Goal: Task Accomplishment & Management: Use online tool/utility

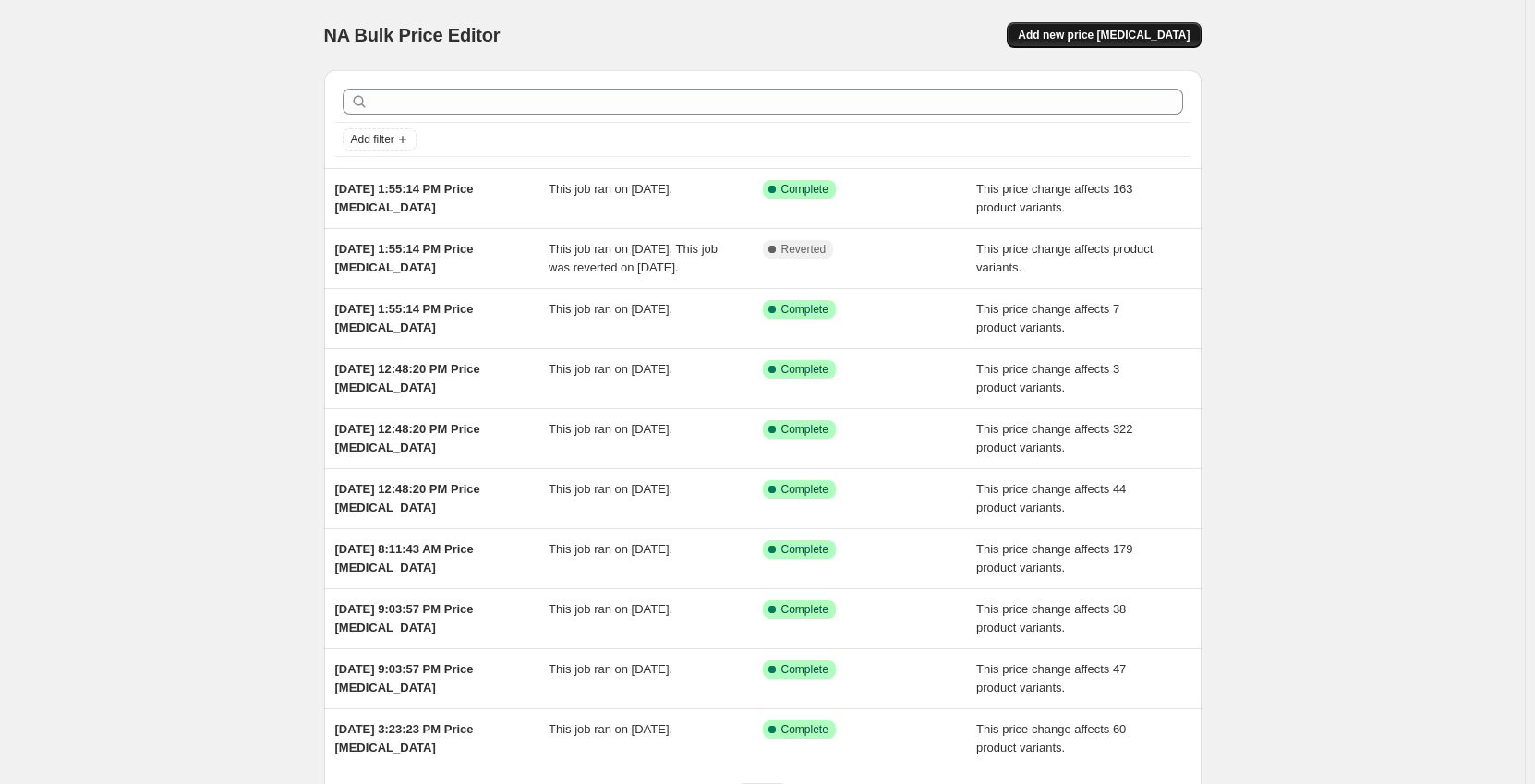
click at [1105, 39] on span "Add new price [MEDICAL_DATA]" at bounding box center [1104, 35] width 172 height 15
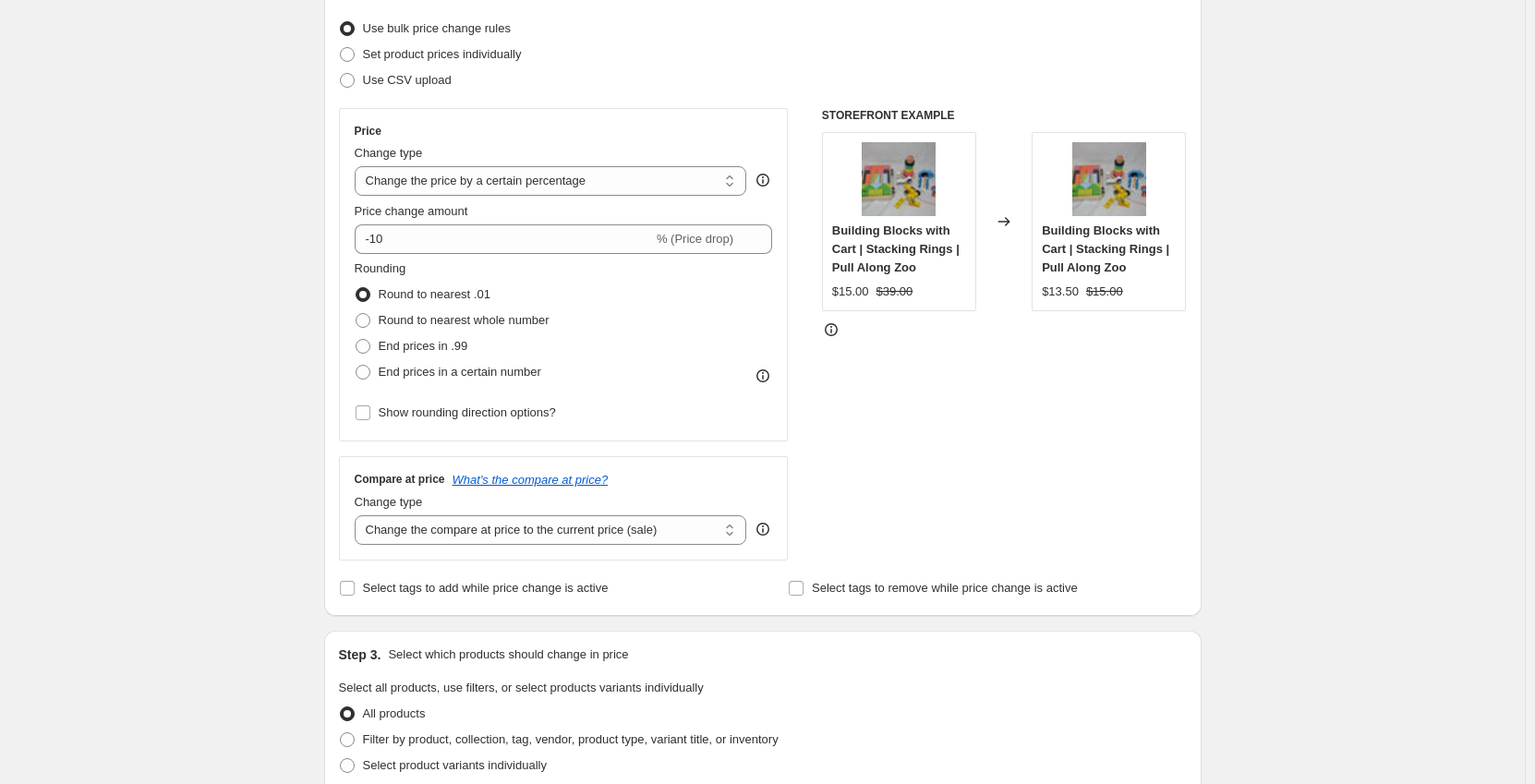
scroll to position [277, 0]
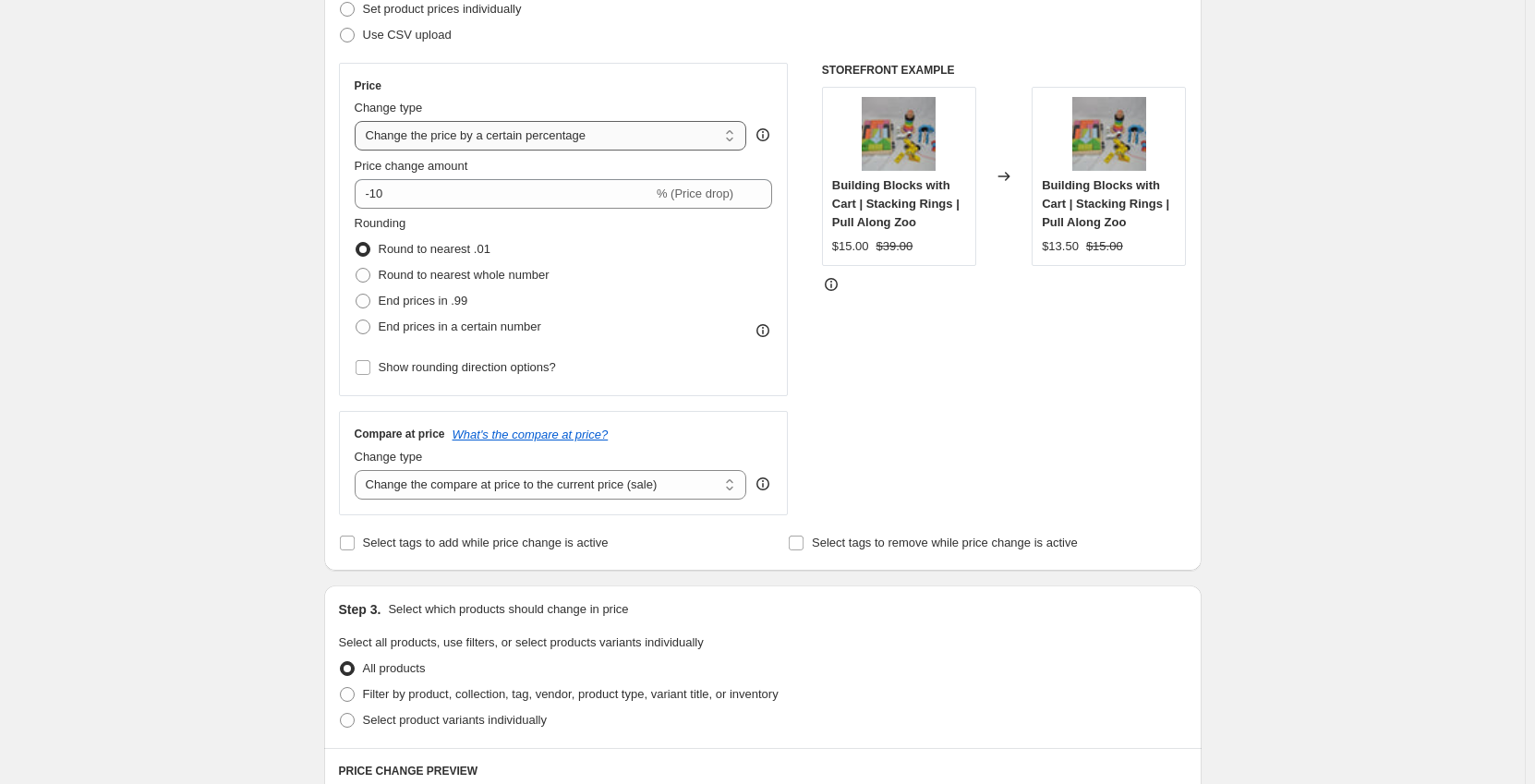
click at [450, 144] on select "Change the price to a certain amount Change the price by a certain amount Chang…" at bounding box center [551, 136] width 392 height 29
select select "no_change"
click at [358, 121] on select "Change the price to a certain amount Change the price by a certain amount Chang…" at bounding box center [551, 136] width 392 height 29
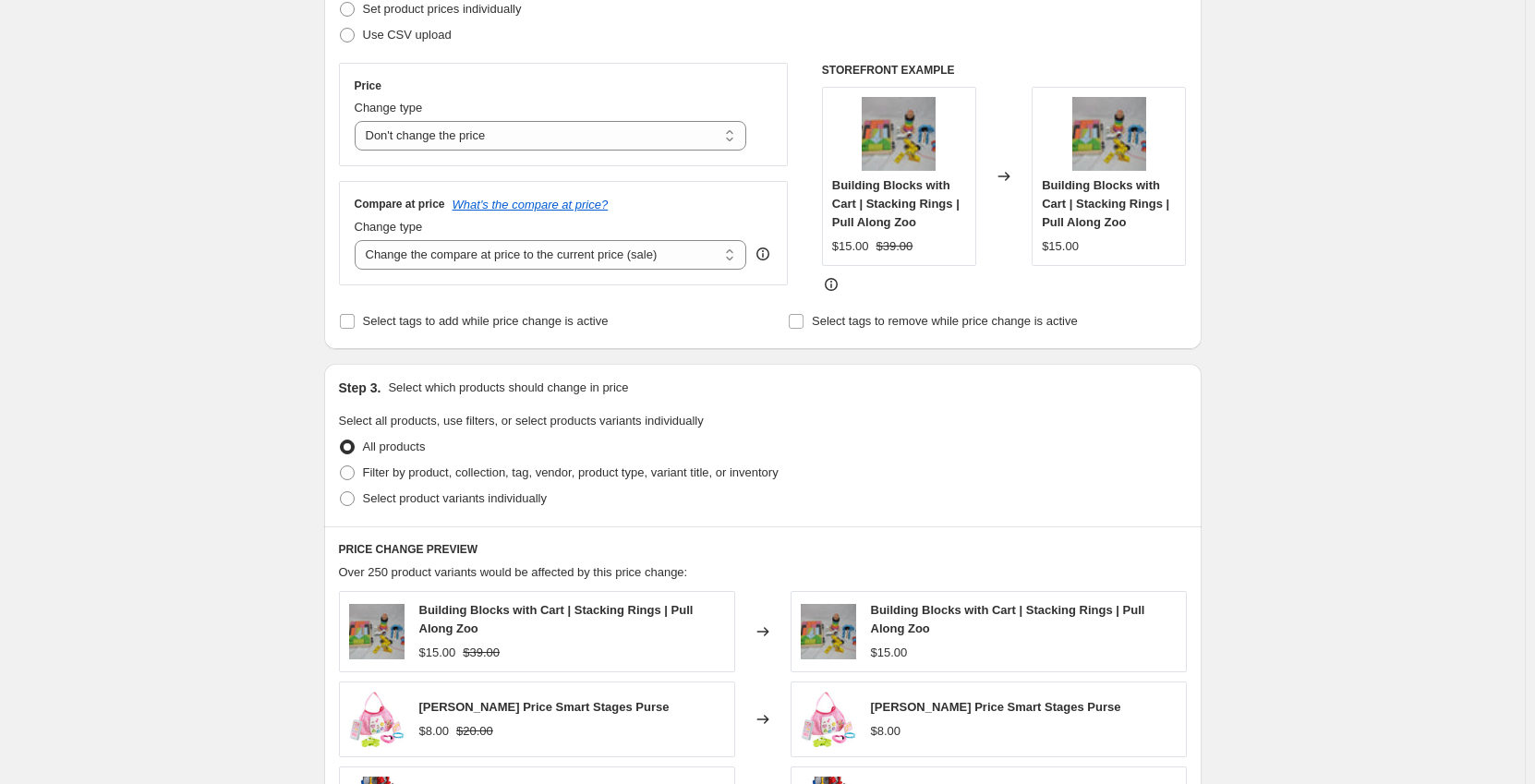
click at [206, 240] on div "Create new price change job. This page is ready Create new price change job Dra…" at bounding box center [763, 538] width 1525 height 1631
click at [381, 257] on select "Change the compare at price to the current price (sale) Change the compare at p…" at bounding box center [551, 255] width 392 height 29
select select "to"
click at [358, 240] on select "Change the compare at price to the current price (sale) Change the compare at p…" at bounding box center [551, 255] width 392 height 29
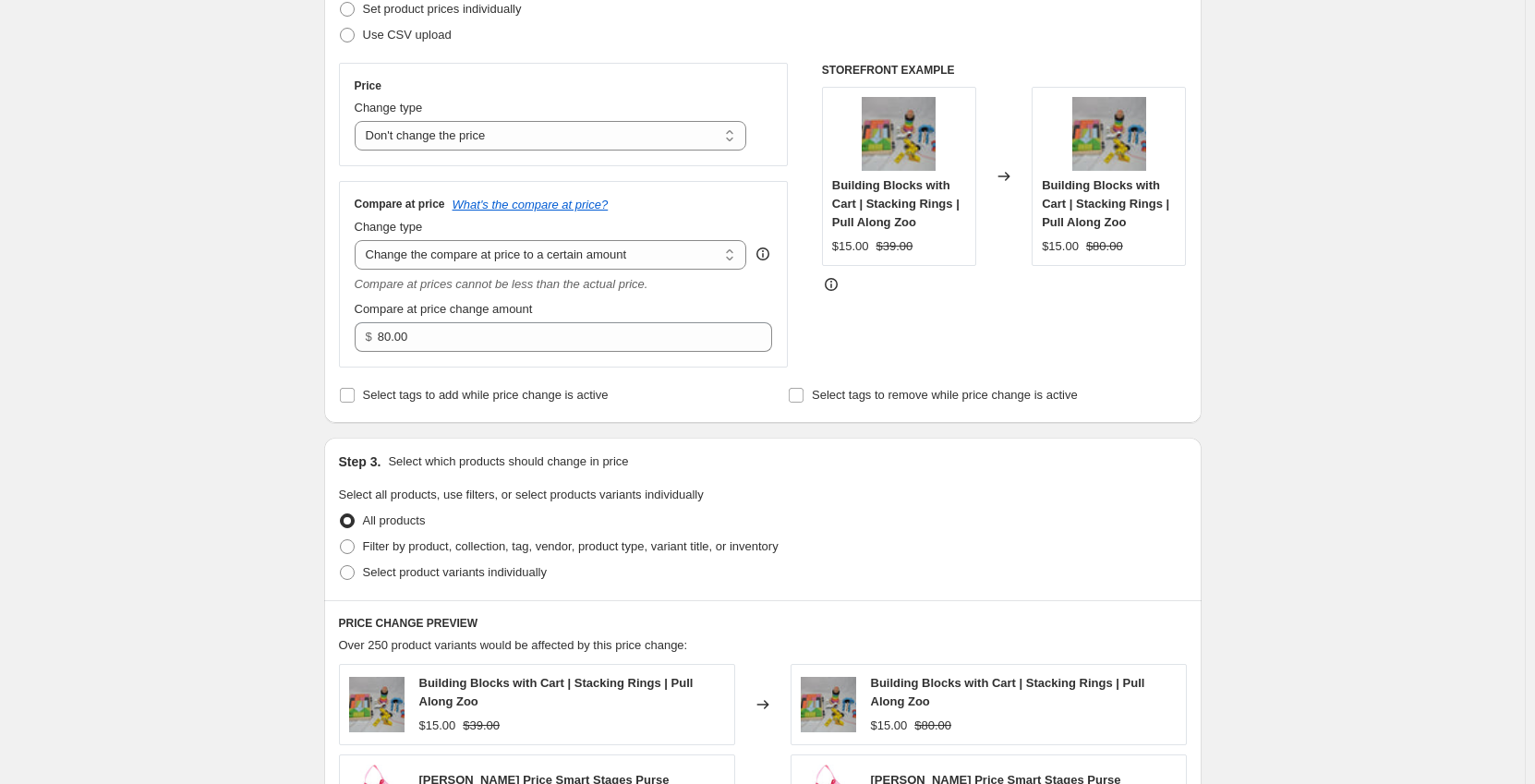
click at [252, 306] on div "Create new price change job. This page is ready Create new price change job Dra…" at bounding box center [763, 575] width 1525 height 1704
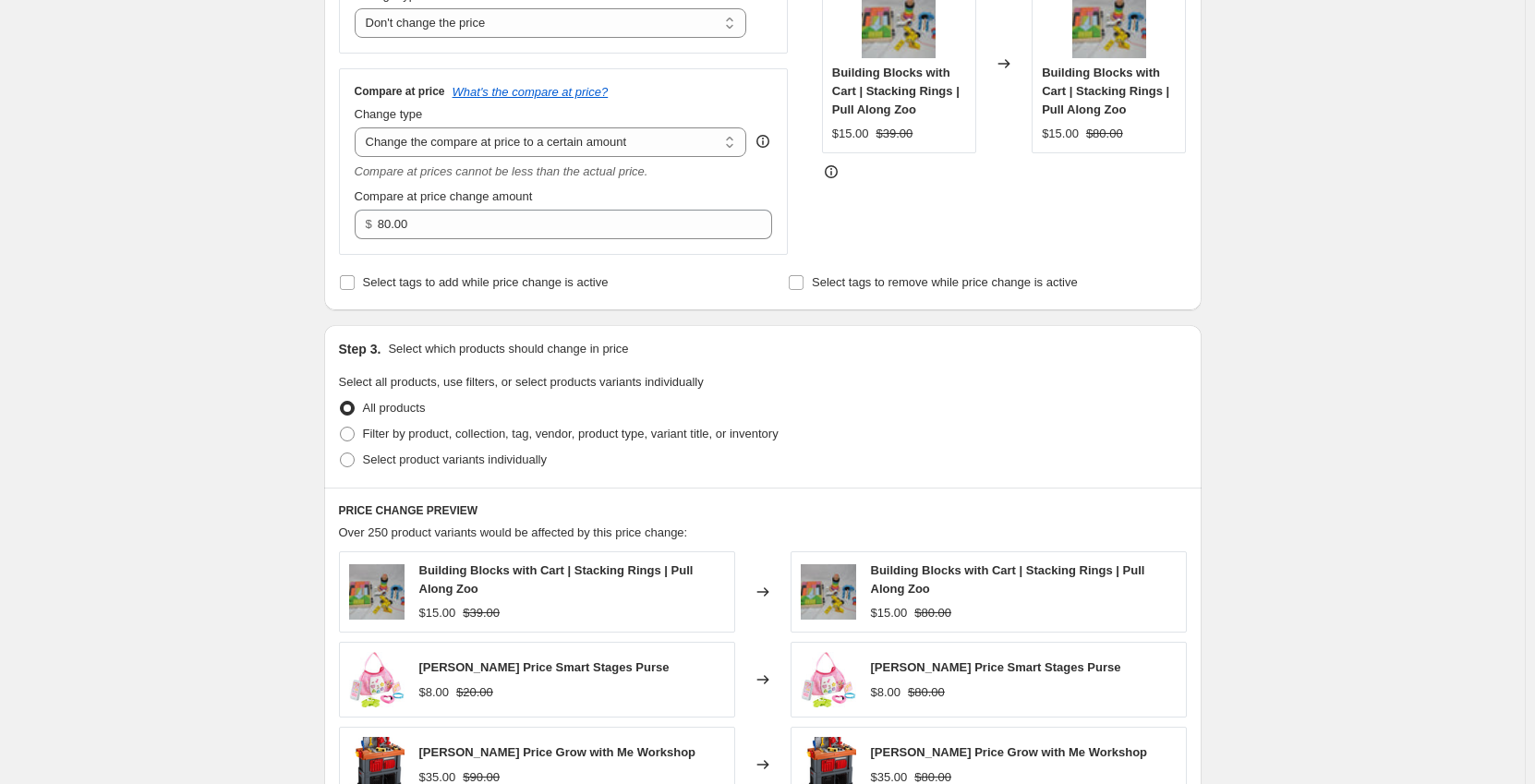
scroll to position [369, 0]
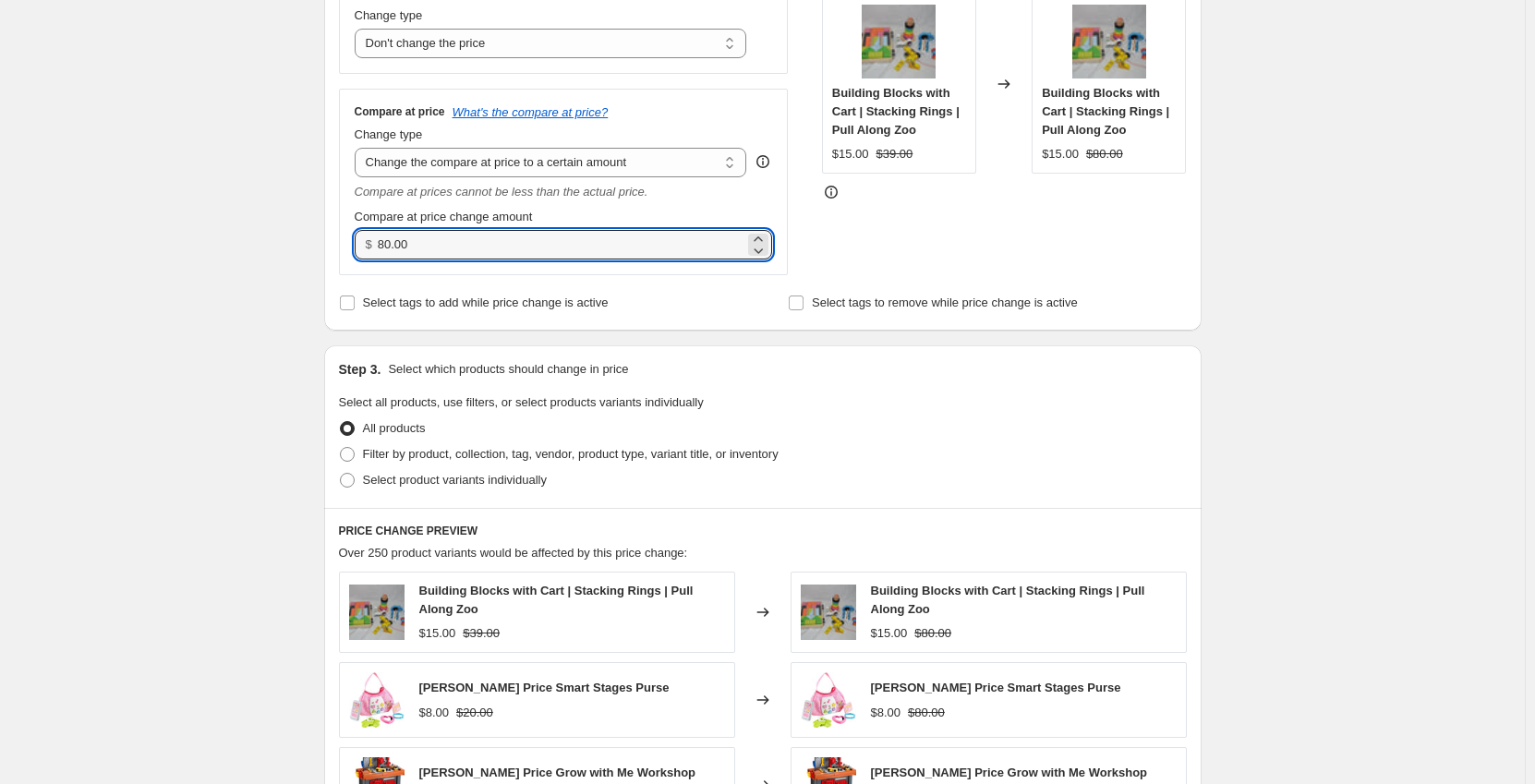
drag, startPoint x: 417, startPoint y: 249, endPoint x: 362, endPoint y: 249, distance: 55.0
click at [362, 249] on div "$ 80.00" at bounding box center [563, 245] width 419 height 29
type input "300.00"
click at [300, 298] on div "Create new price change job. This page is ready Create new price change job Dra…" at bounding box center [763, 483] width 1525 height 1704
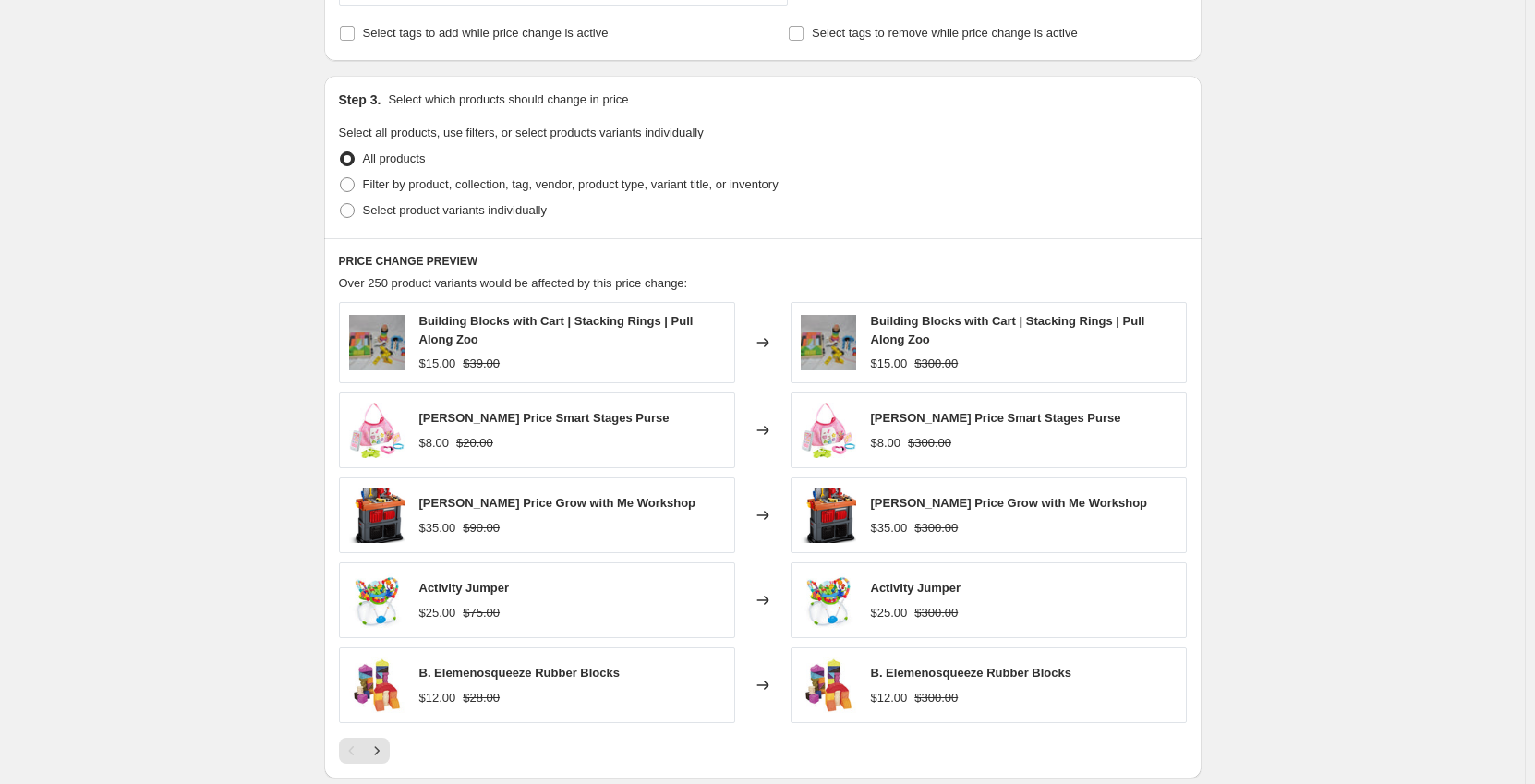
scroll to position [646, 0]
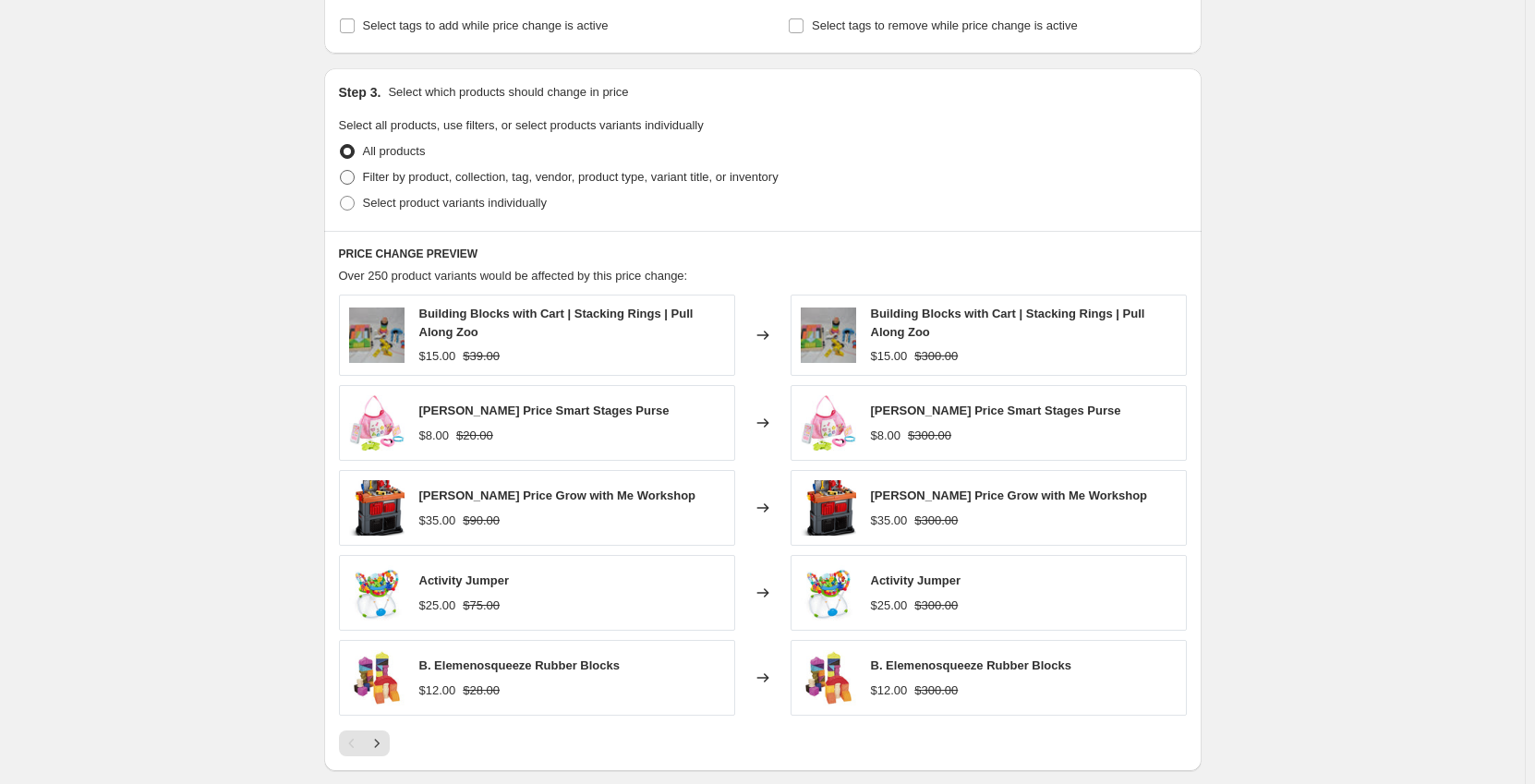
click at [436, 178] on span "Filter by product, collection, tag, vendor, product type, variant title, or inv…" at bounding box center [571, 177] width 416 height 14
click at [341, 171] on input "Filter by product, collection, tag, vendor, product type, variant title, or inv…" at bounding box center [340, 170] width 1 height 1
radio input "true"
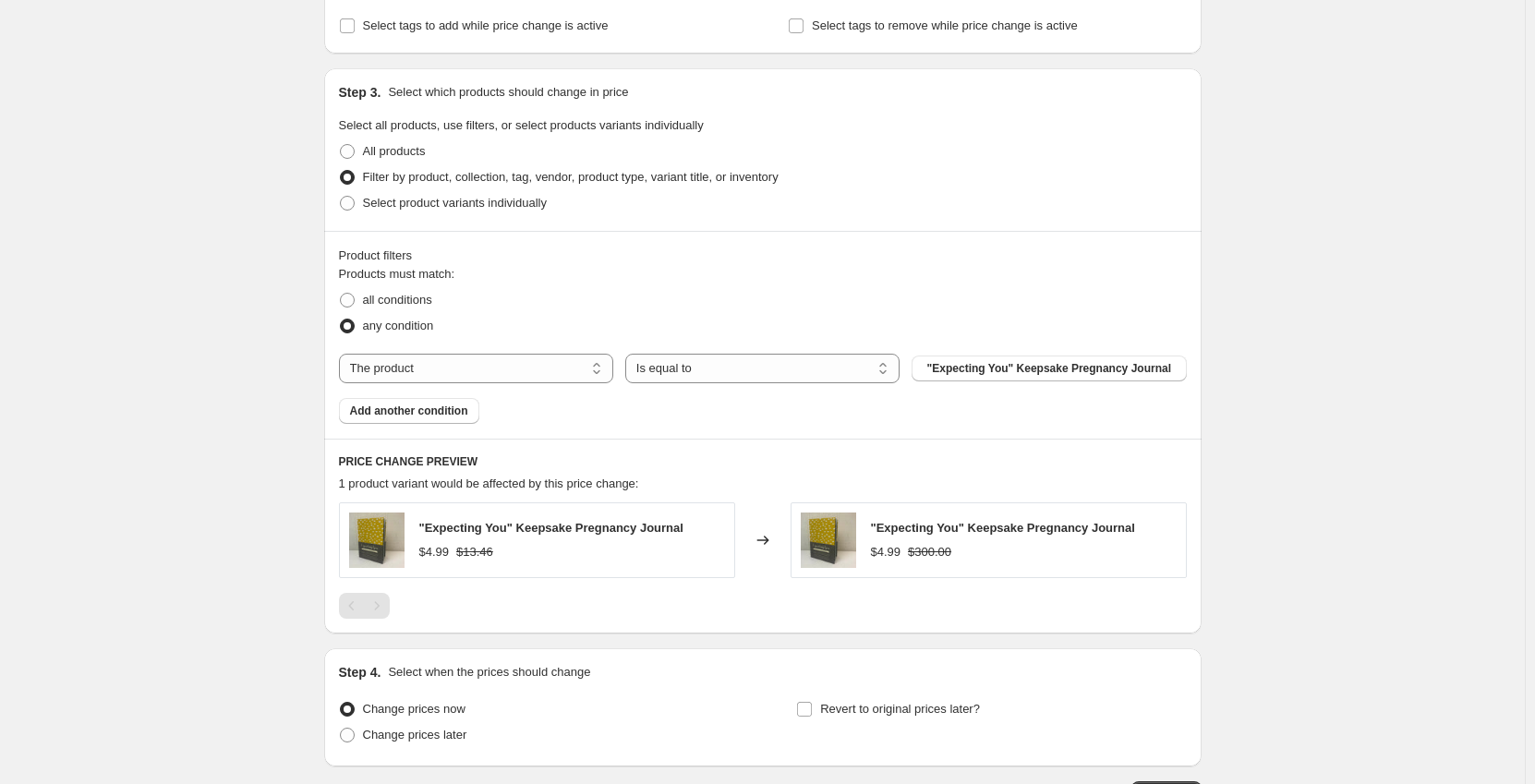
click at [298, 218] on div "Create new price change job. This page is ready Create new price change job Dra…" at bounding box center [763, 137] width 1525 height 1566
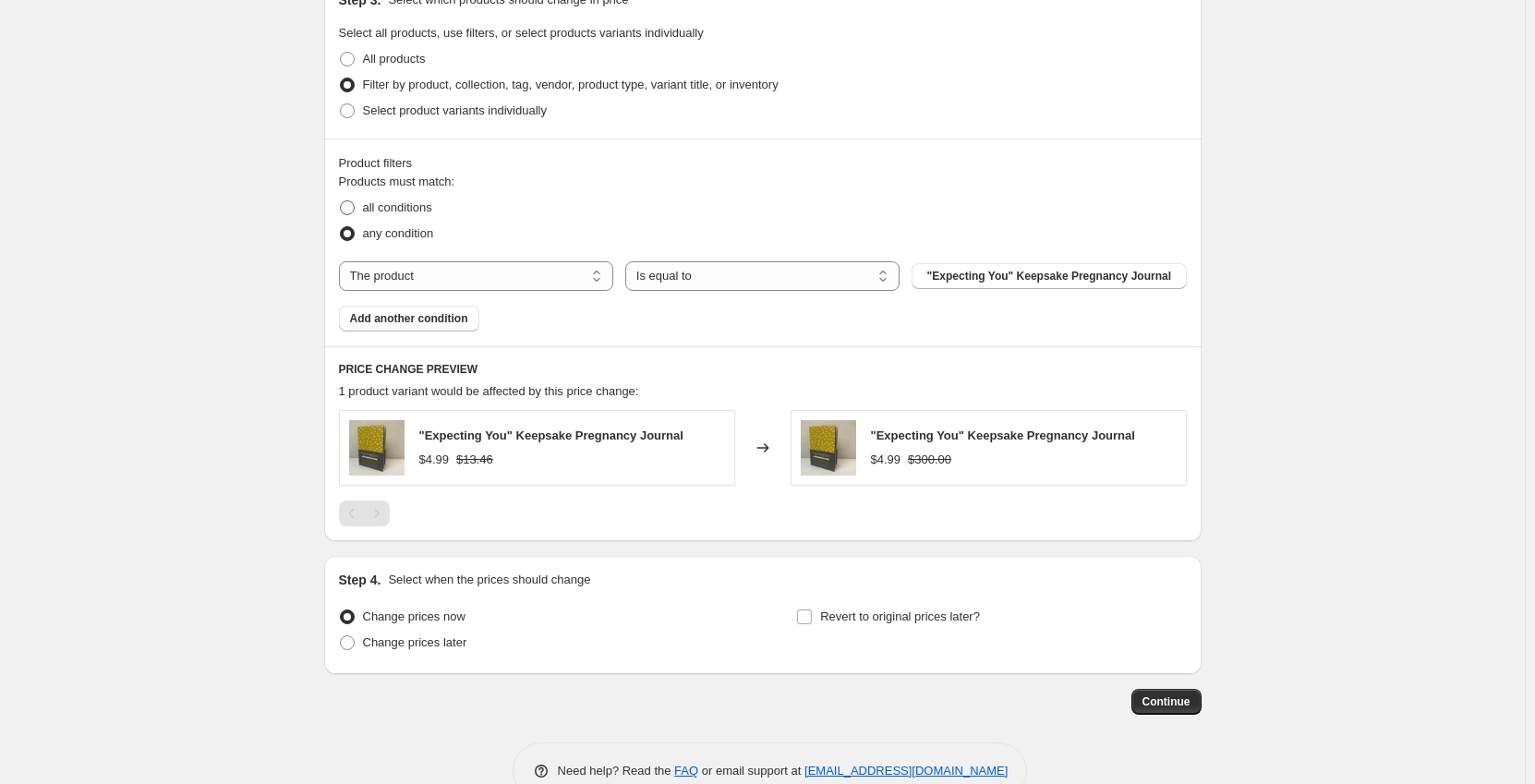
click at [373, 211] on span "all conditions" at bounding box center [397, 207] width 69 height 14
click at [341, 201] on input "all conditions" at bounding box center [340, 200] width 1 height 1
radio input "true"
click at [427, 283] on select "The product The product's collection The product's tag The product's vendor The…" at bounding box center [476, 276] width 274 height 29
select select "tag"
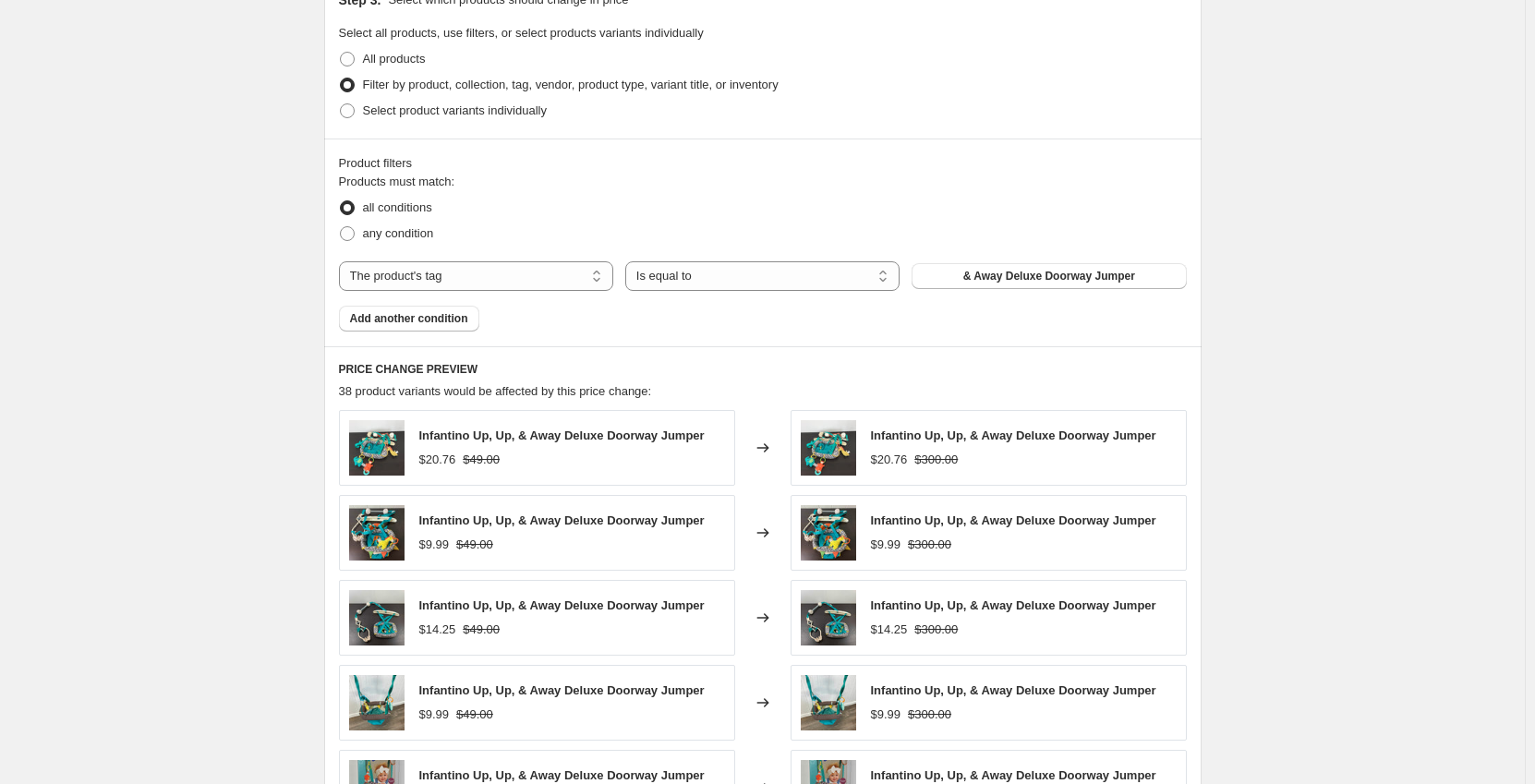
click at [194, 554] on div "Create new price change job. This page is ready Create new price change job Dra…" at bounding box center [763, 214] width 1525 height 1906
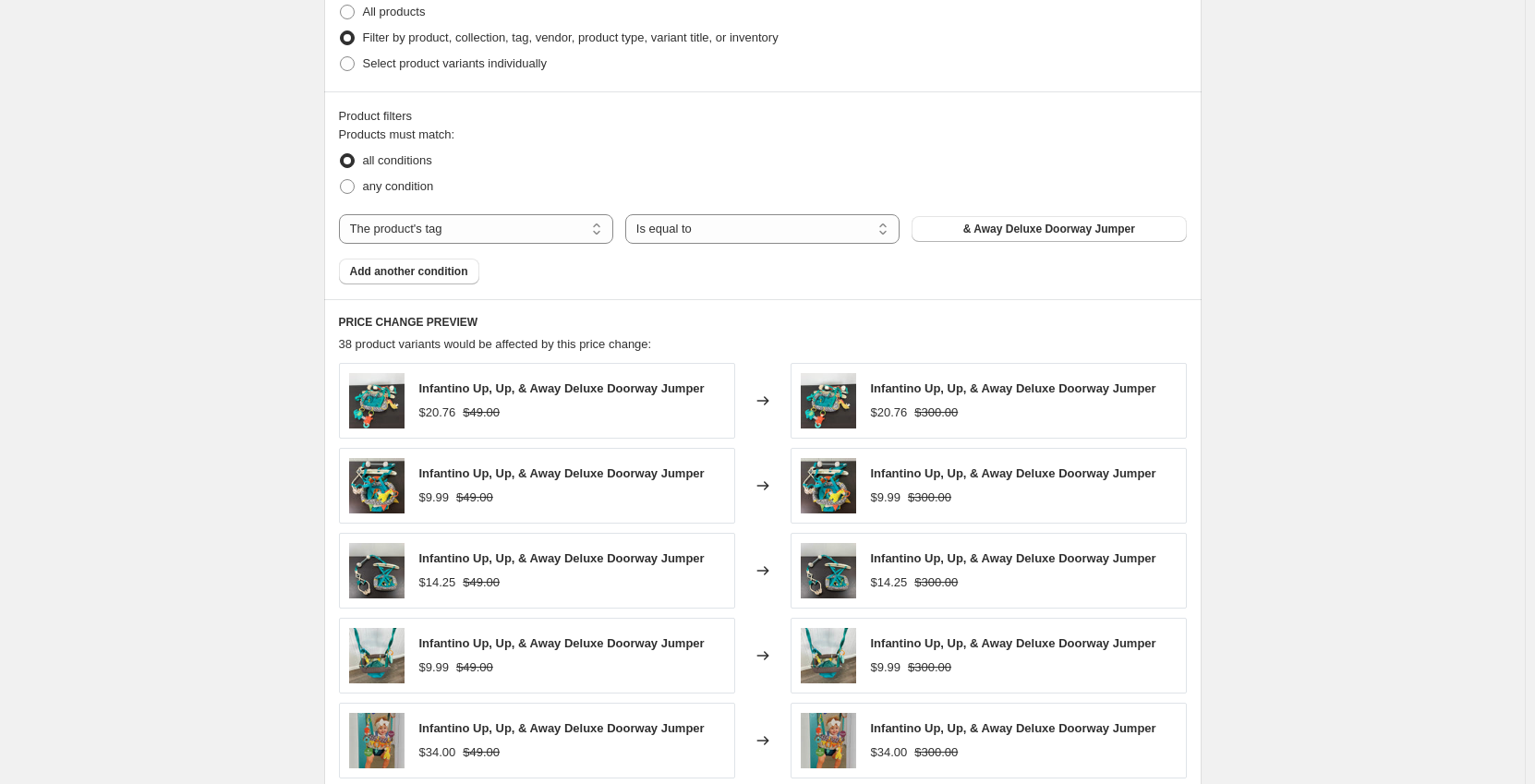
scroll to position [832, 0]
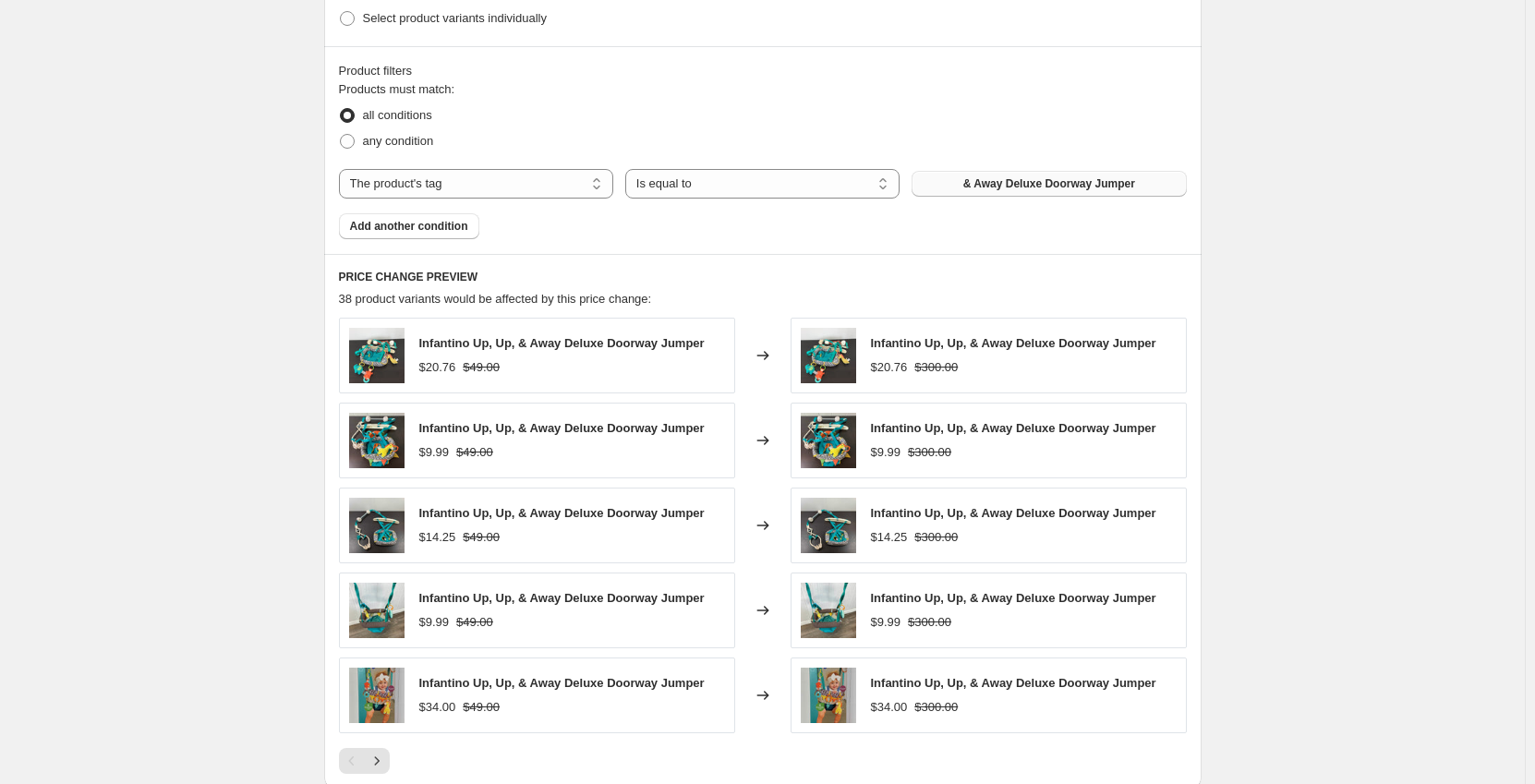
click at [1054, 193] on button "& Away Deluxe Doorway Jumper" at bounding box center [1048, 184] width 274 height 26
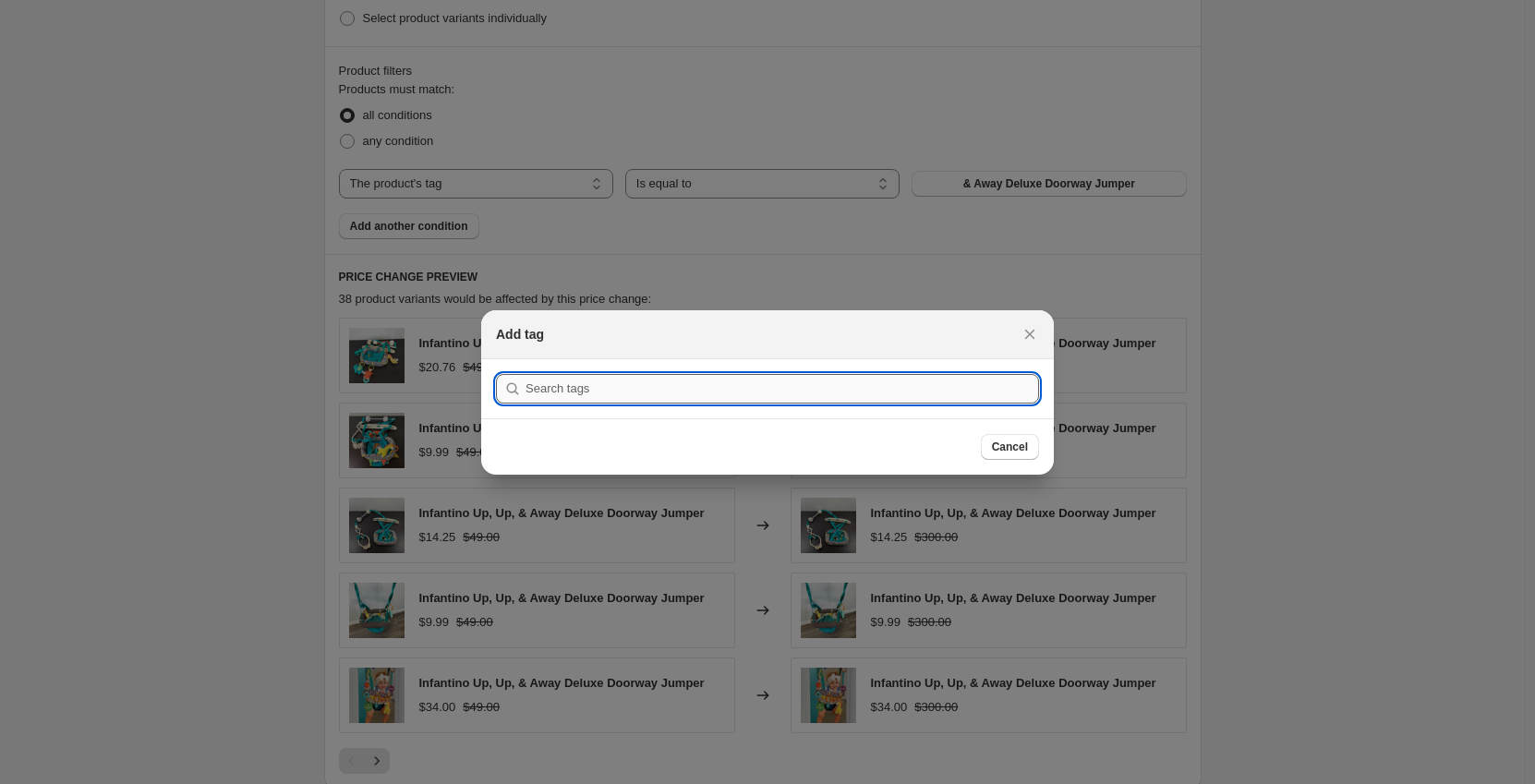
click at [592, 386] on input ":r2g:" at bounding box center [782, 389] width 514 height 29
paste input "Liki Trike S3"
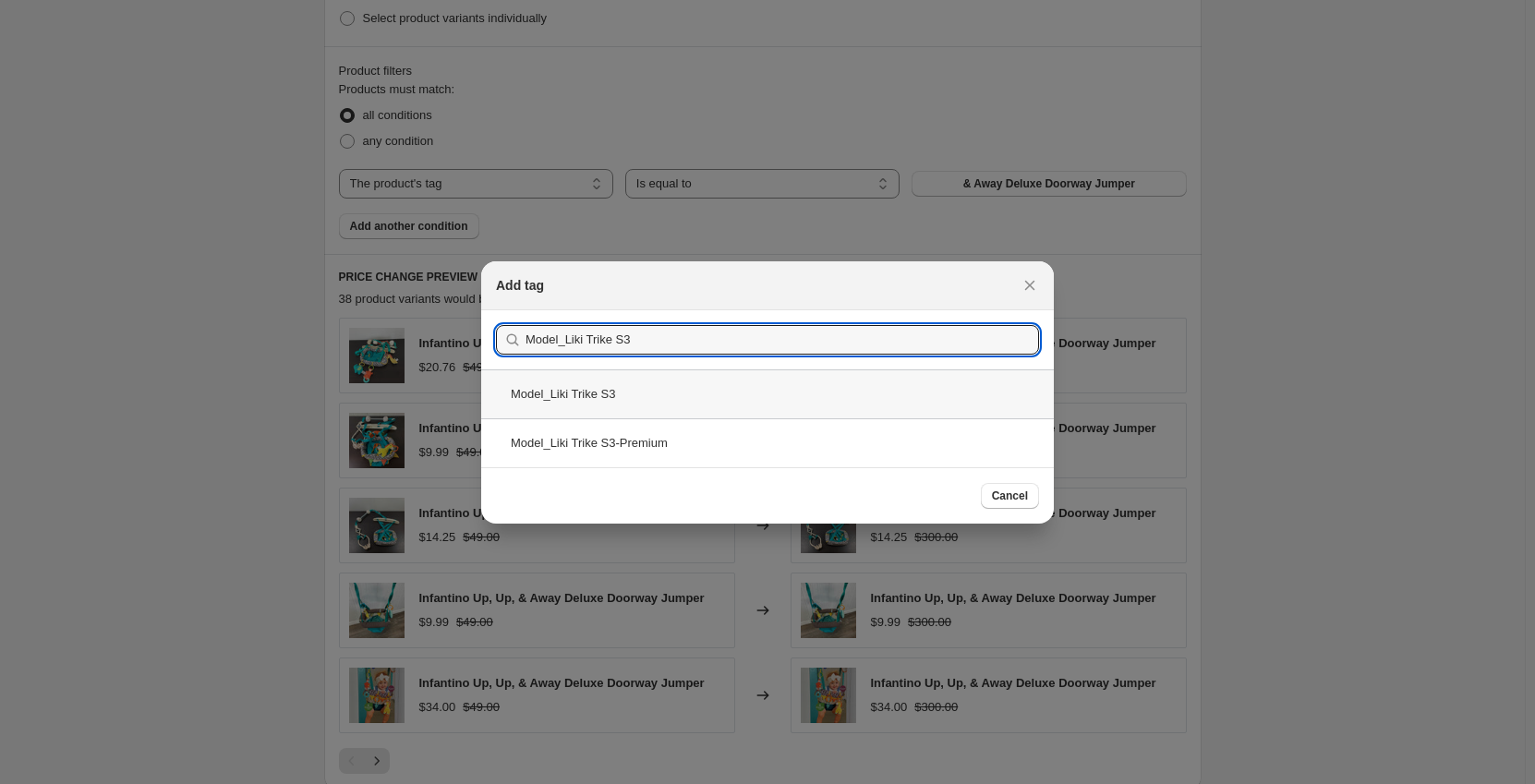
type input "Model_Liki Trike S3"
click at [627, 397] on div "Model_Liki Trike S3" at bounding box center [767, 393] width 572 height 49
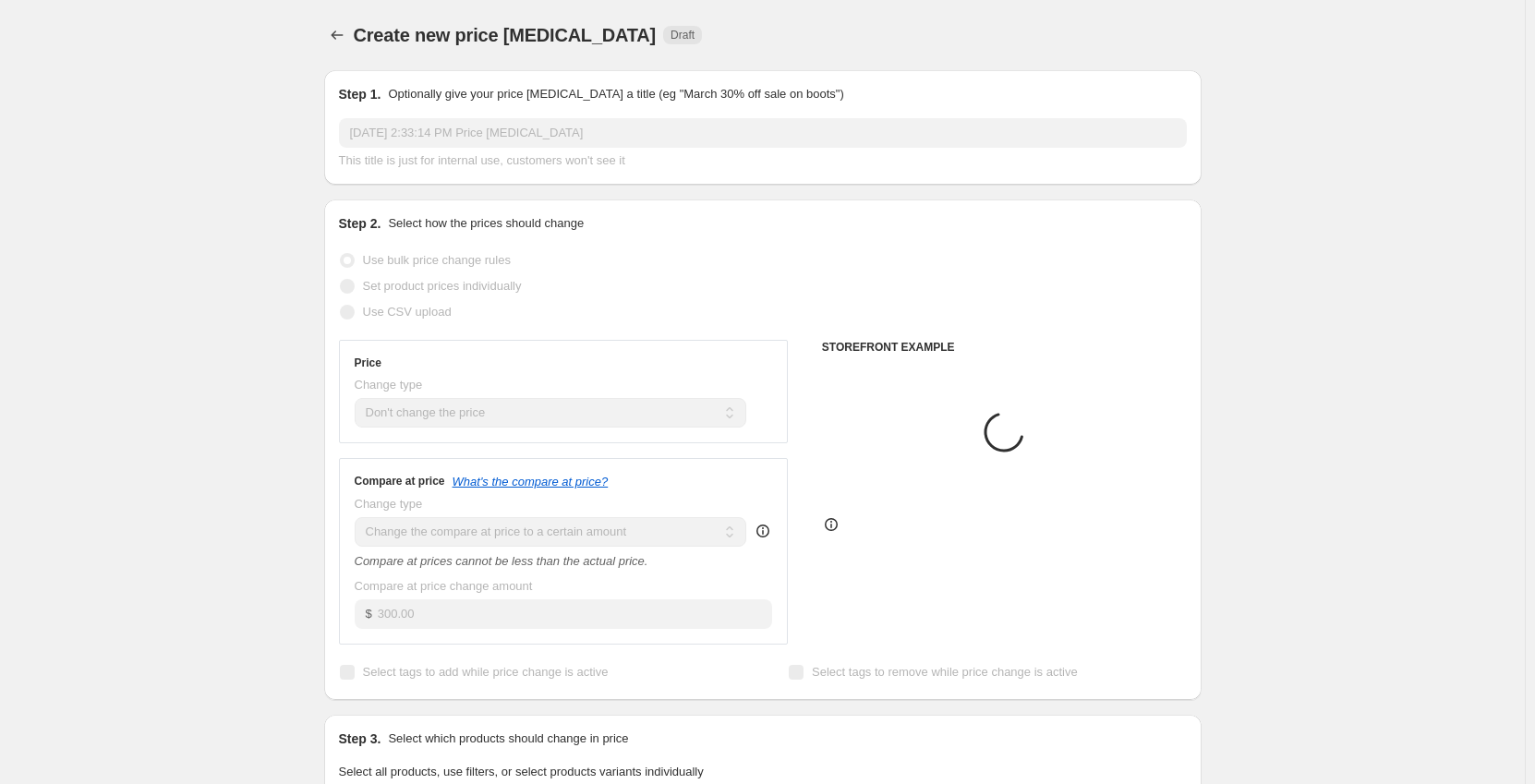
scroll to position [832, 0]
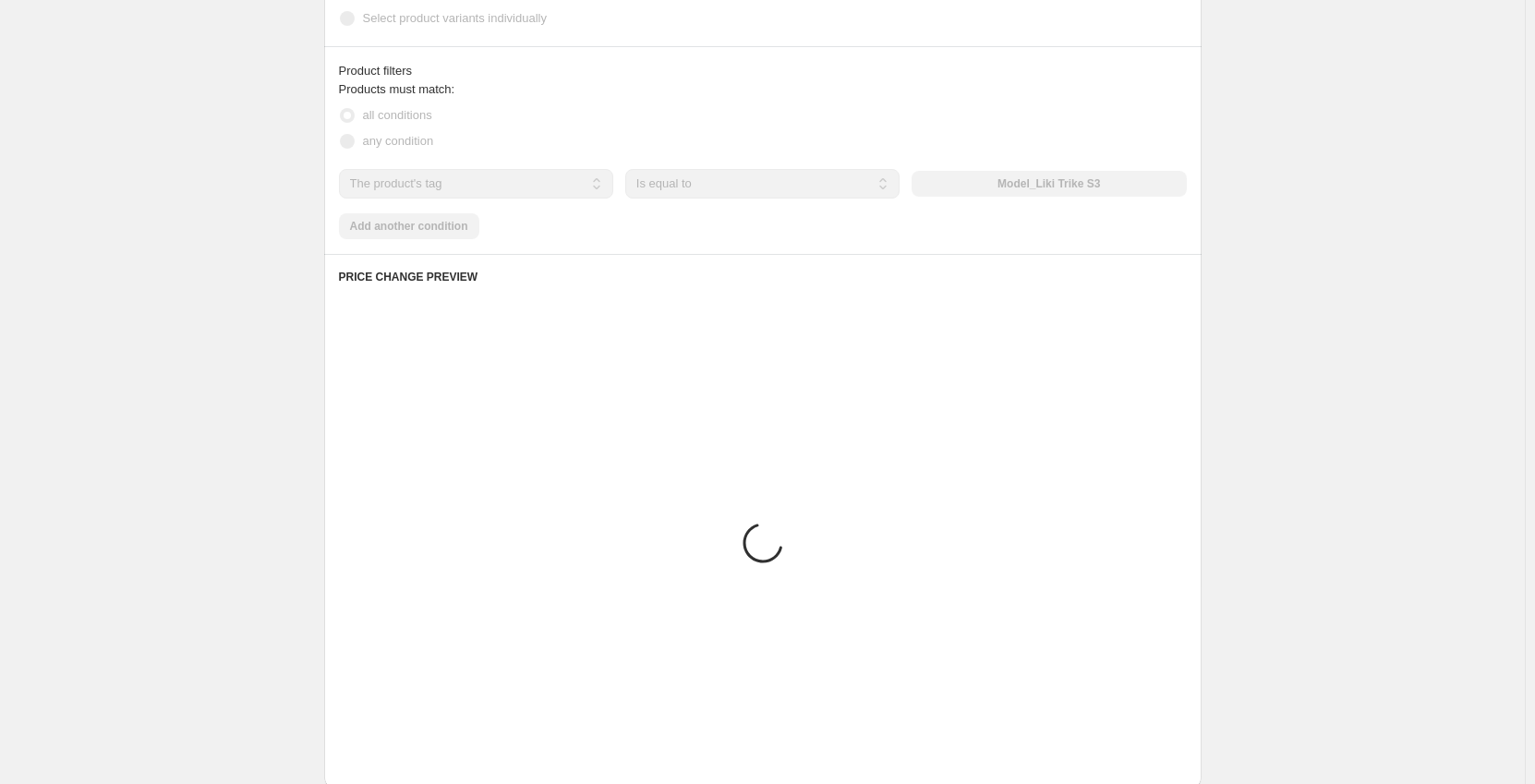
click at [275, 367] on div "Create new price change job. This page is ready Create new price change job Dra…" at bounding box center [763, 121] width 1525 height 1906
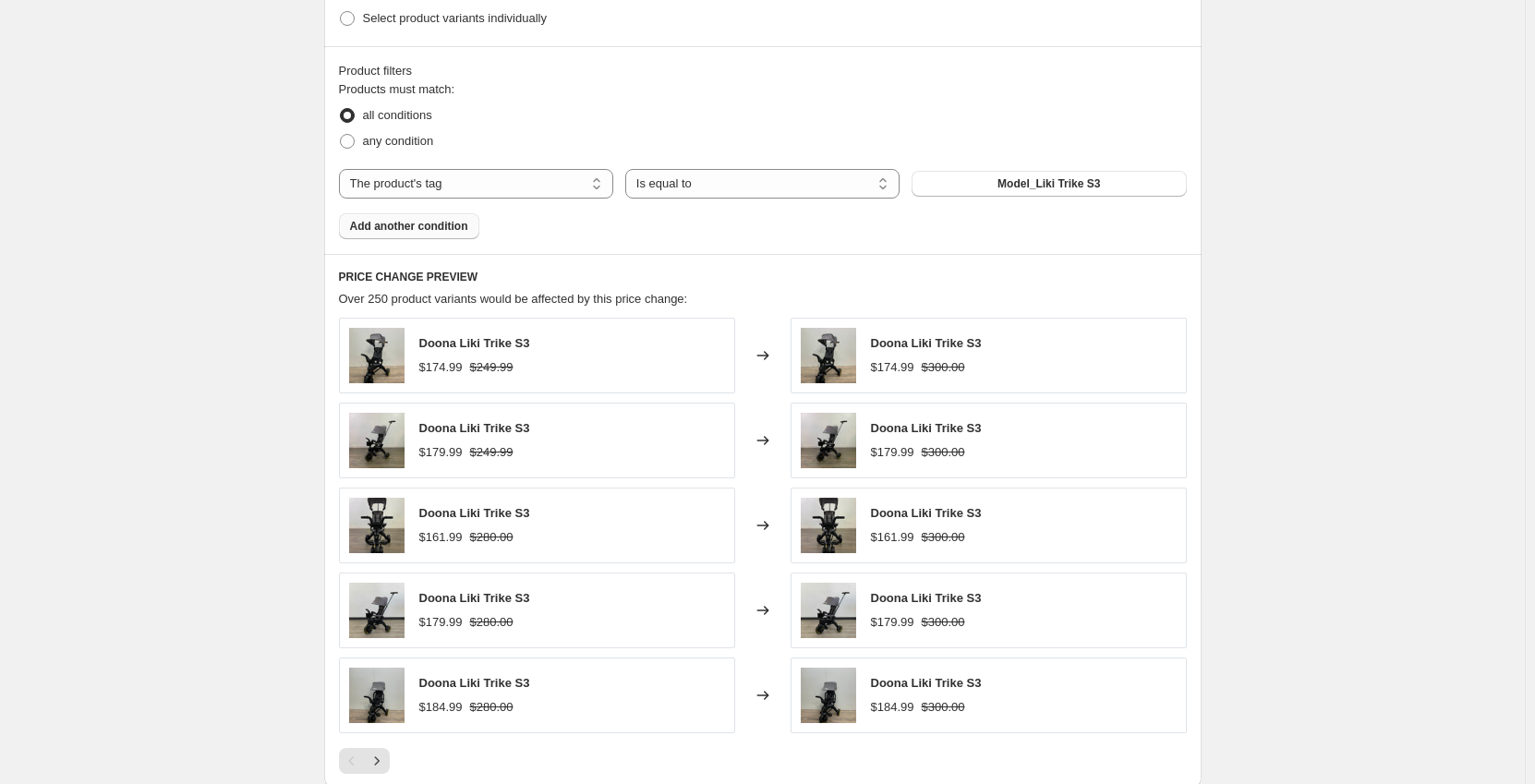
click at [411, 228] on span "Add another condition" at bounding box center [409, 225] width 119 height 15
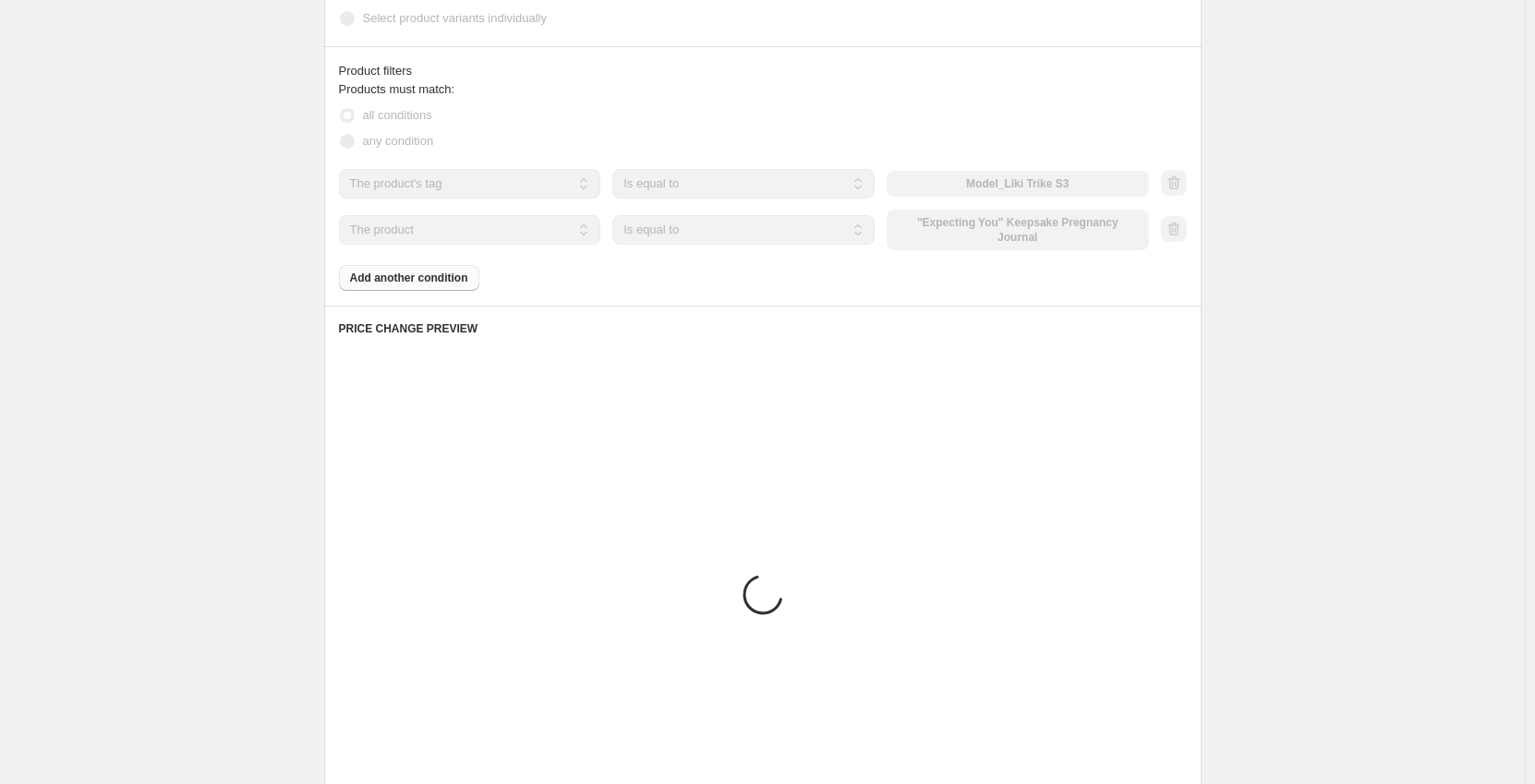
scroll to position [699, 0]
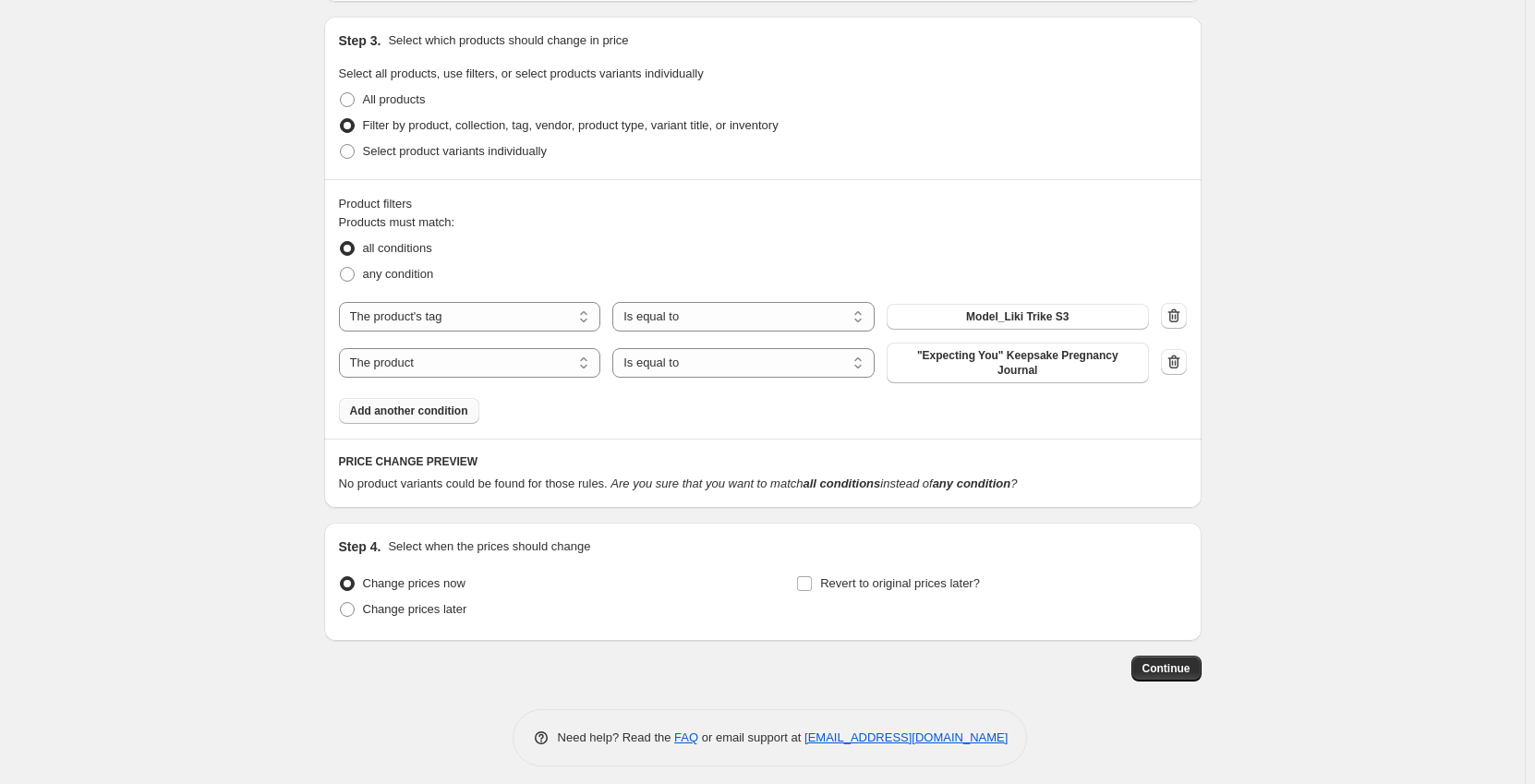
click at [442, 221] on span "Products must match:" at bounding box center [397, 222] width 117 height 14
click at [433, 352] on select "The product The product's collection The product's tag The product's vendor The…" at bounding box center [470, 362] width 262 height 29
select select "tag"
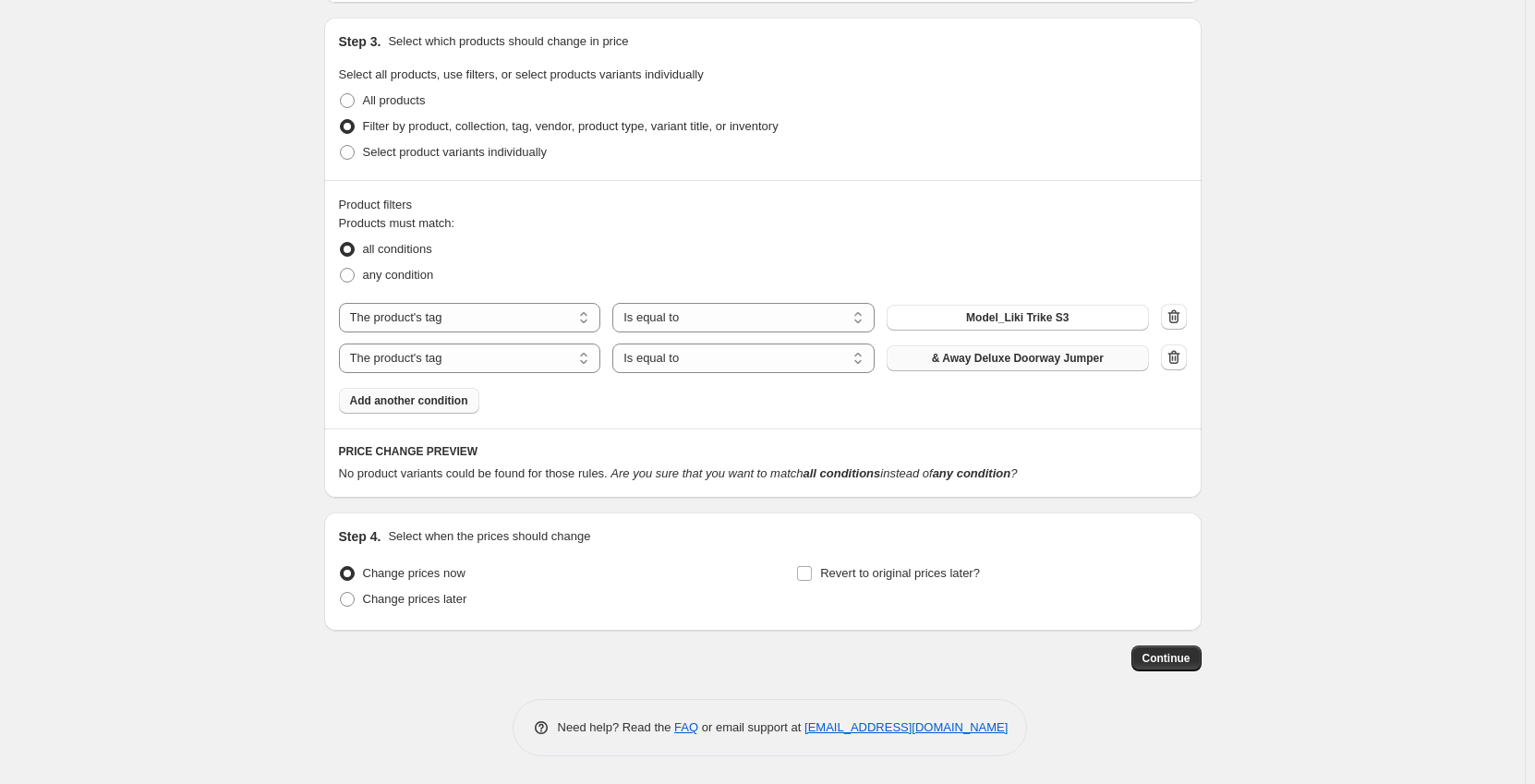
click at [1006, 368] on button "& Away Deluxe Doorway Jumper" at bounding box center [1018, 358] width 262 height 26
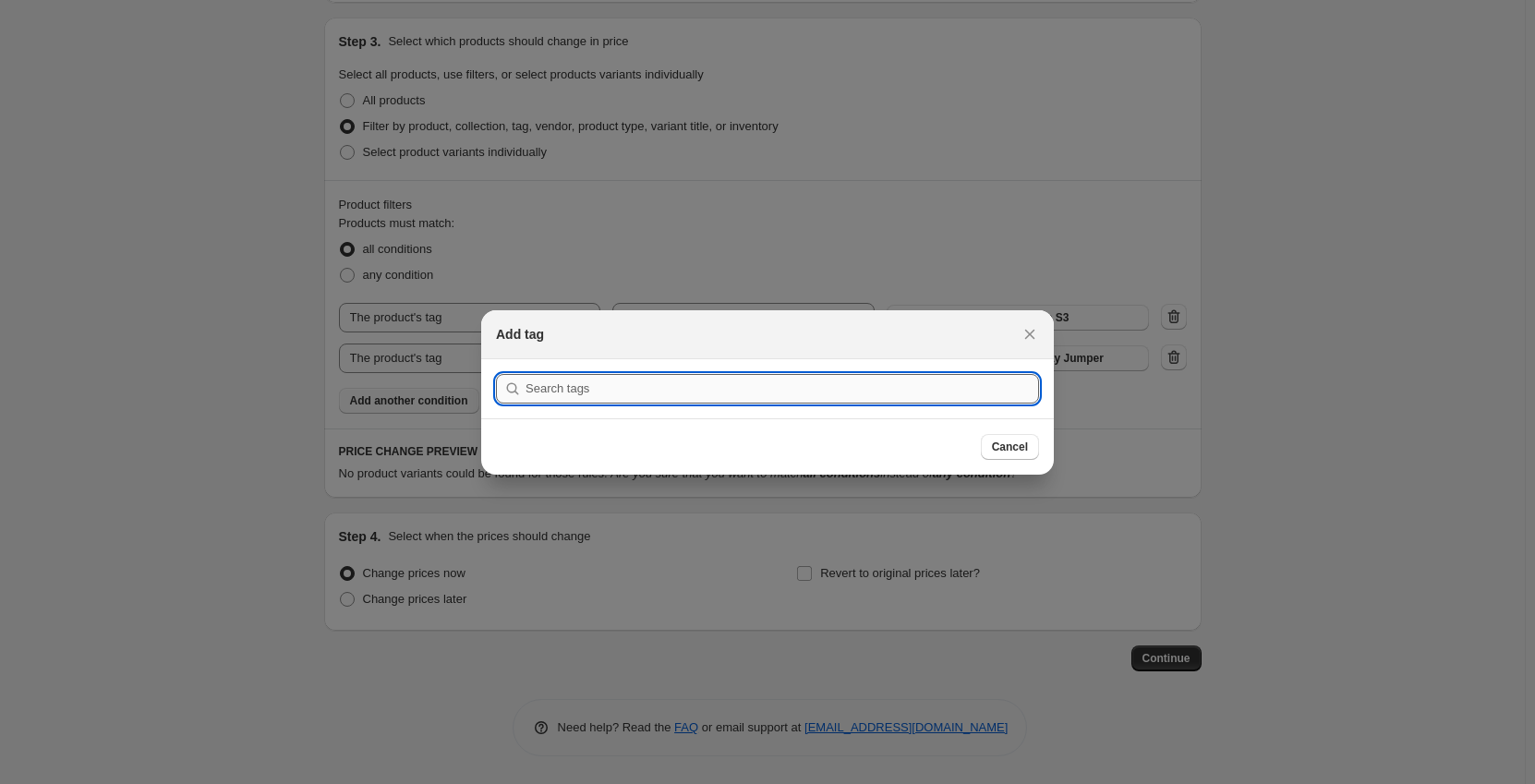
click at [890, 382] on input ":r2m:" at bounding box center [782, 389] width 514 height 29
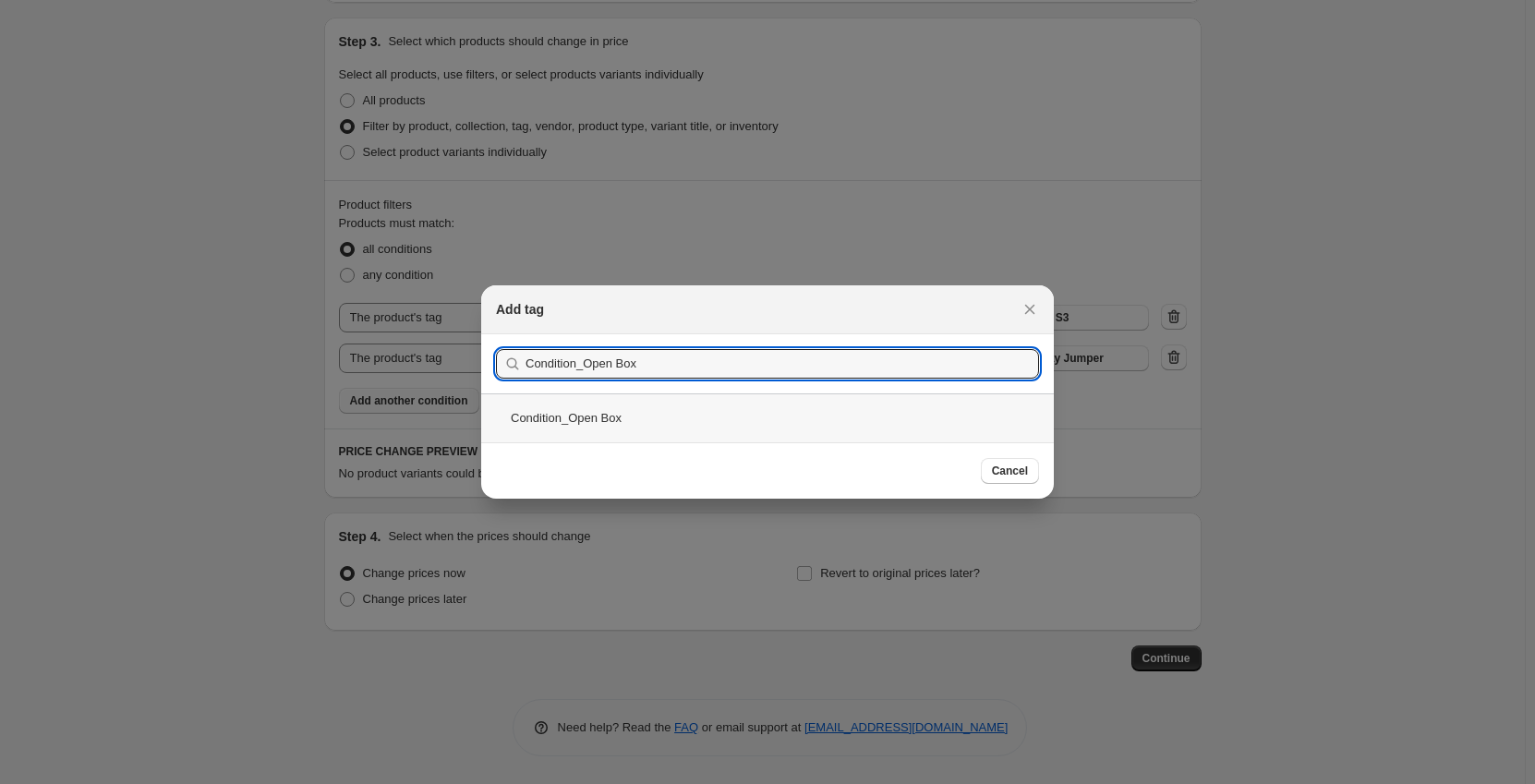
type input "Condition_Open Box"
click at [657, 413] on div "Condition_Open Box" at bounding box center [767, 418] width 572 height 49
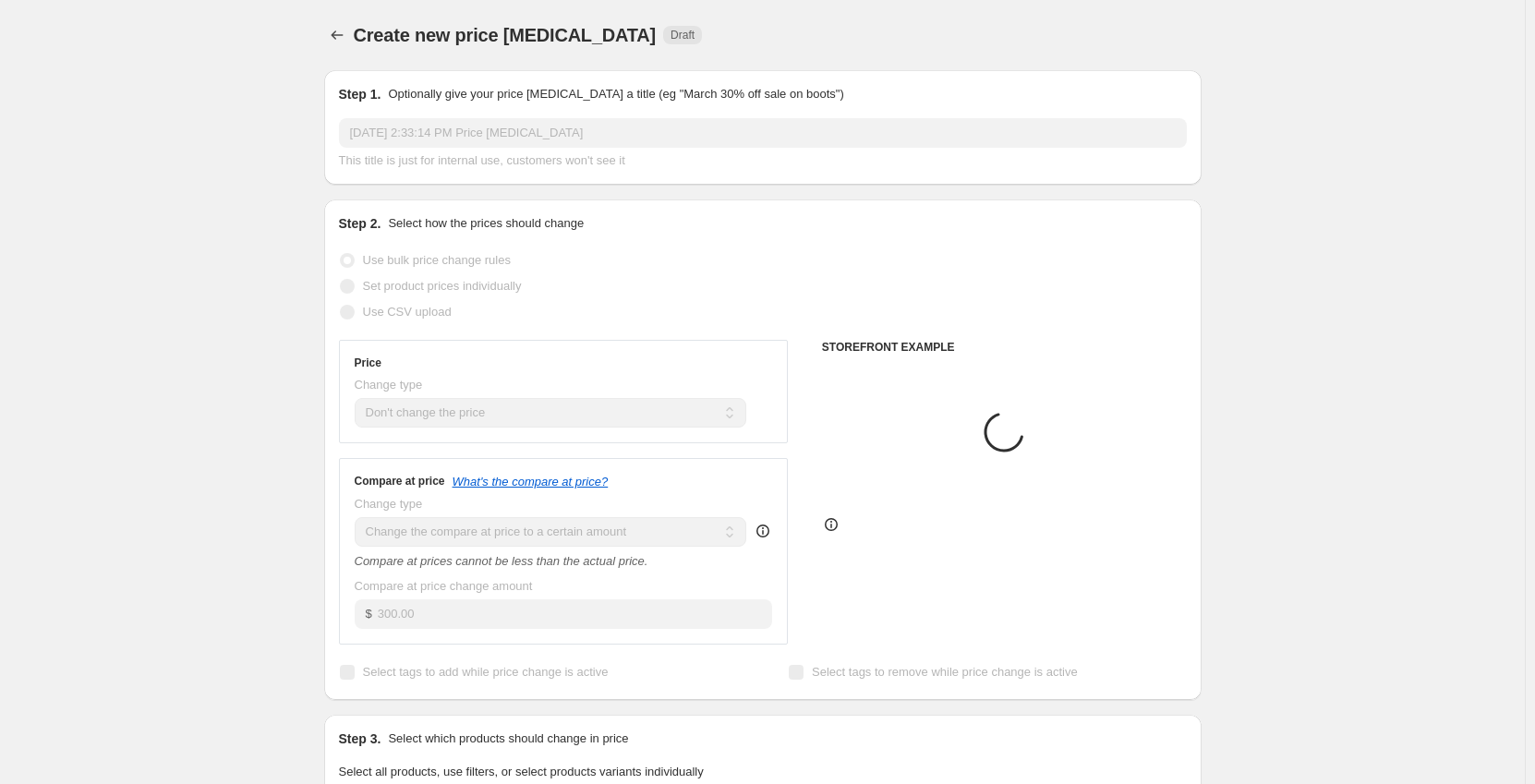
scroll to position [699, 0]
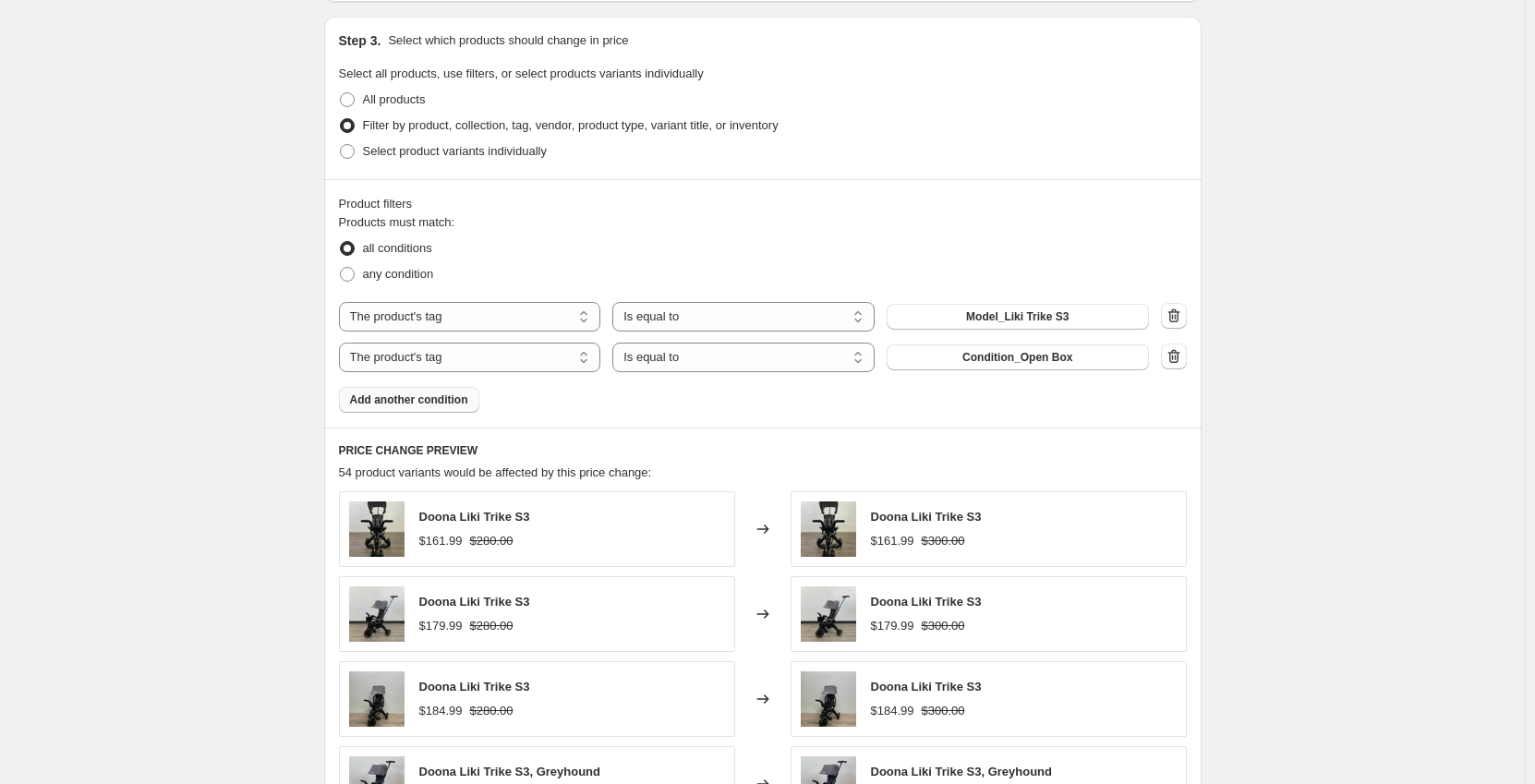
click at [121, 405] on div "Create new price change job. This page is ready Create new price change job Dra…" at bounding box center [763, 275] width 1525 height 1947
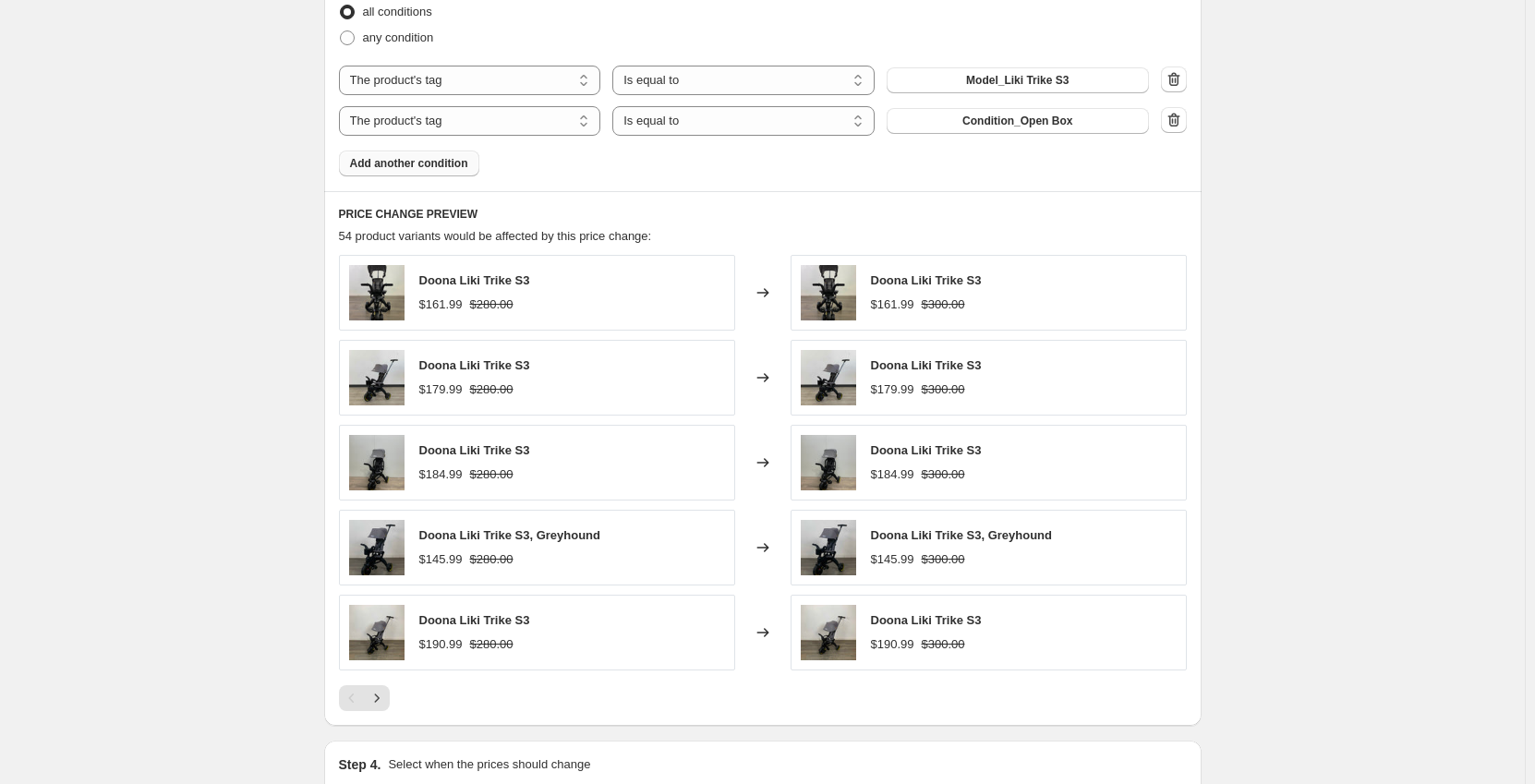
scroll to position [1164, 0]
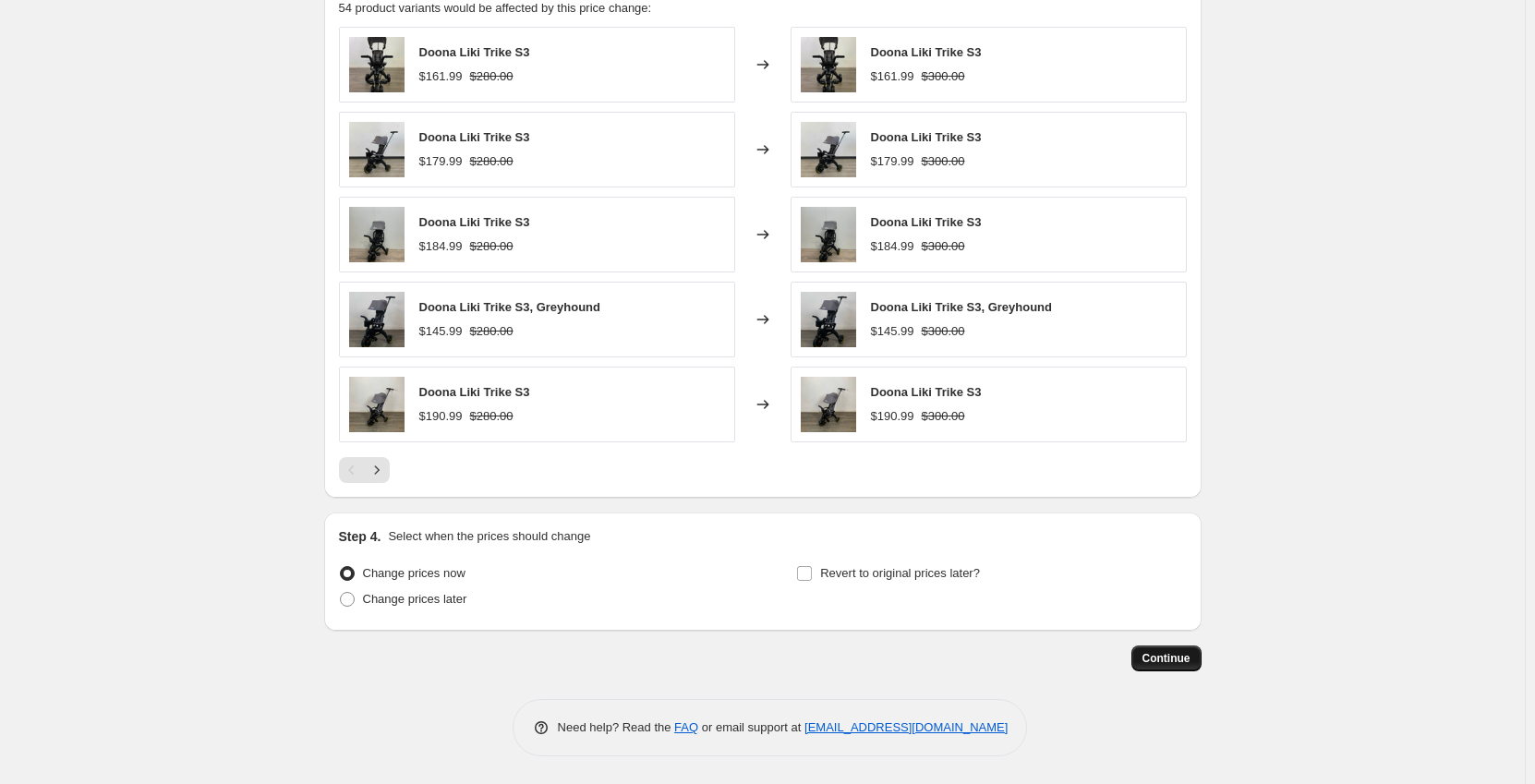
click at [1180, 654] on span "Continue" at bounding box center [1166, 658] width 48 height 15
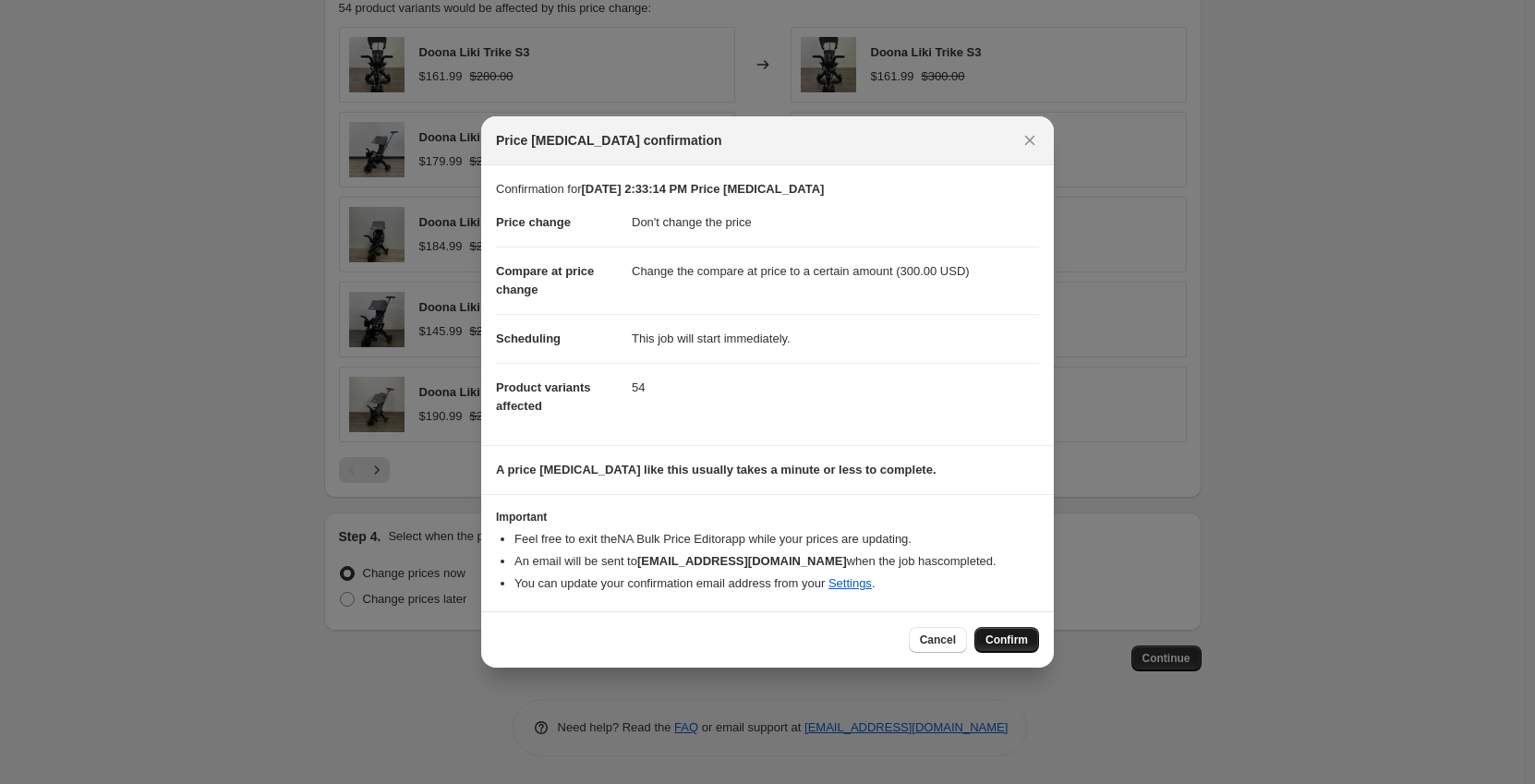
click at [984, 637] on button "Confirm" at bounding box center [1006, 639] width 65 height 26
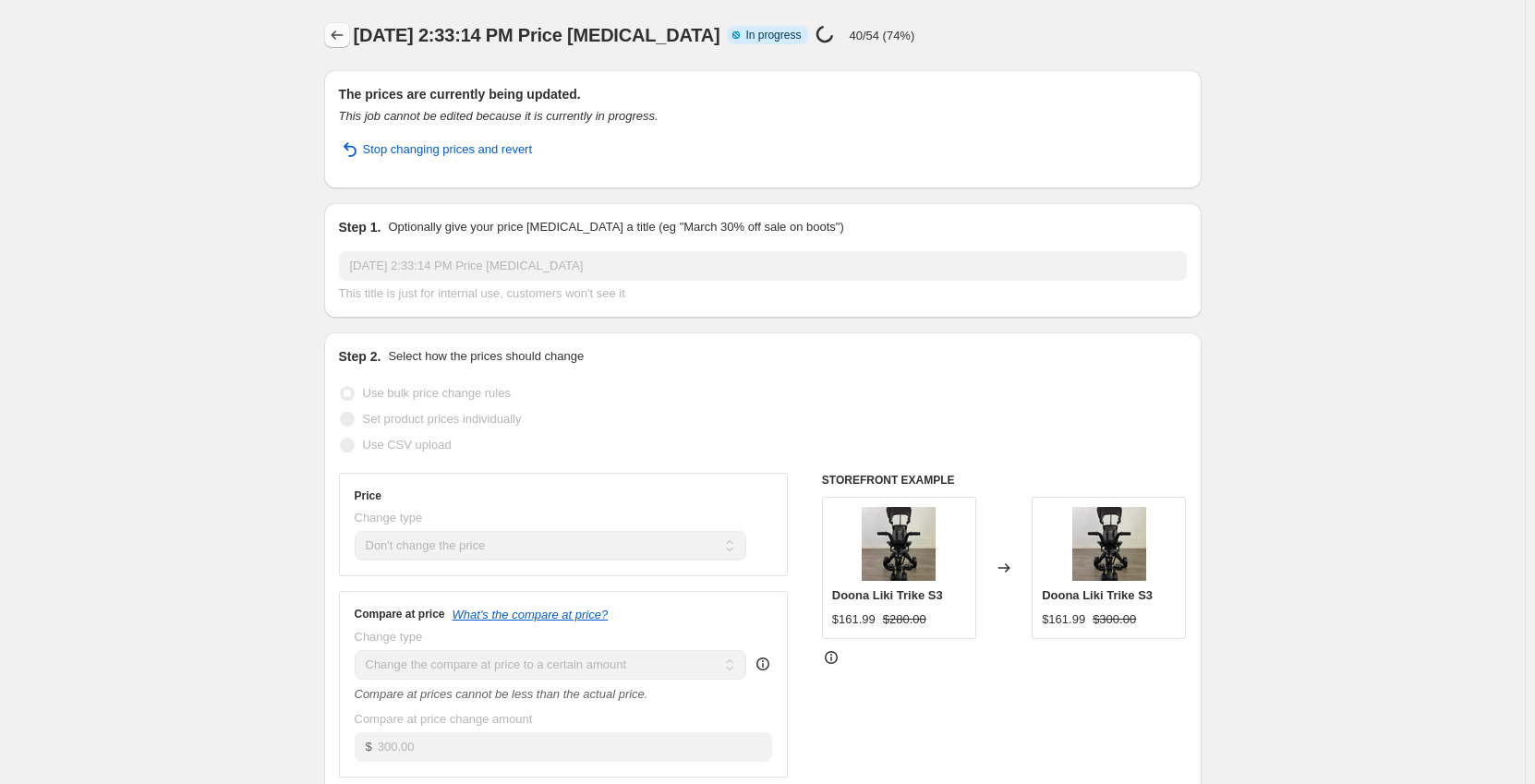
select select "no_change"
select select "to"
select select "tag"
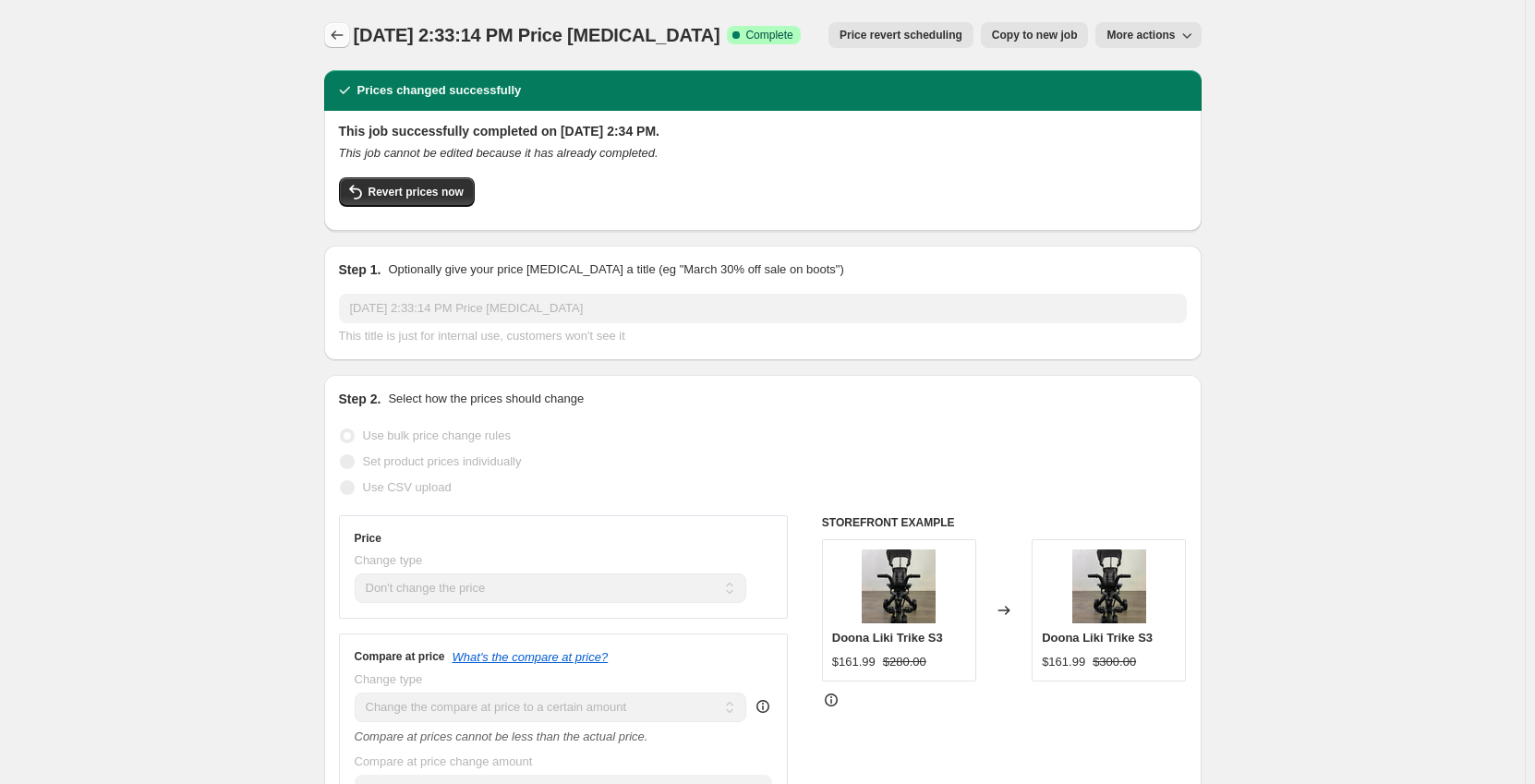
click at [342, 41] on icon "Price change jobs" at bounding box center [336, 35] width 18 height 18
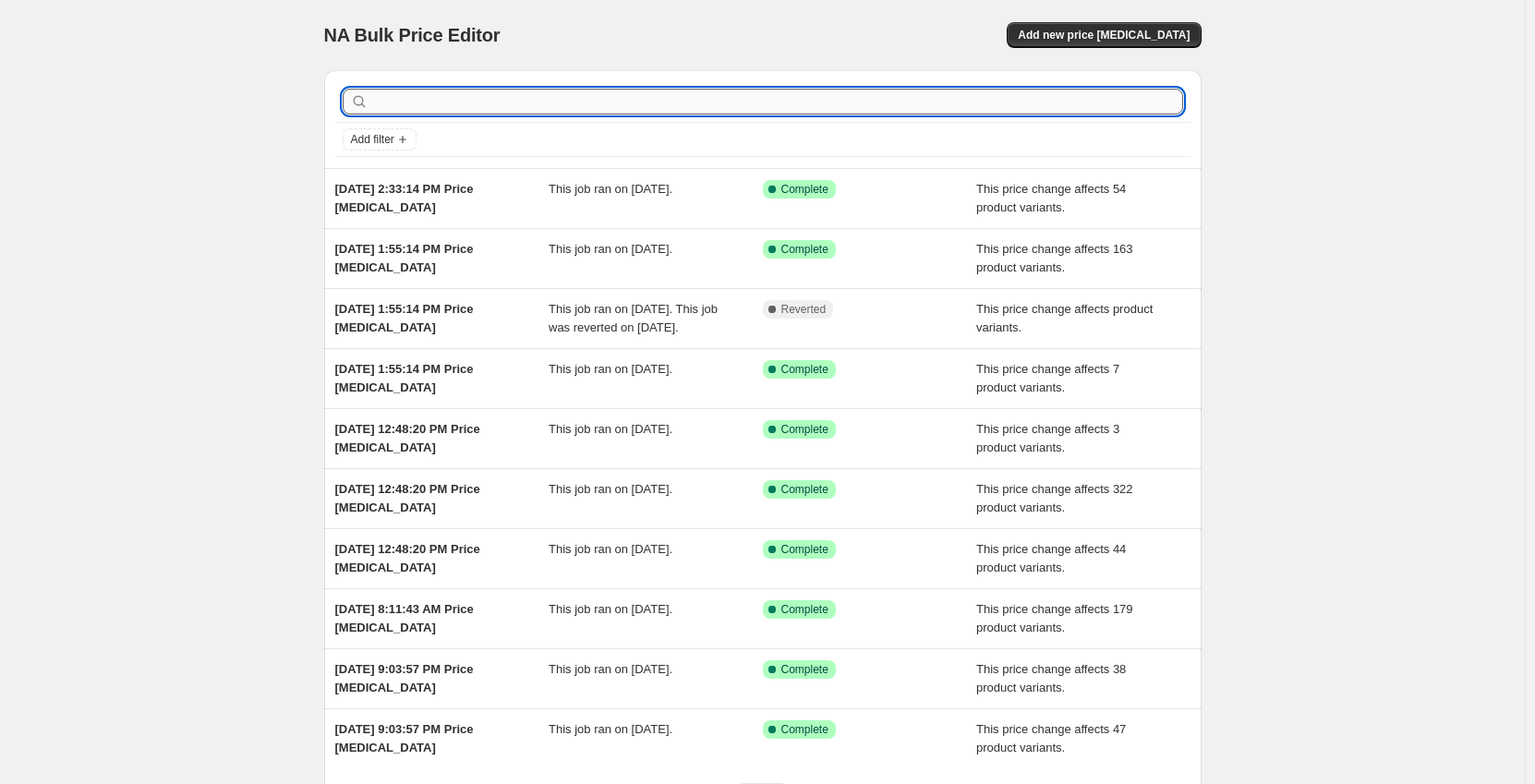
click at [570, 103] on input "text" at bounding box center [777, 101] width 811 height 26
type input "ms"
click at [1076, 35] on span "Add new price [MEDICAL_DATA]" at bounding box center [1108, 35] width 172 height 15
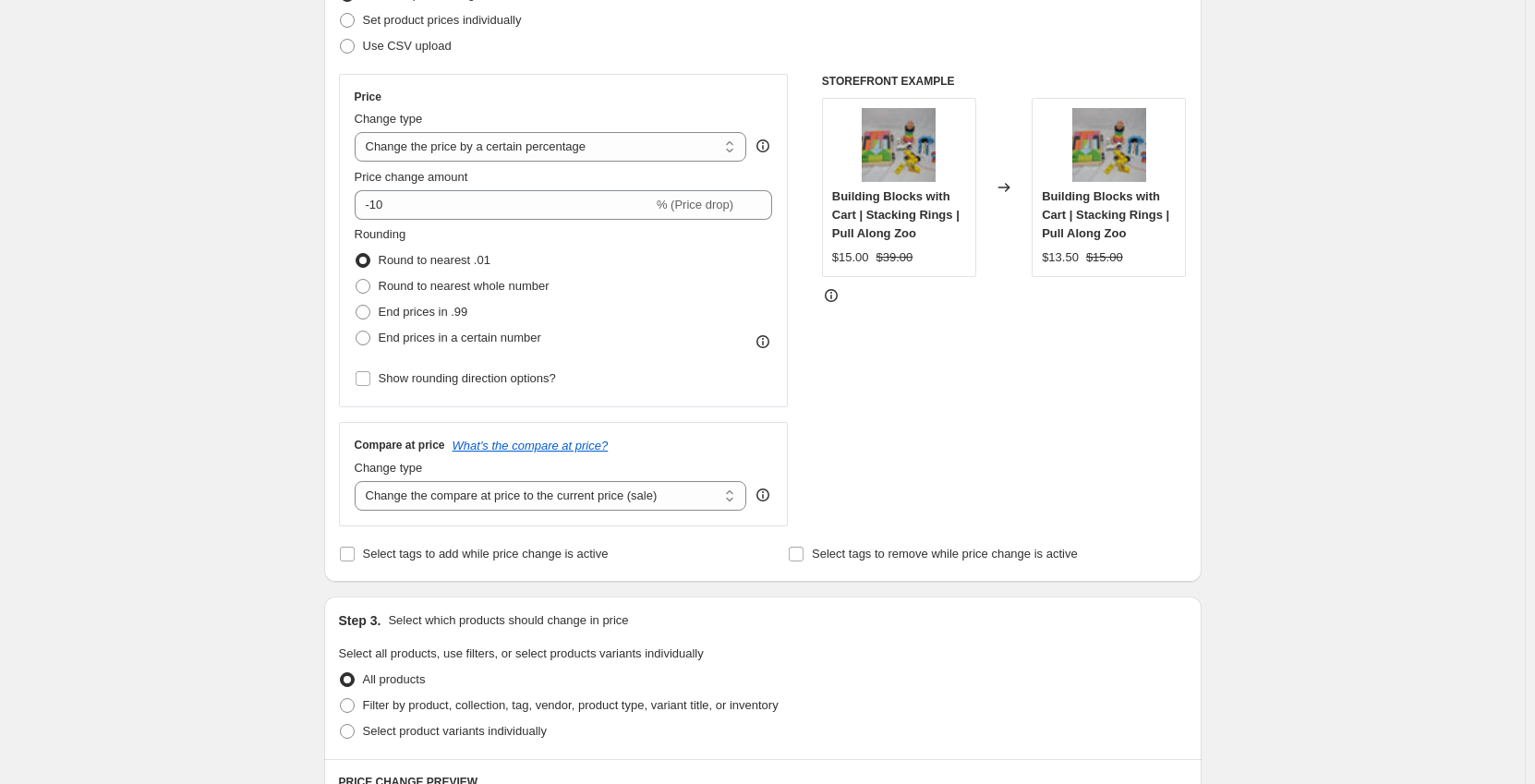
scroll to position [277, 0]
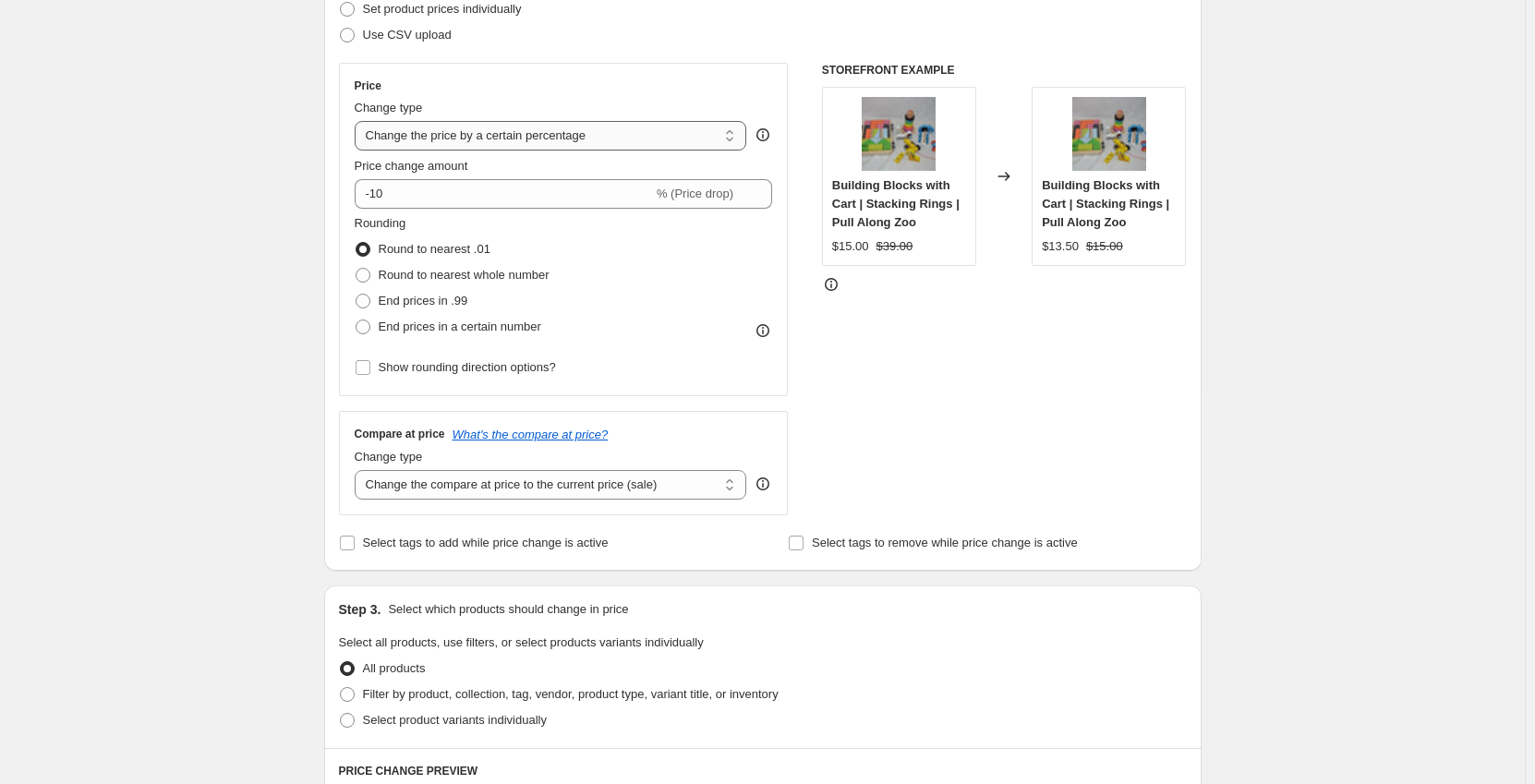
click at [425, 130] on select "Change the price to a certain amount Change the price by a certain amount Chang…" at bounding box center [551, 136] width 392 height 29
select select "no_change"
click at [358, 121] on select "Change the price to a certain amount Change the price by a certain amount Chang…" at bounding box center [551, 136] width 392 height 29
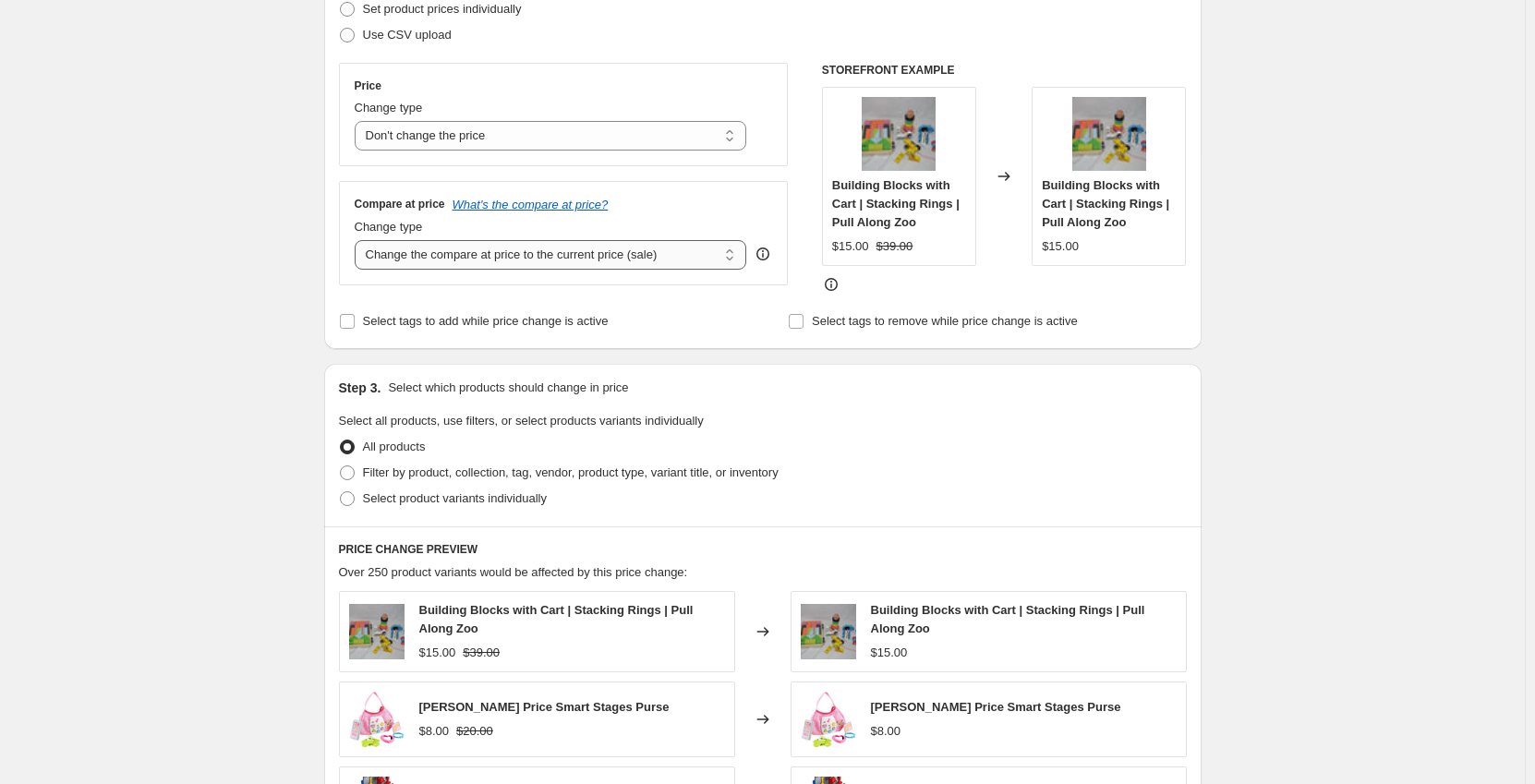
click at [442, 257] on select "Change the compare at price to the current price (sale) Change the compare at p…" at bounding box center [551, 255] width 392 height 29
select select "to"
click at [358, 240] on select "Change the compare at price to the current price (sale) Change the compare at p…" at bounding box center [551, 255] width 392 height 29
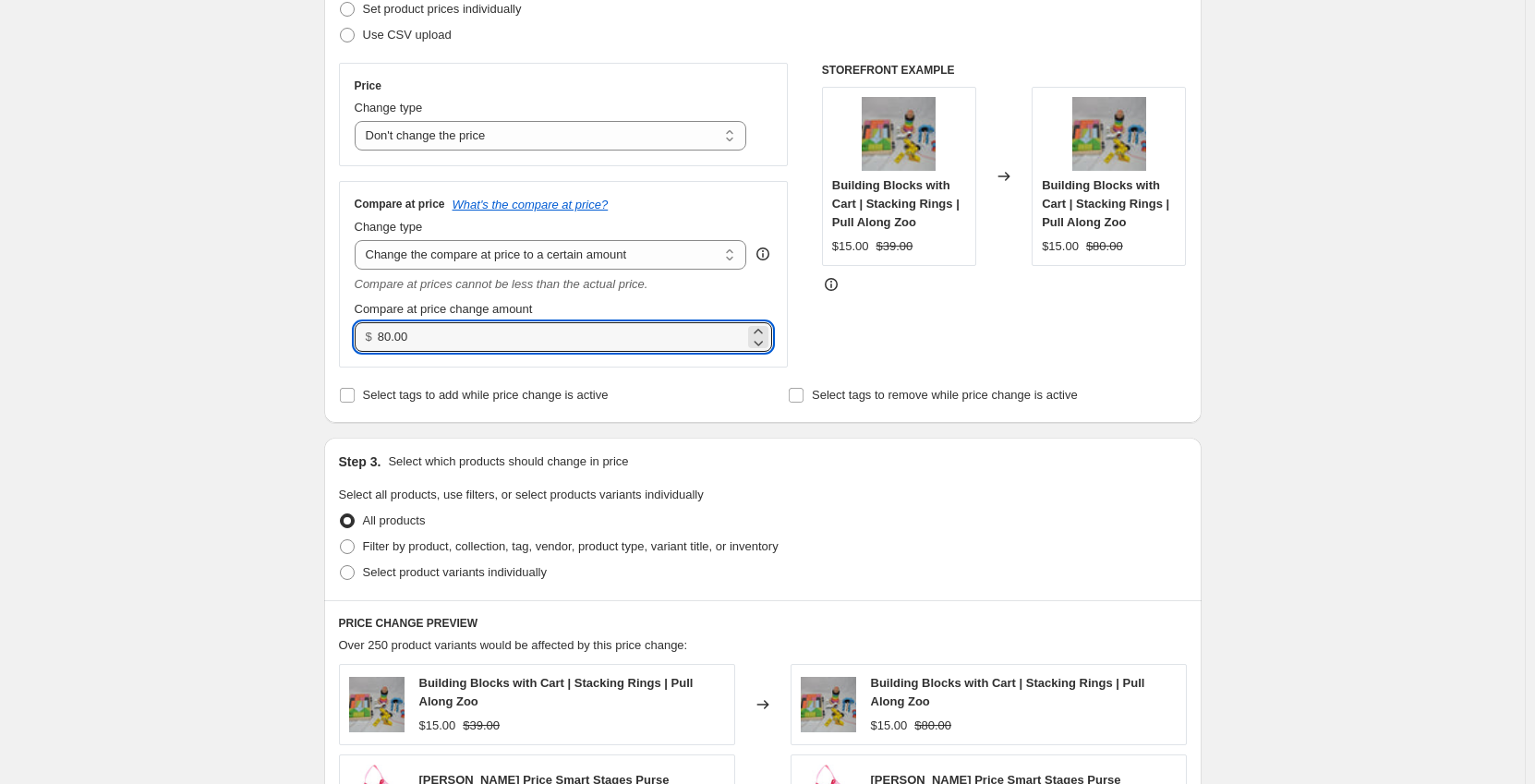
drag, startPoint x: 427, startPoint y: 345, endPoint x: 353, endPoint y: 351, distance: 74.2
click at [353, 351] on div "Compare at price What's the compare at price? Change type Change the compare at…" at bounding box center [563, 273] width 450 height 186
type input "249.00"
click at [273, 364] on div "Create new price [MEDICAL_DATA]. This page is ready Create new price [MEDICAL_D…" at bounding box center [763, 575] width 1525 height 1704
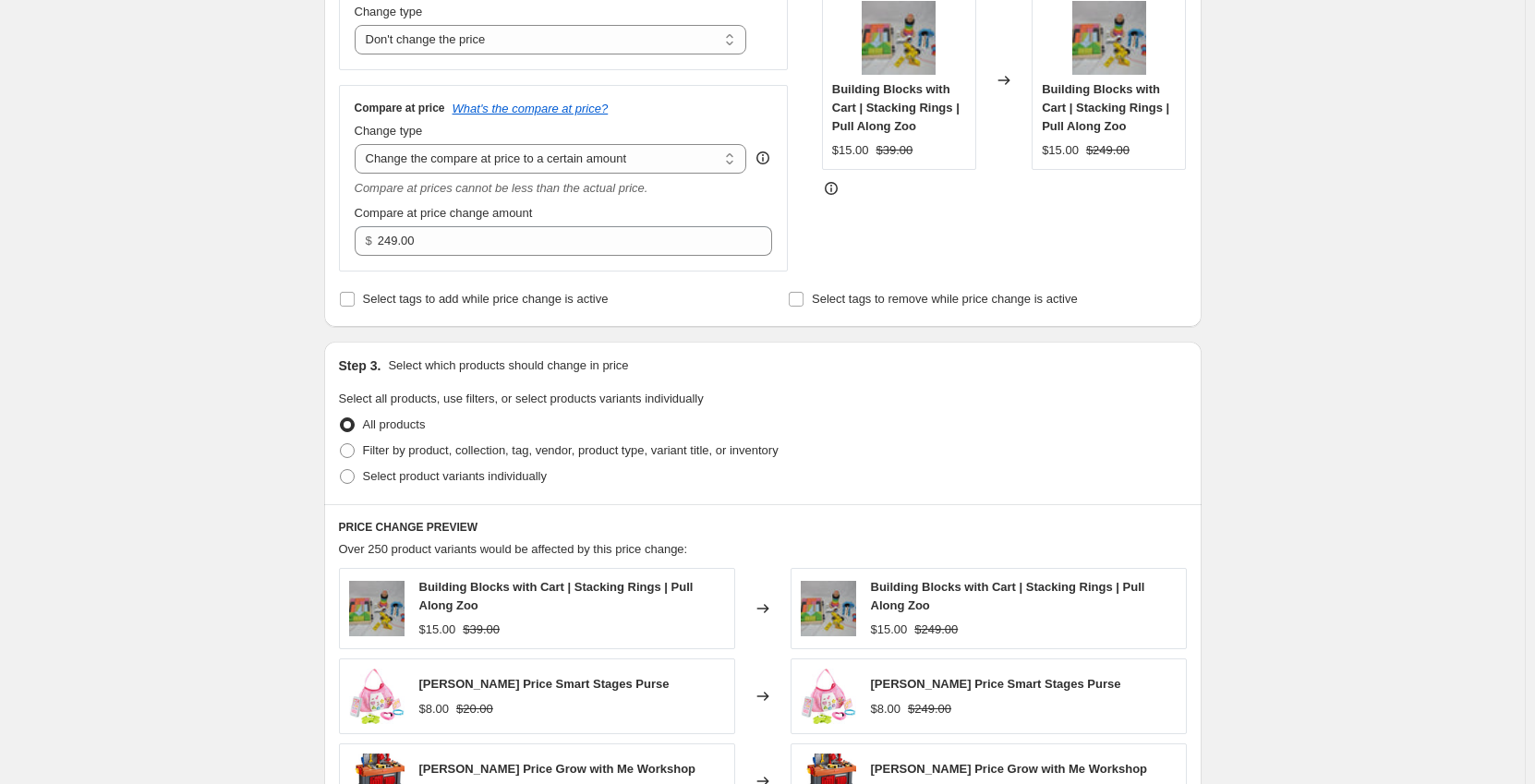
scroll to position [461, 0]
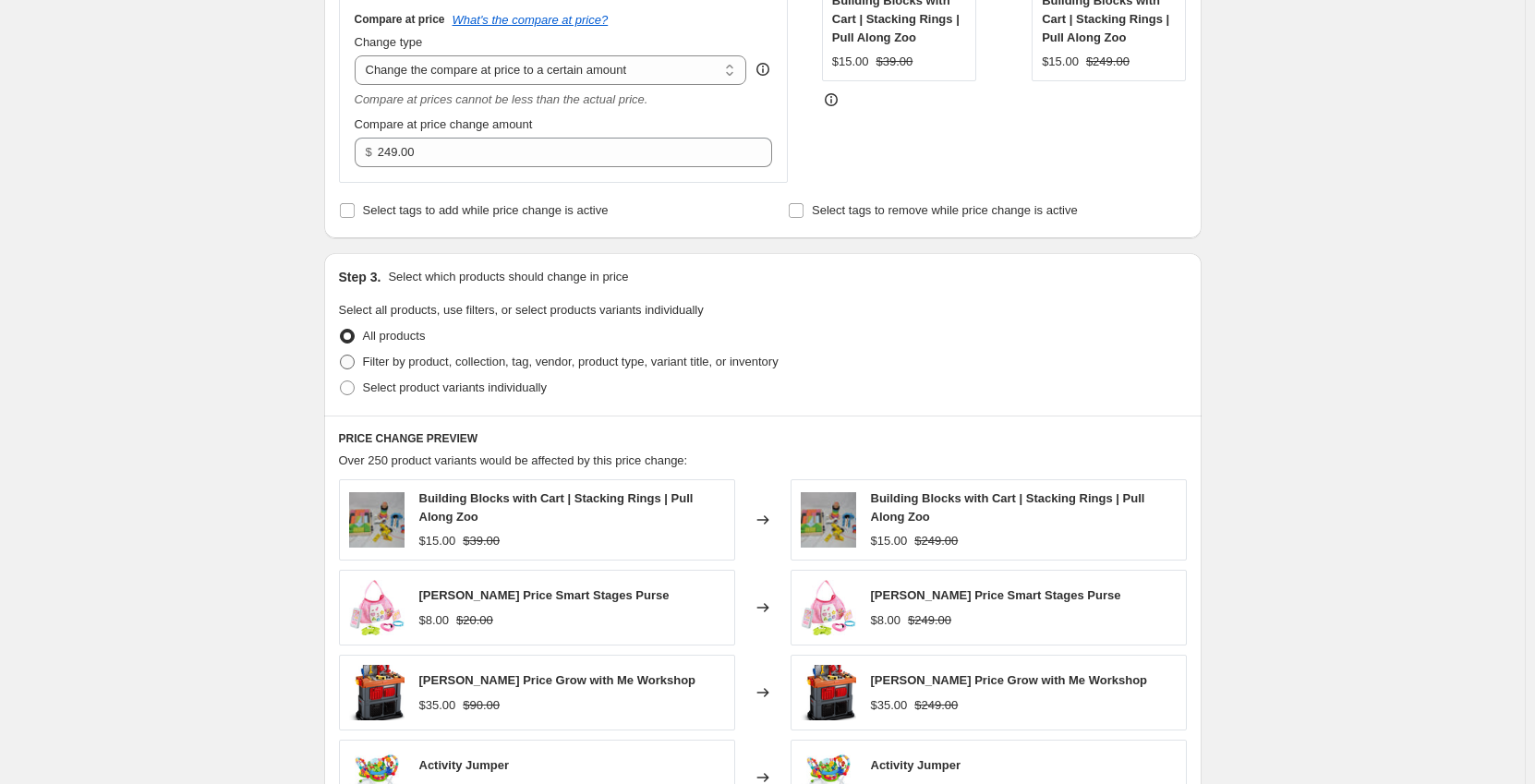
click at [405, 363] on span "Filter by product, collection, tag, vendor, product type, variant title, or inv…" at bounding box center [571, 361] width 416 height 14
click at [341, 356] on input "Filter by product, collection, tag, vendor, product type, variant title, or inv…" at bounding box center [340, 355] width 1 height 1
radio input "true"
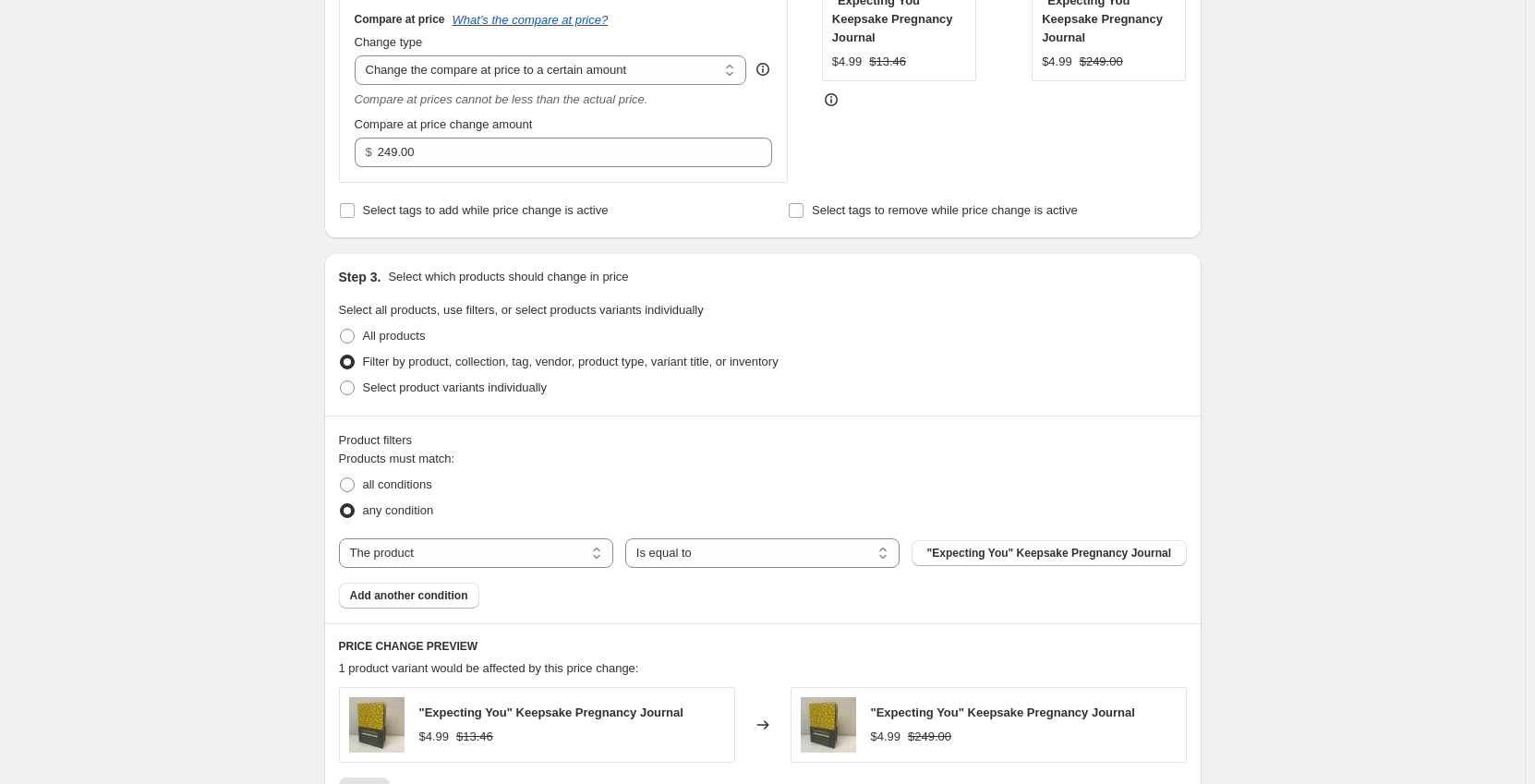
scroll to position [554, 0]
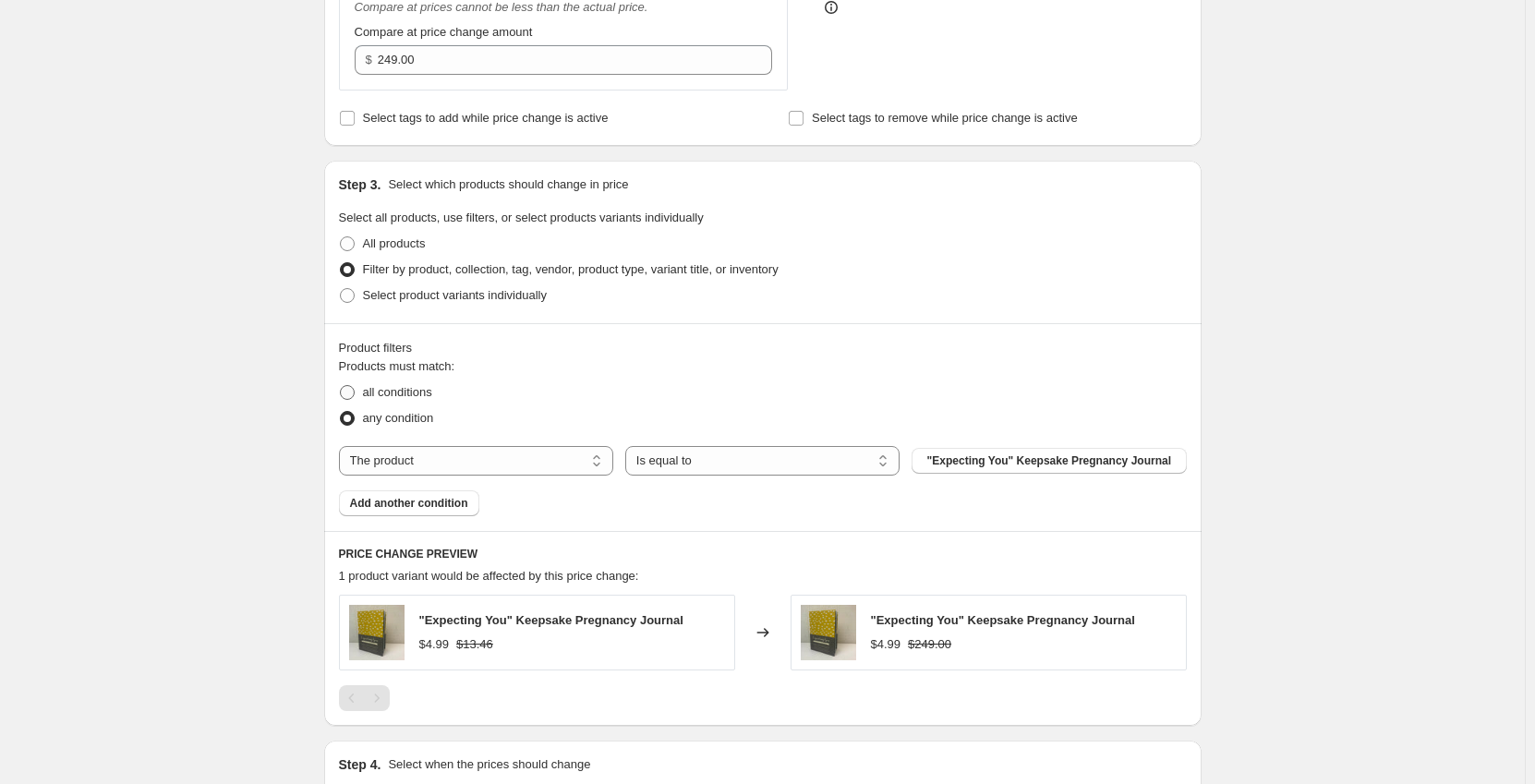
click at [402, 398] on span "all conditions" at bounding box center [397, 392] width 69 height 14
click at [341, 386] on input "all conditions" at bounding box center [340, 385] width 1 height 1
radio input "true"
drag, startPoint x: 495, startPoint y: 465, endPoint x: 495, endPoint y: 476, distance: 11.0
click at [495, 465] on select "The product The product's collection The product's tag The product's vendor The…" at bounding box center [476, 460] width 274 height 29
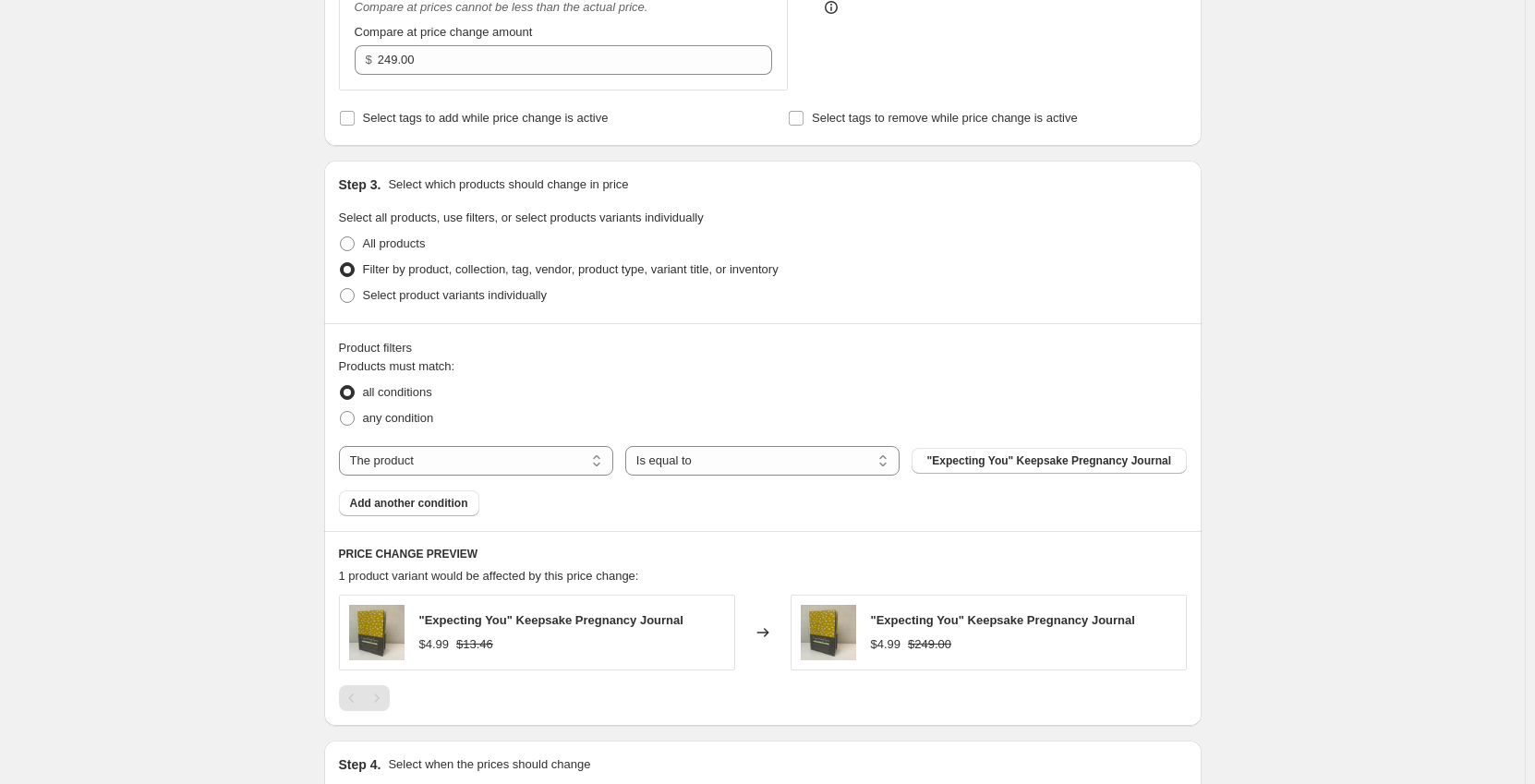
select select "tag"
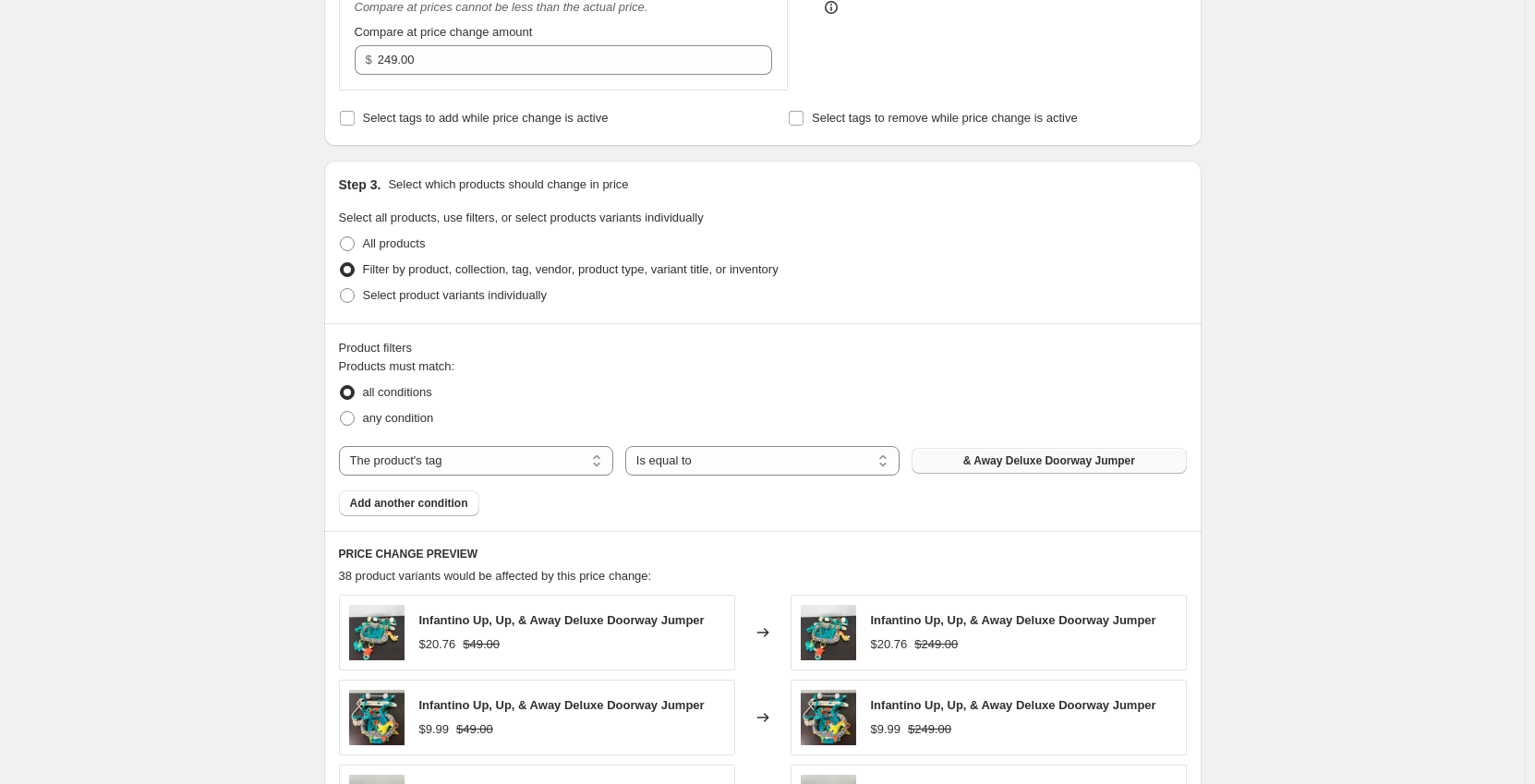
click at [984, 459] on span "& Away Deluxe Doorway Jumper" at bounding box center [1049, 460] width 172 height 15
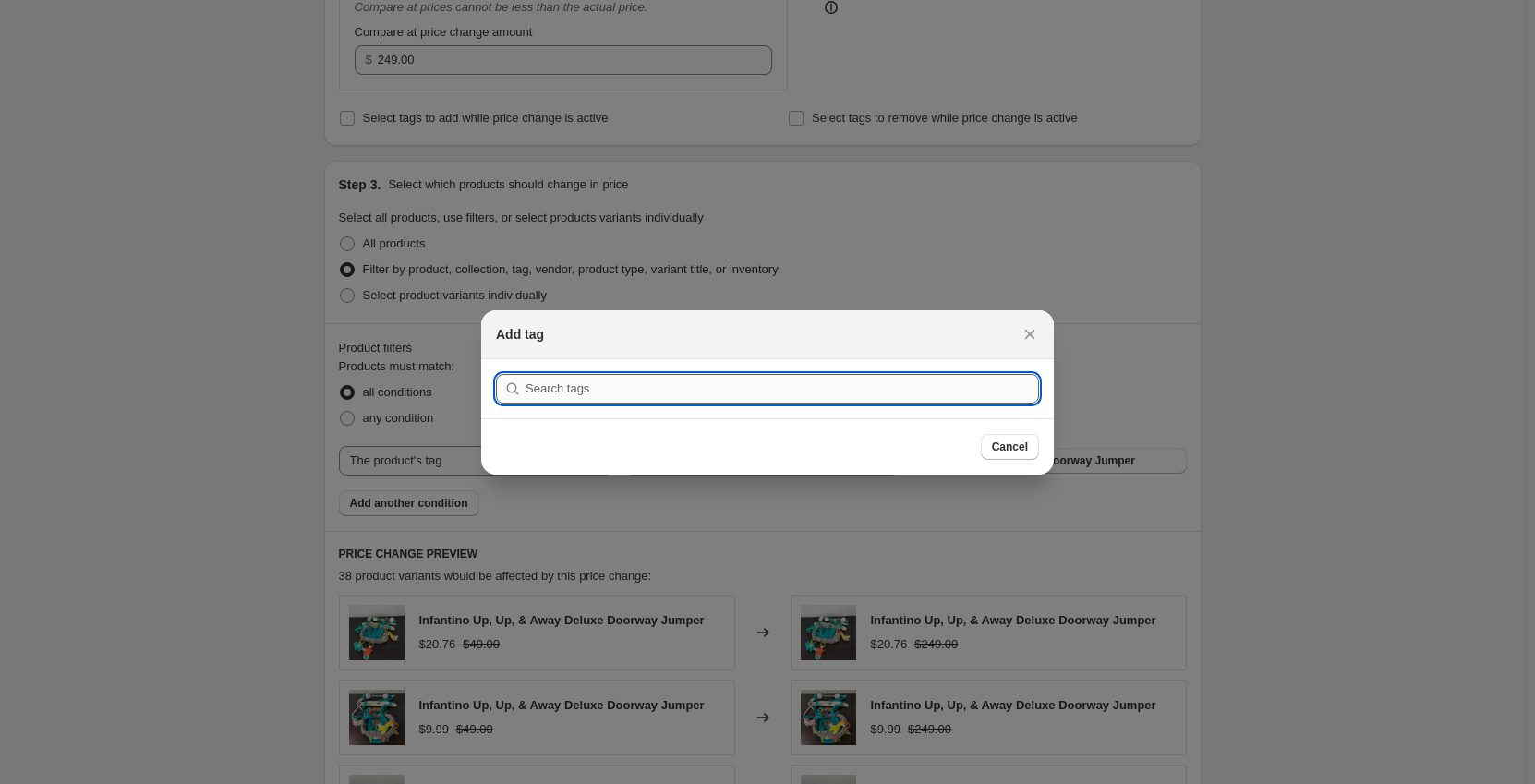
click at [826, 389] on input ":r2k:" at bounding box center [782, 389] width 514 height 29
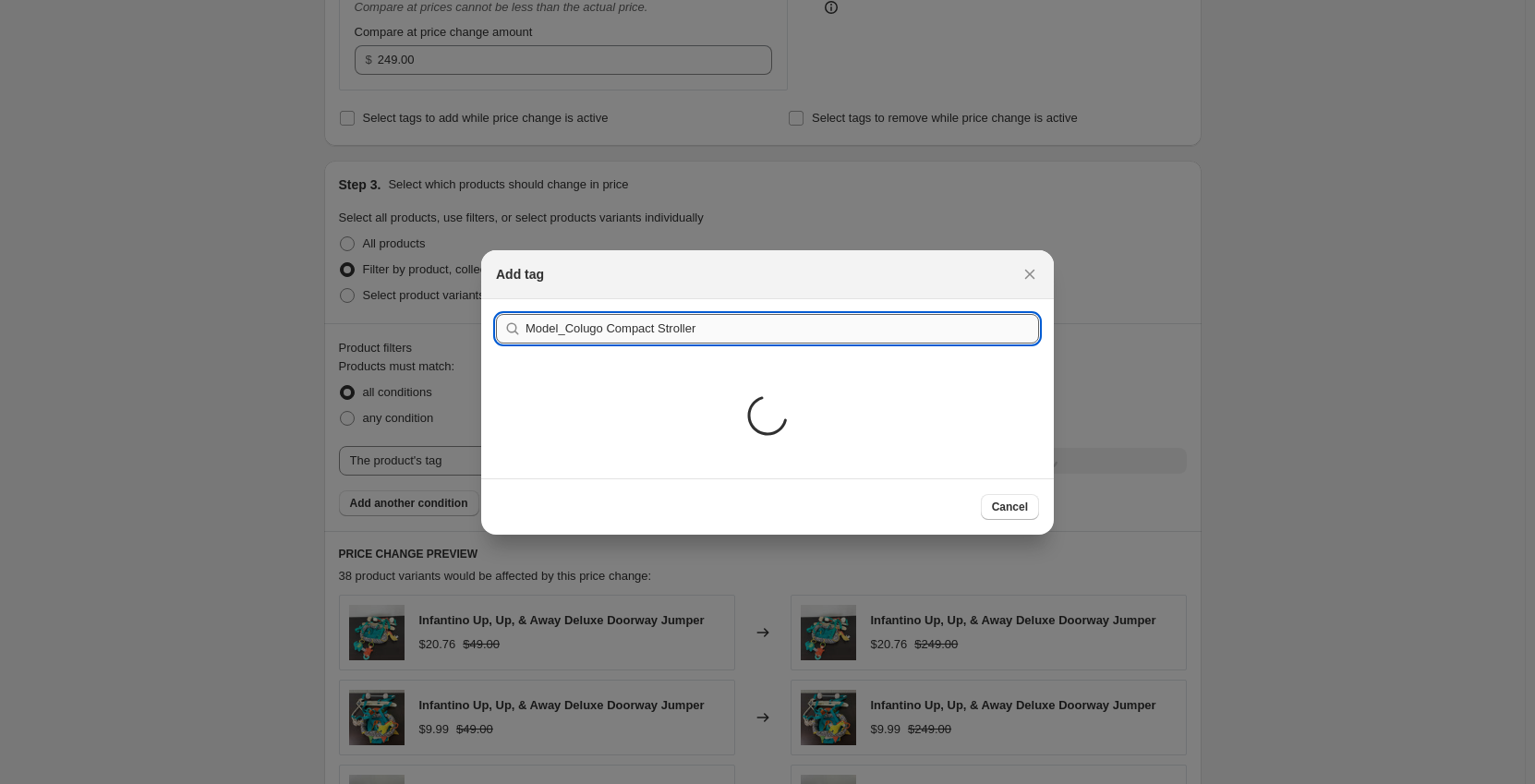
click at [608, 366] on div "Loading..." at bounding box center [767, 419] width 572 height 120
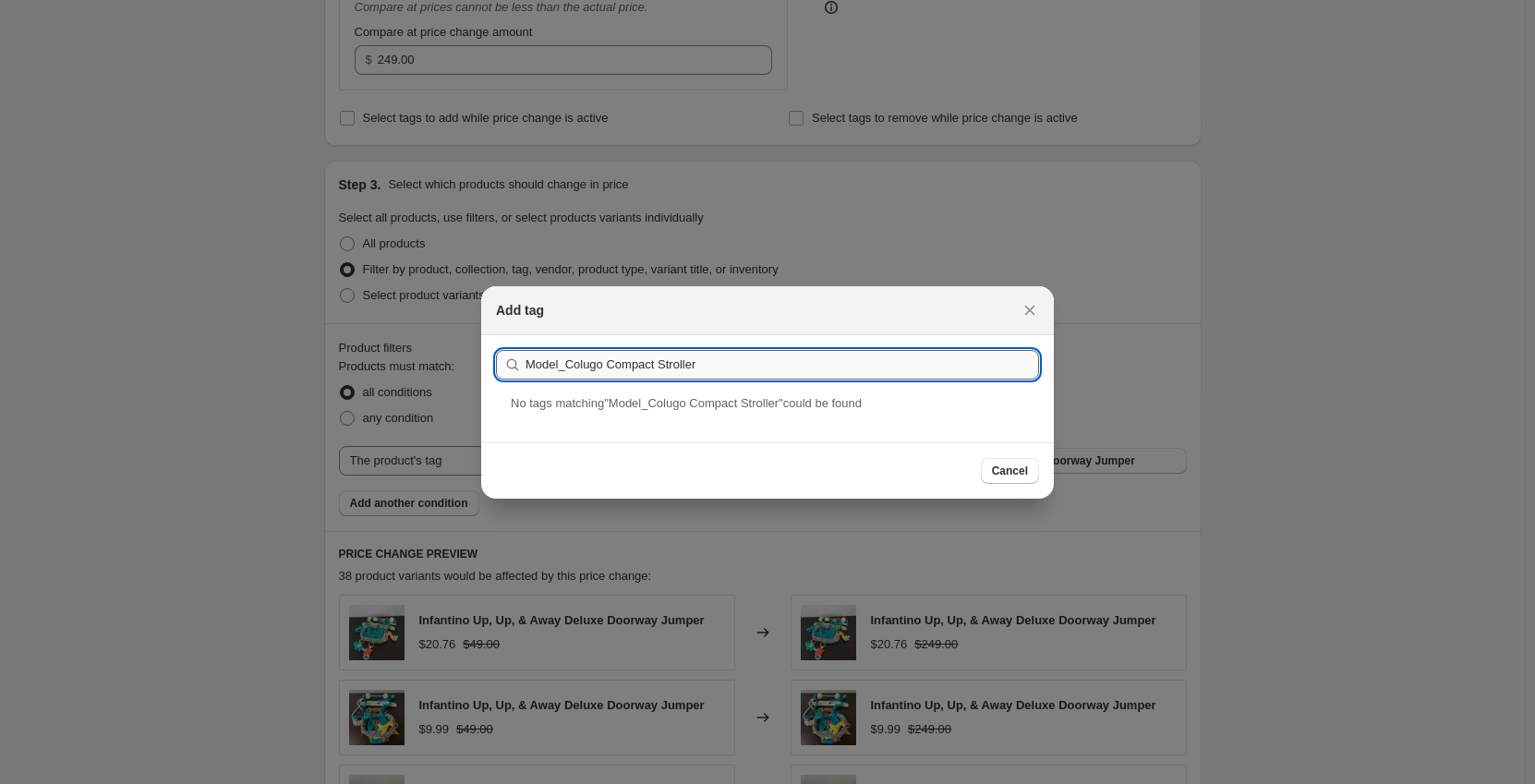
click at [608, 365] on input "Model_Colugo Compact Stroller" at bounding box center [782, 364] width 514 height 29
click at [688, 364] on input "Model_Compact Stroller" at bounding box center [782, 364] width 514 height 29
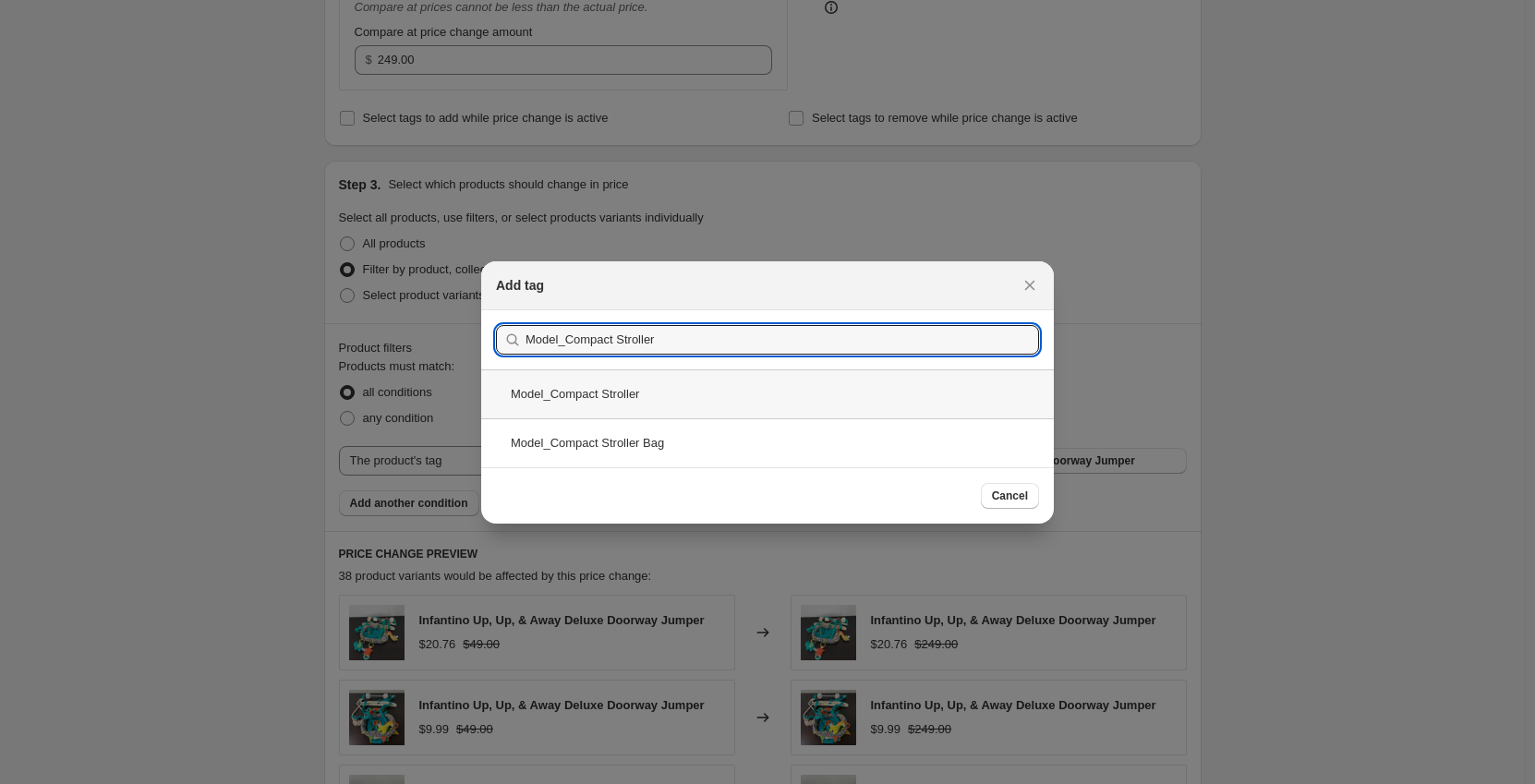
type input "Model_Compact Stroller"
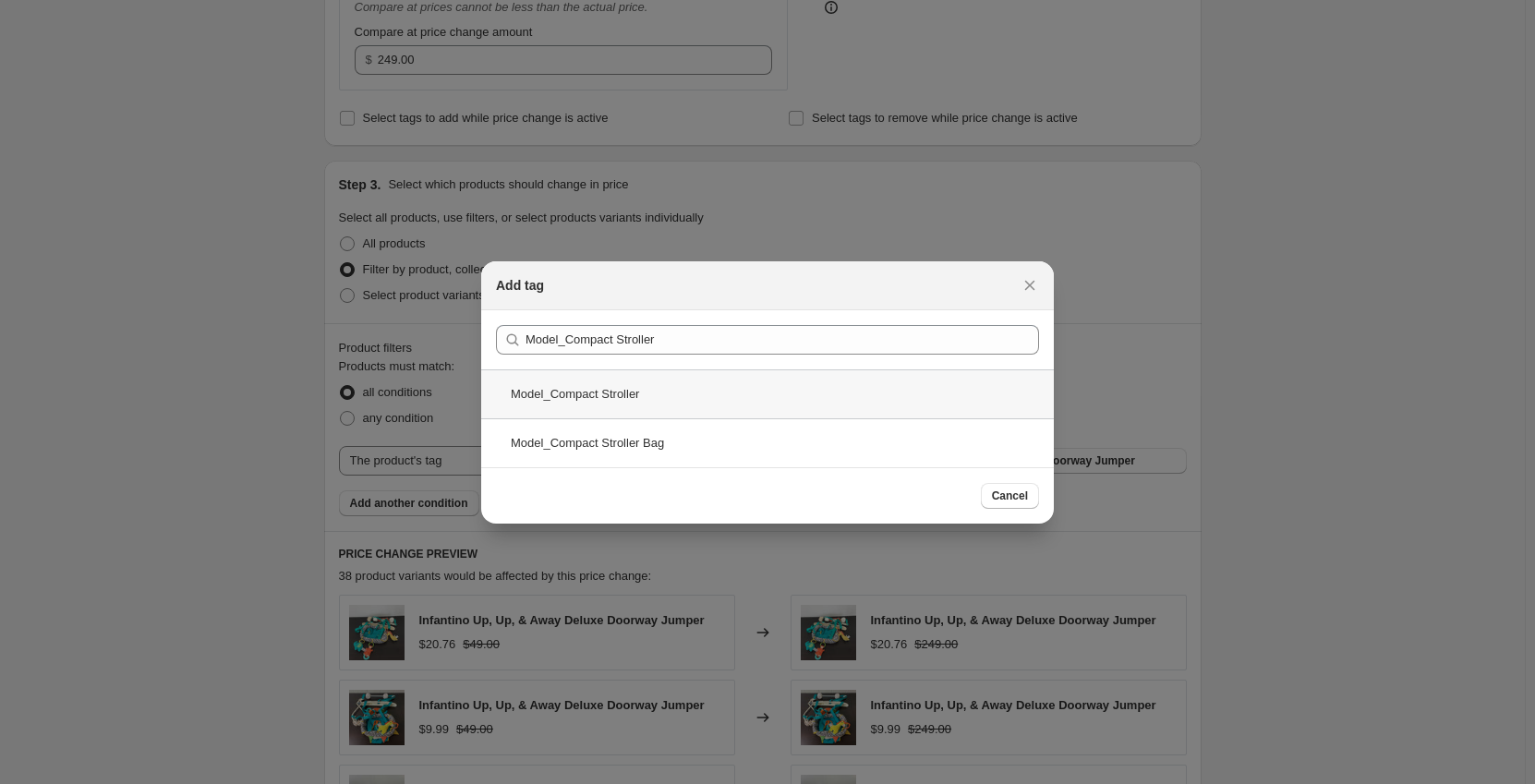
click at [680, 401] on div "Model_Compact Stroller" at bounding box center [767, 393] width 572 height 49
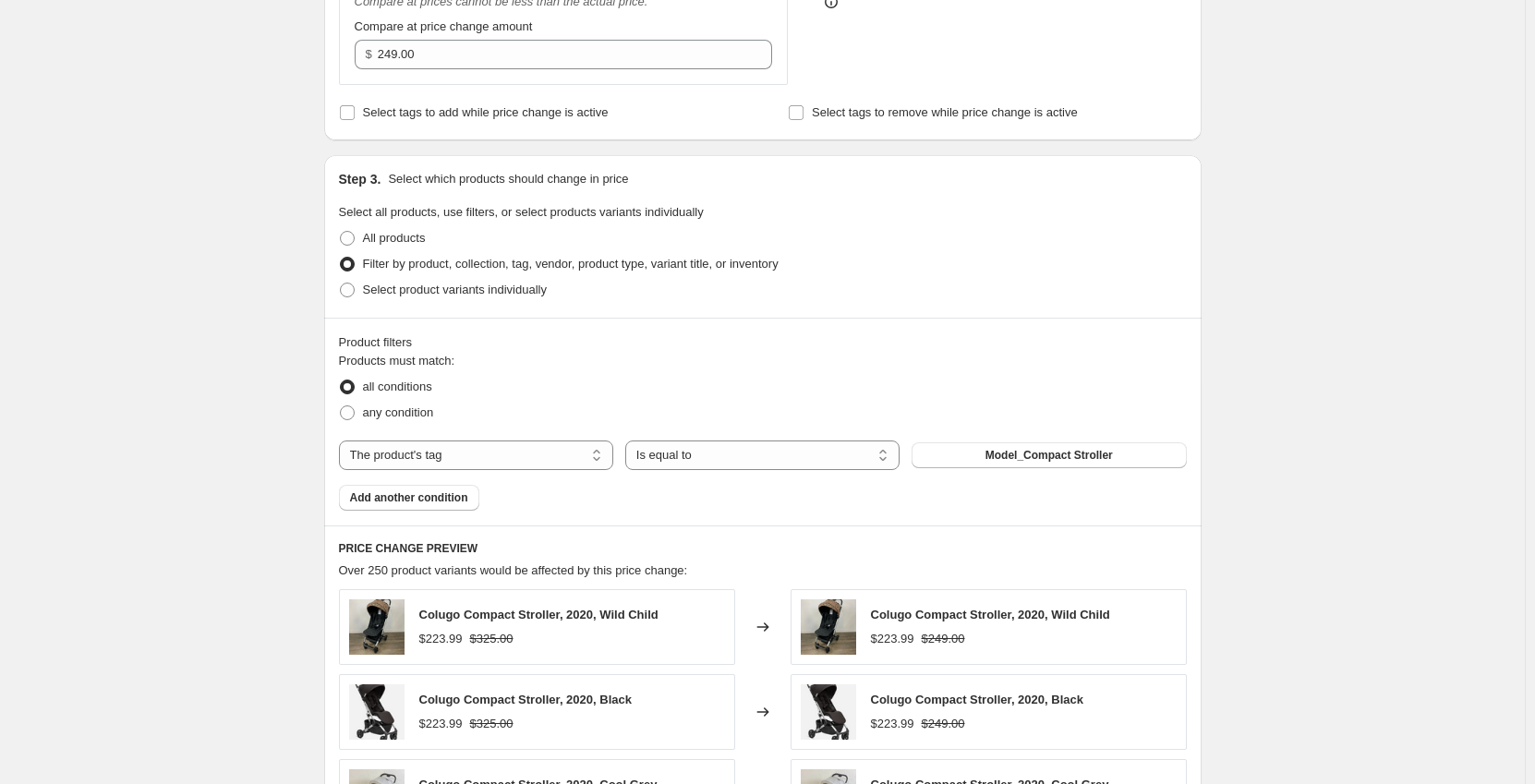
scroll to position [646, 0]
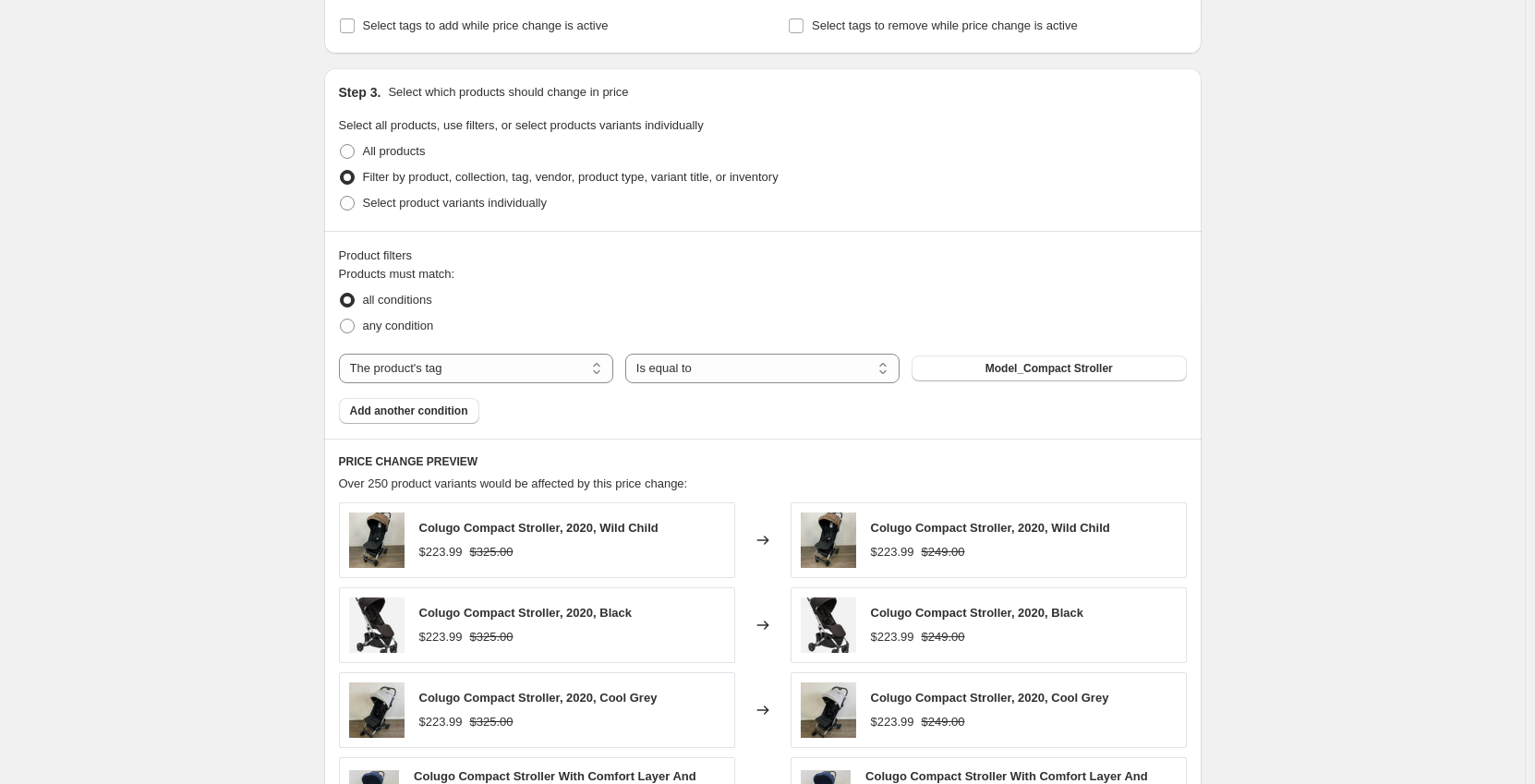
click at [271, 476] on div "Create new price [MEDICAL_DATA]. This page is ready Create new price [MEDICAL_D…" at bounding box center [763, 310] width 1525 height 1912
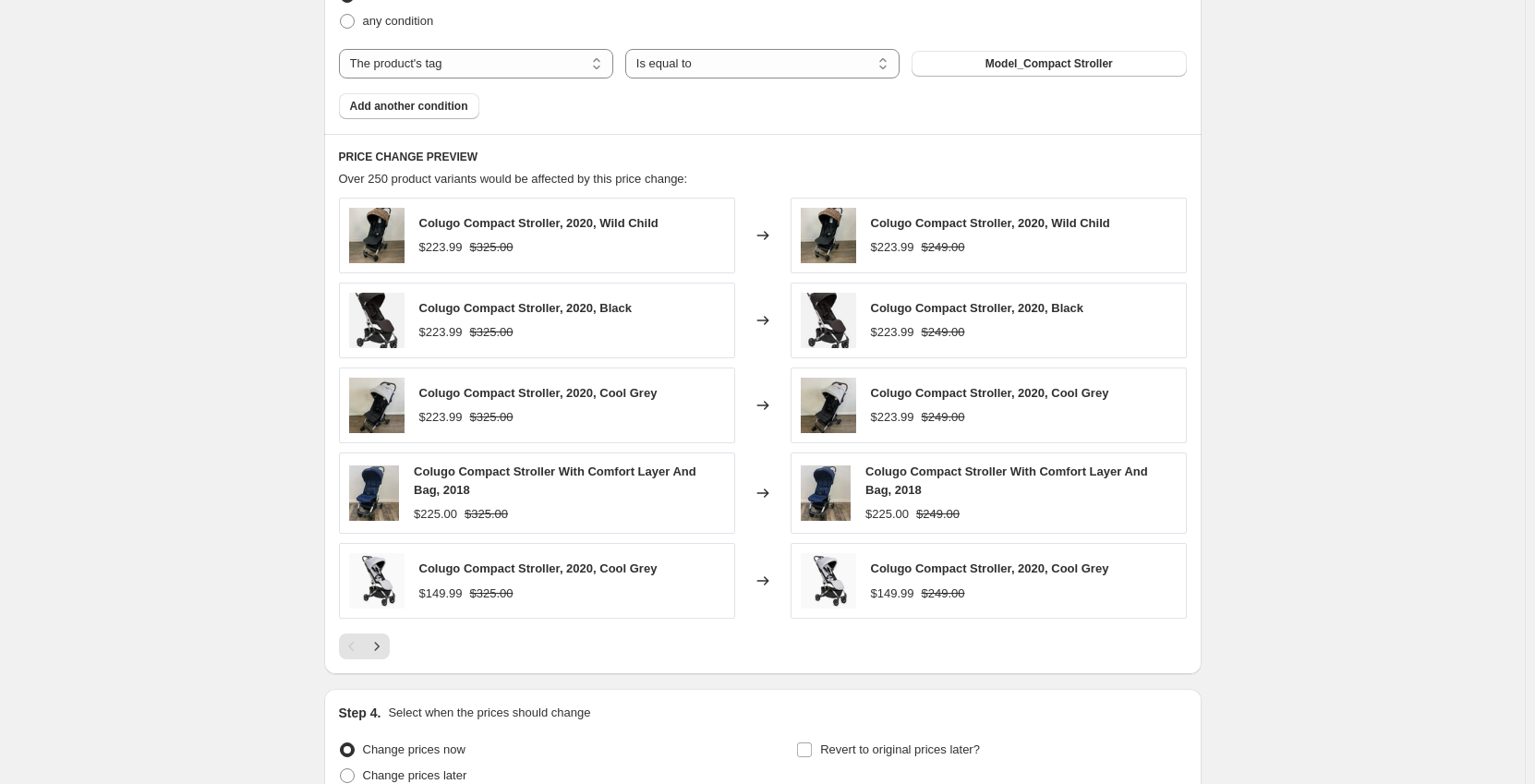
scroll to position [924, 0]
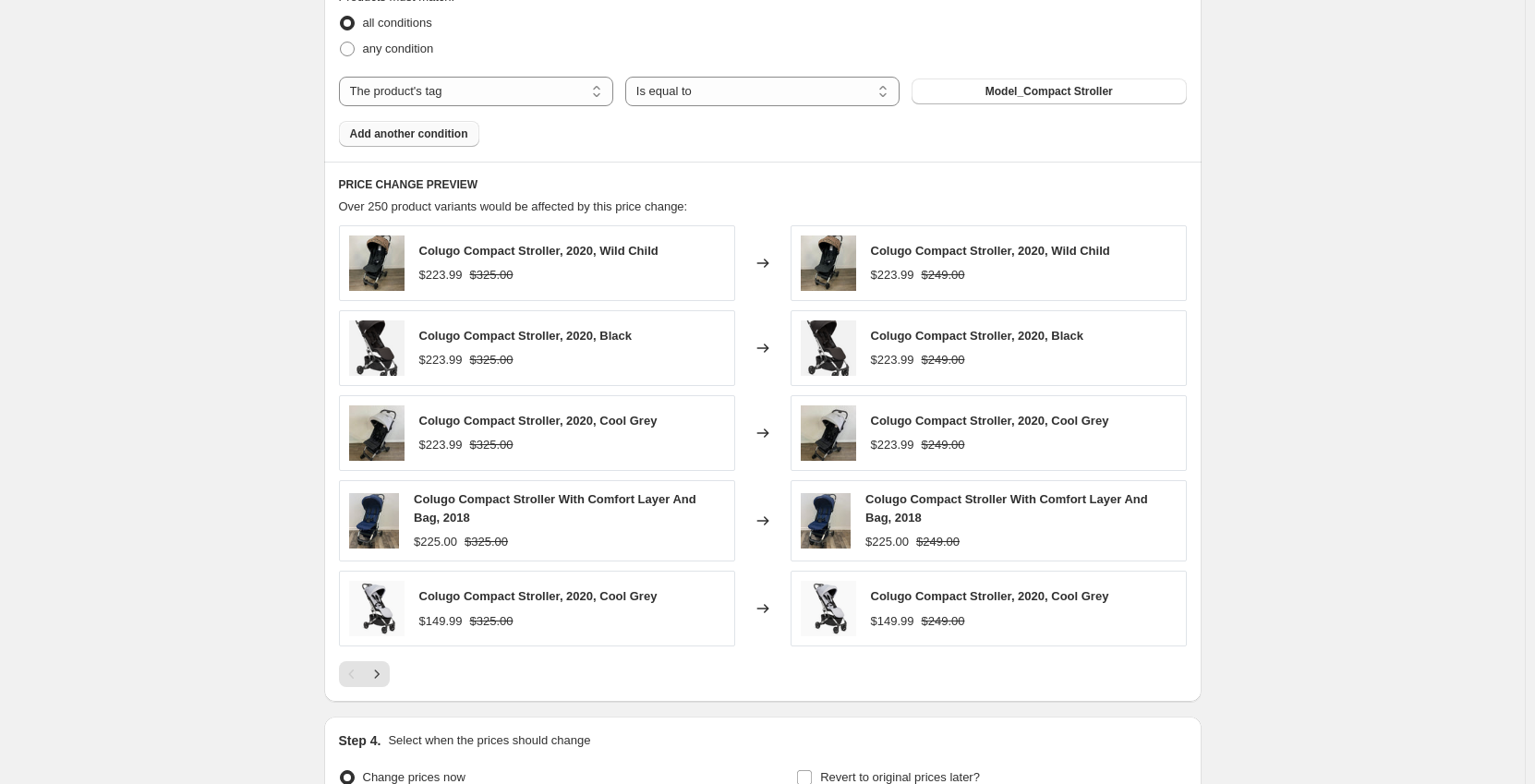
click at [426, 137] on span "Add another condition" at bounding box center [409, 133] width 119 height 15
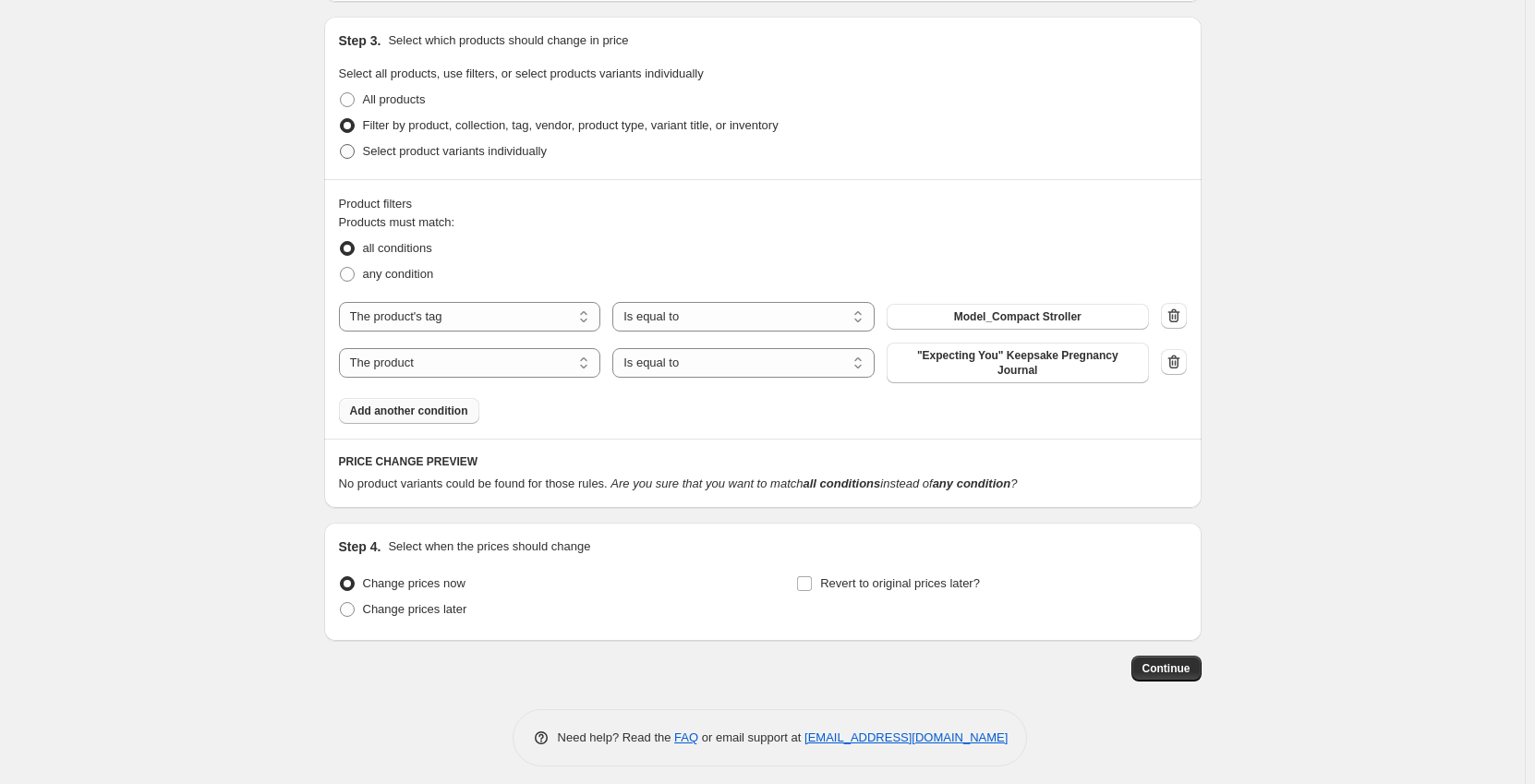
click at [465, 140] on label "Select product variants individually" at bounding box center [443, 152] width 208 height 26
click at [341, 144] on input "Select product variants individually" at bounding box center [340, 144] width 1 height 1
radio input "true"
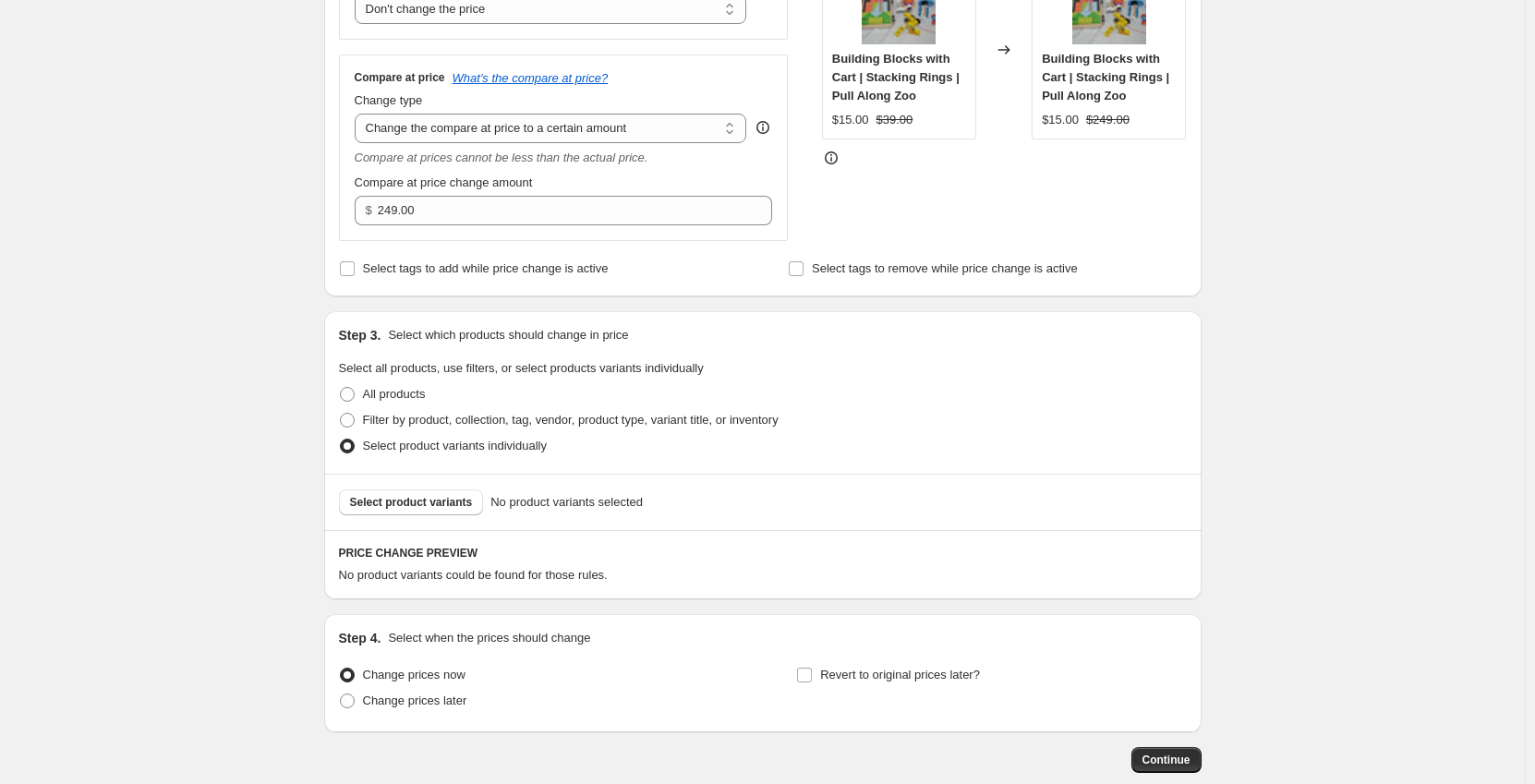
scroll to position [322, 0]
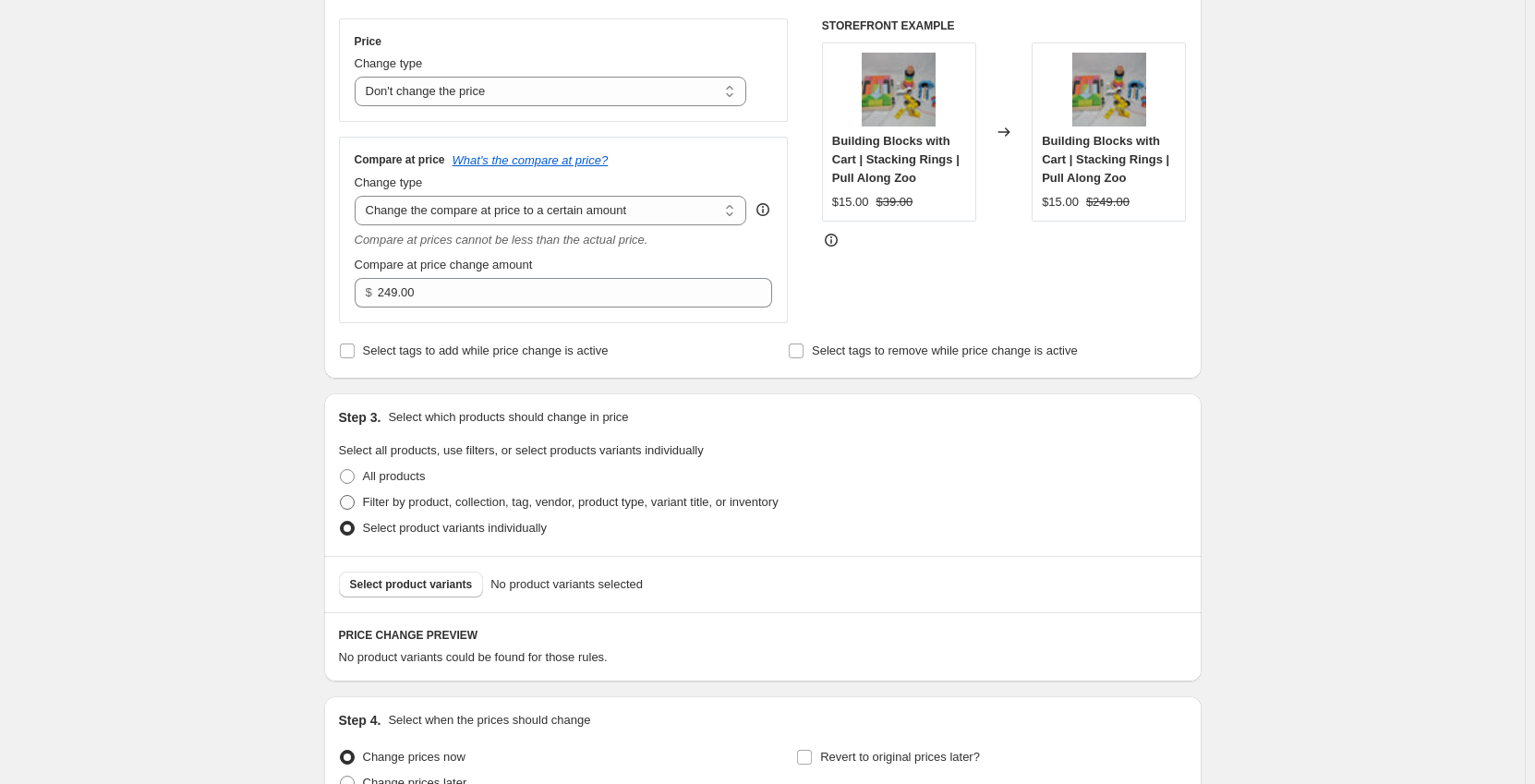
click at [445, 501] on span "Filter by product, collection, tag, vendor, product type, variant title, or inv…" at bounding box center [571, 502] width 416 height 14
click at [341, 496] on input "Filter by product, collection, tag, vendor, product type, variant title, or inv…" at bounding box center [340, 495] width 1 height 1
radio input "true"
select select "tag"
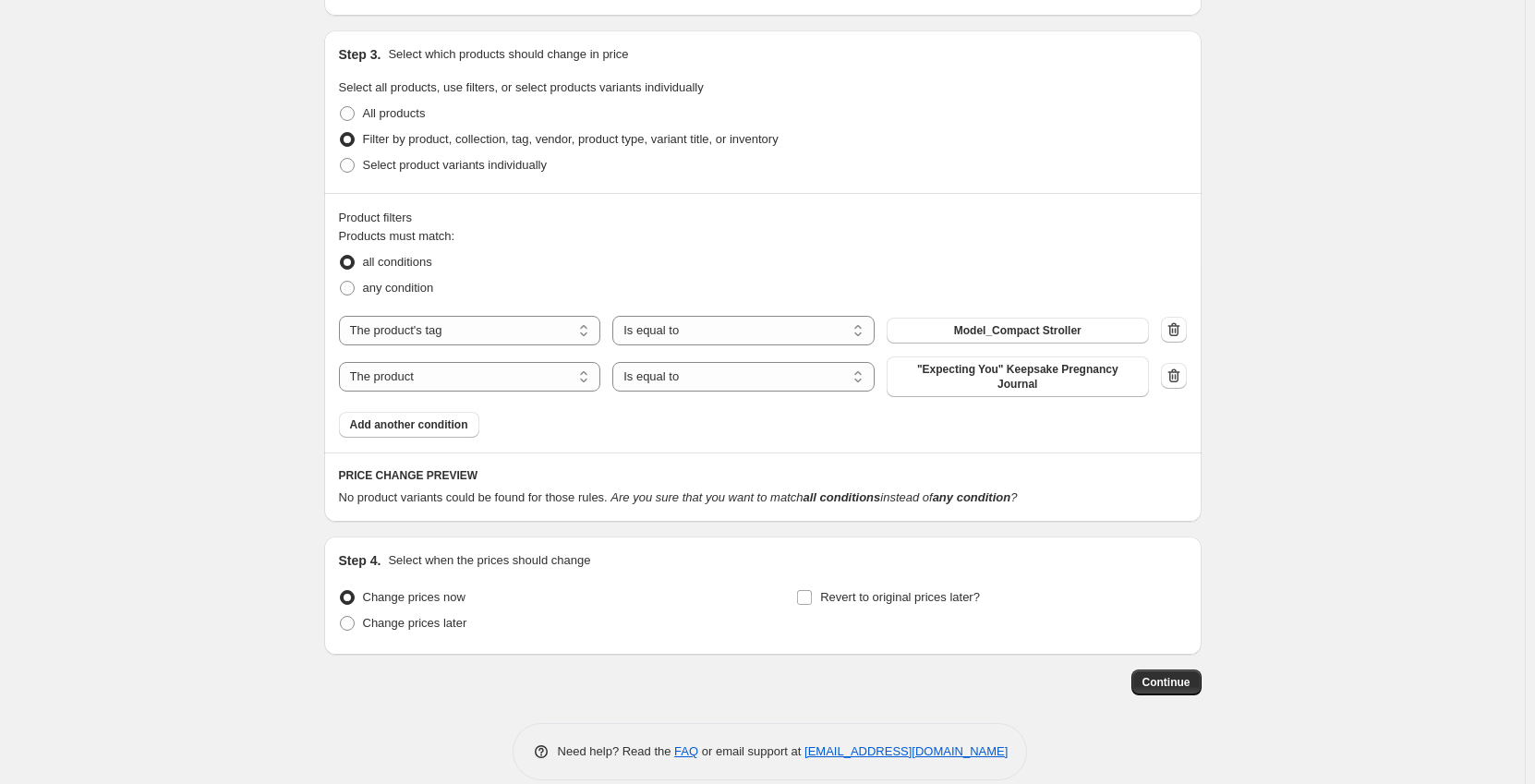
scroll to position [691, 0]
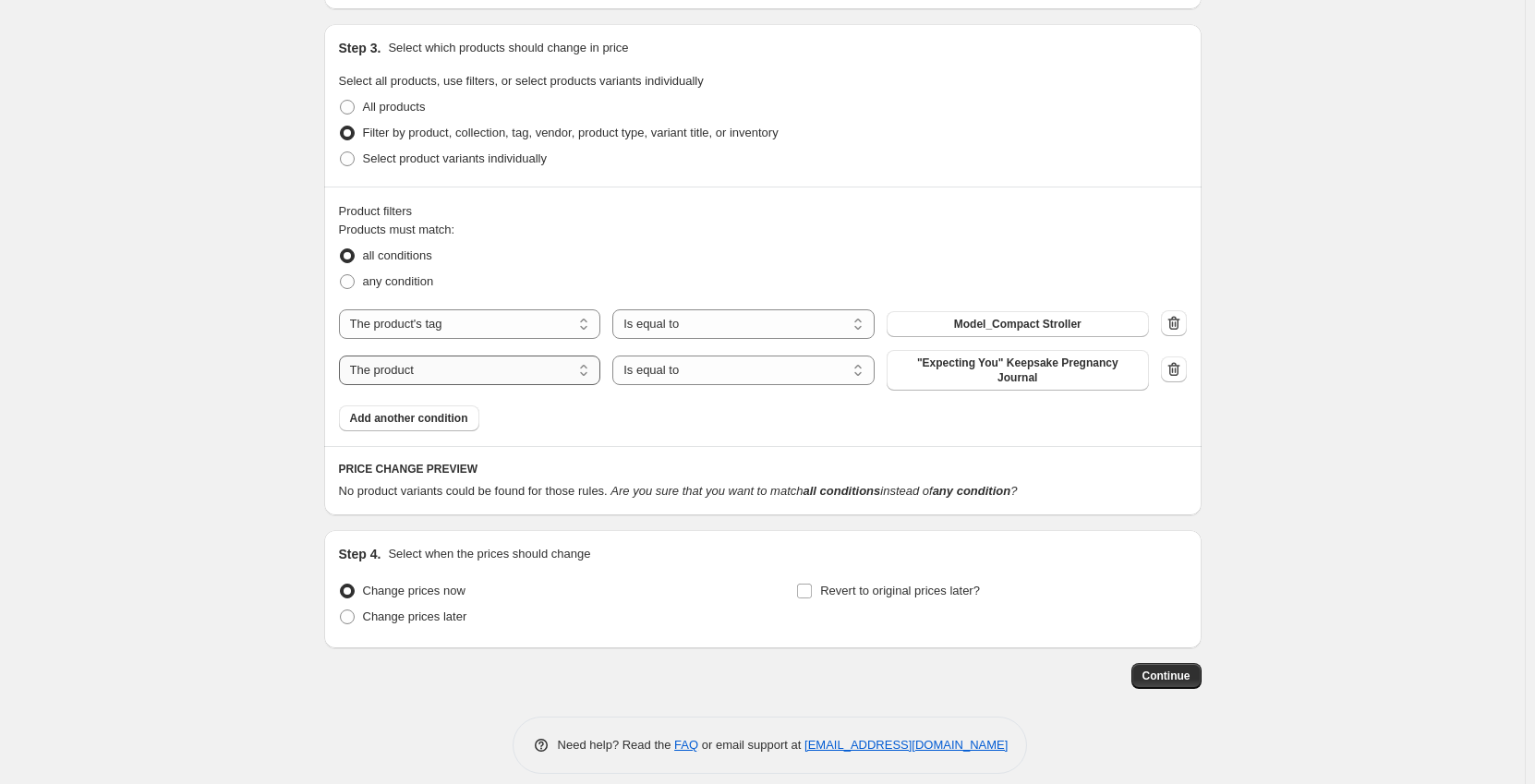
click at [448, 360] on select "The product The product's collection The product's tag The product's vendor The…" at bounding box center [470, 370] width 262 height 29
select select "tag"
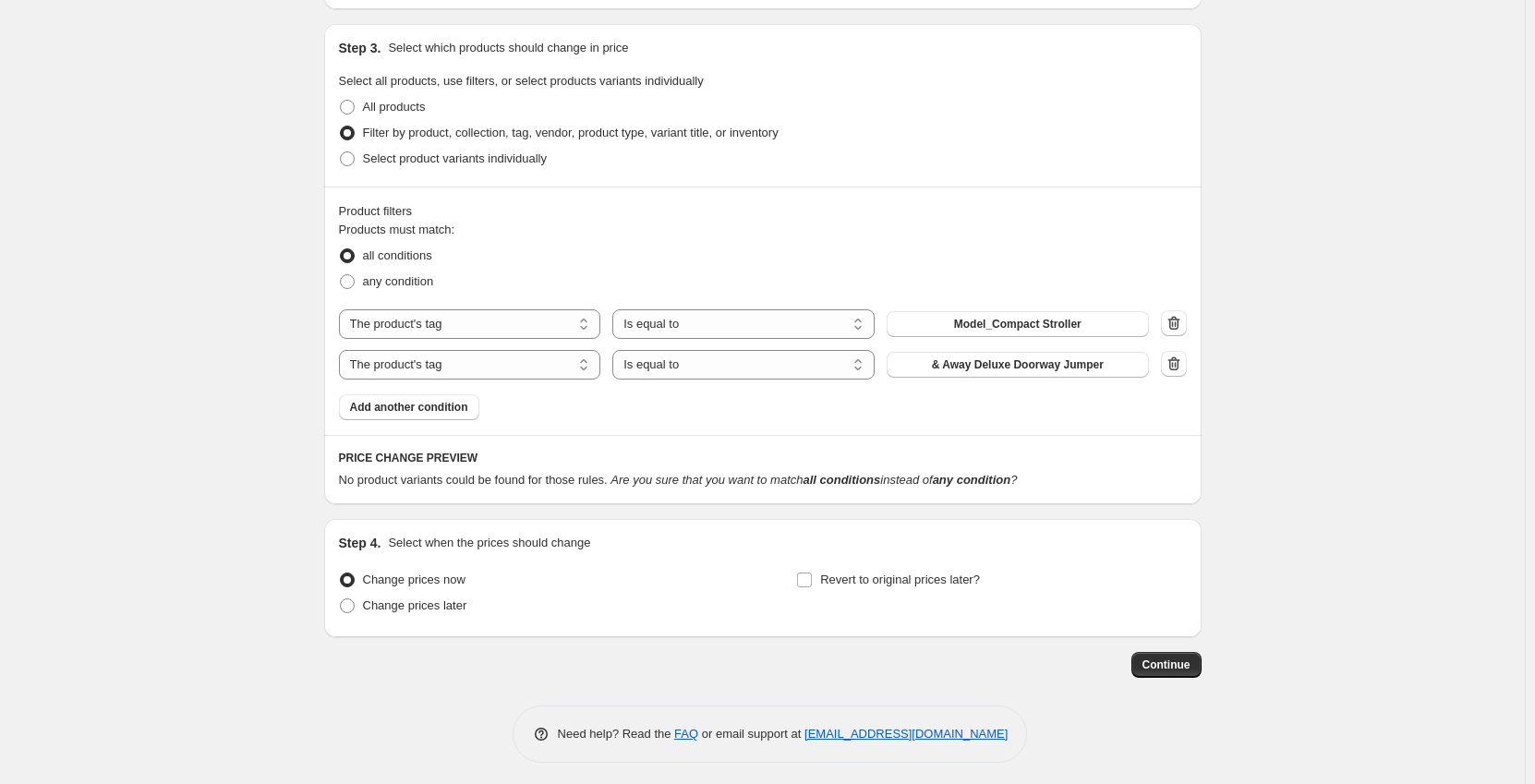
click at [968, 389] on div "Products must match: all conditions any condition The product The product's col…" at bounding box center [763, 320] width 848 height 199
click at [964, 364] on span "& Away Deluxe Doorway Jumper" at bounding box center [1017, 364] width 172 height 15
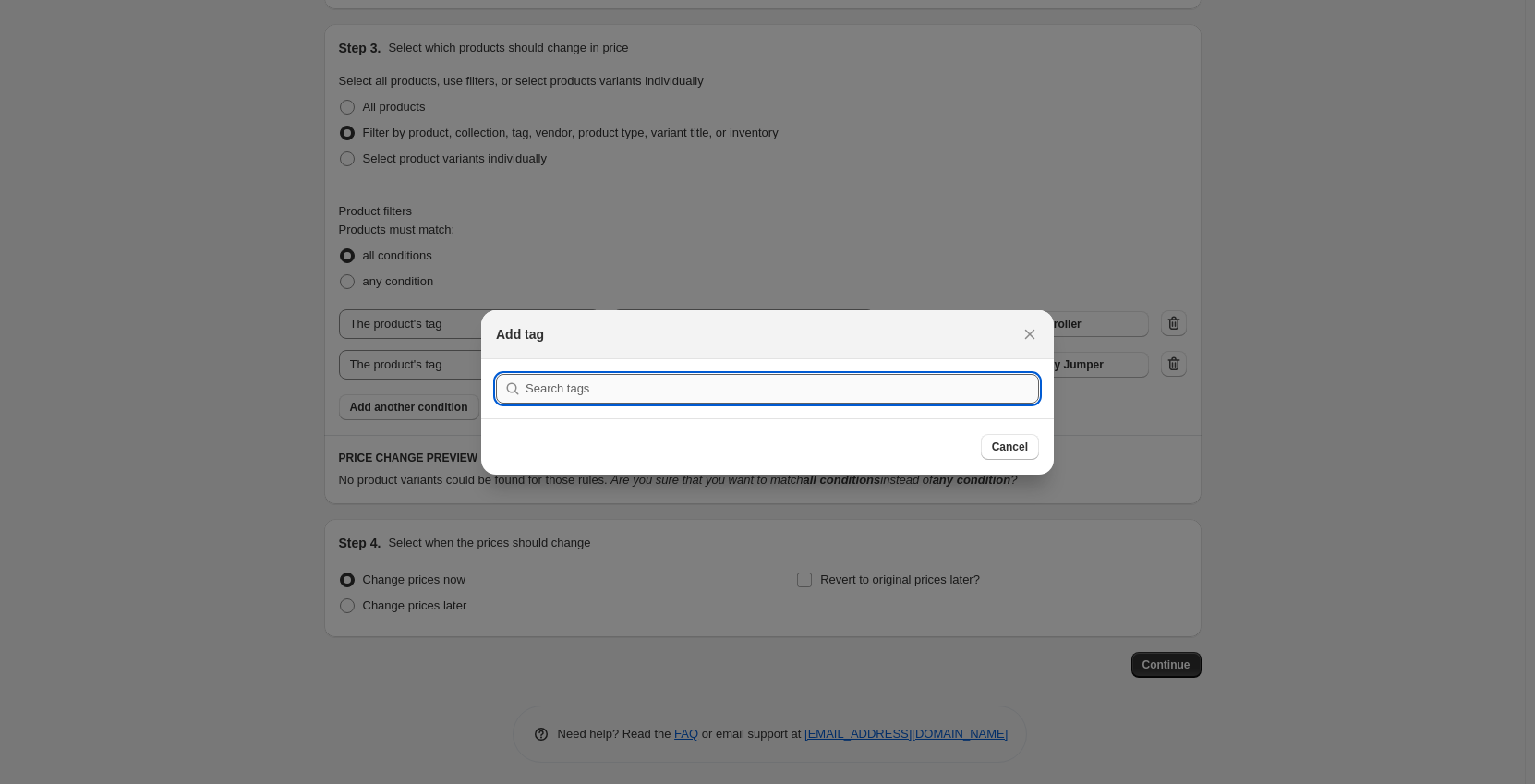
click at [925, 386] on input ":r33:" at bounding box center [782, 389] width 514 height 29
type input "o"
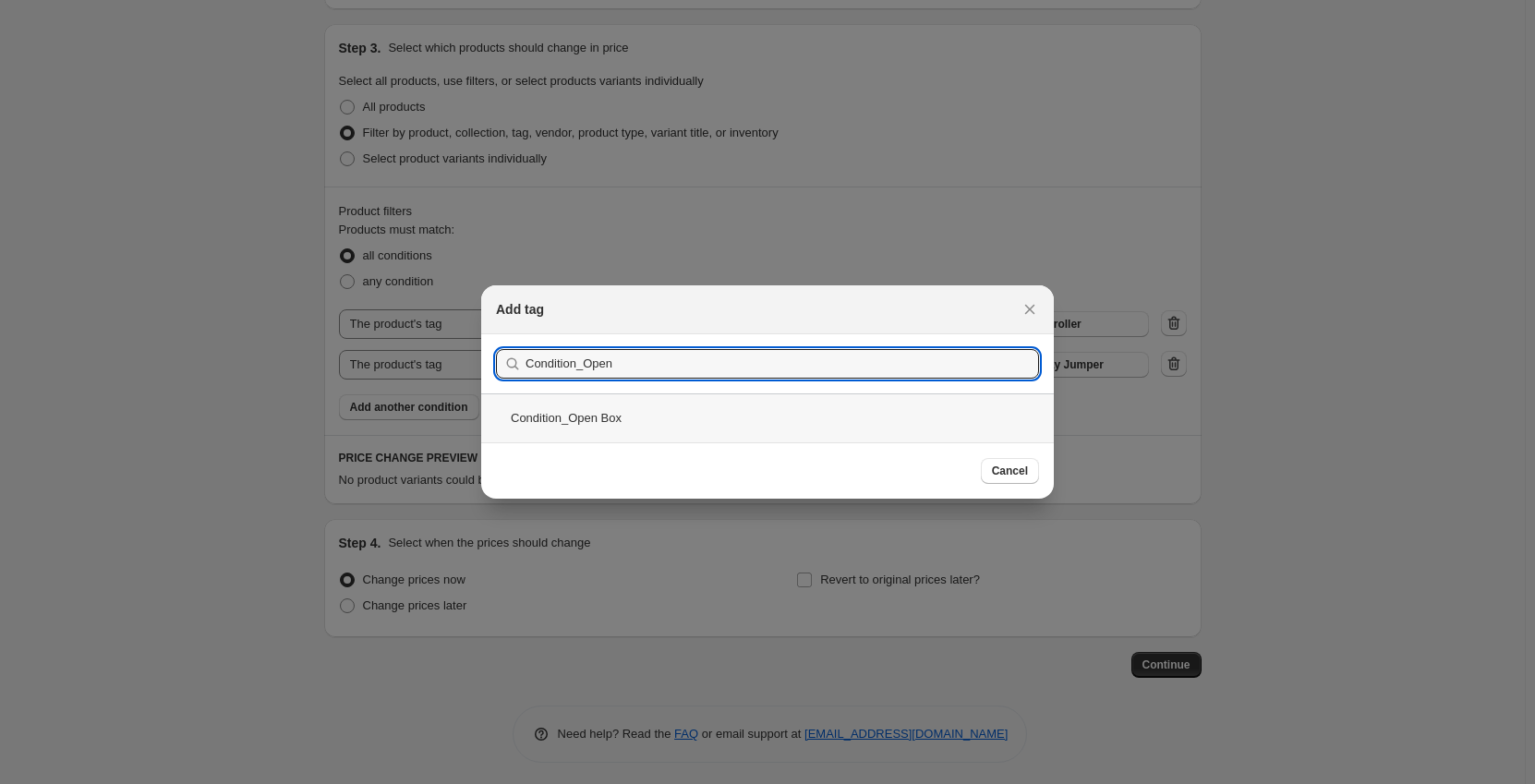
type input "Condition_Open"
click at [879, 408] on div "Condition_Open Box" at bounding box center [767, 418] width 572 height 49
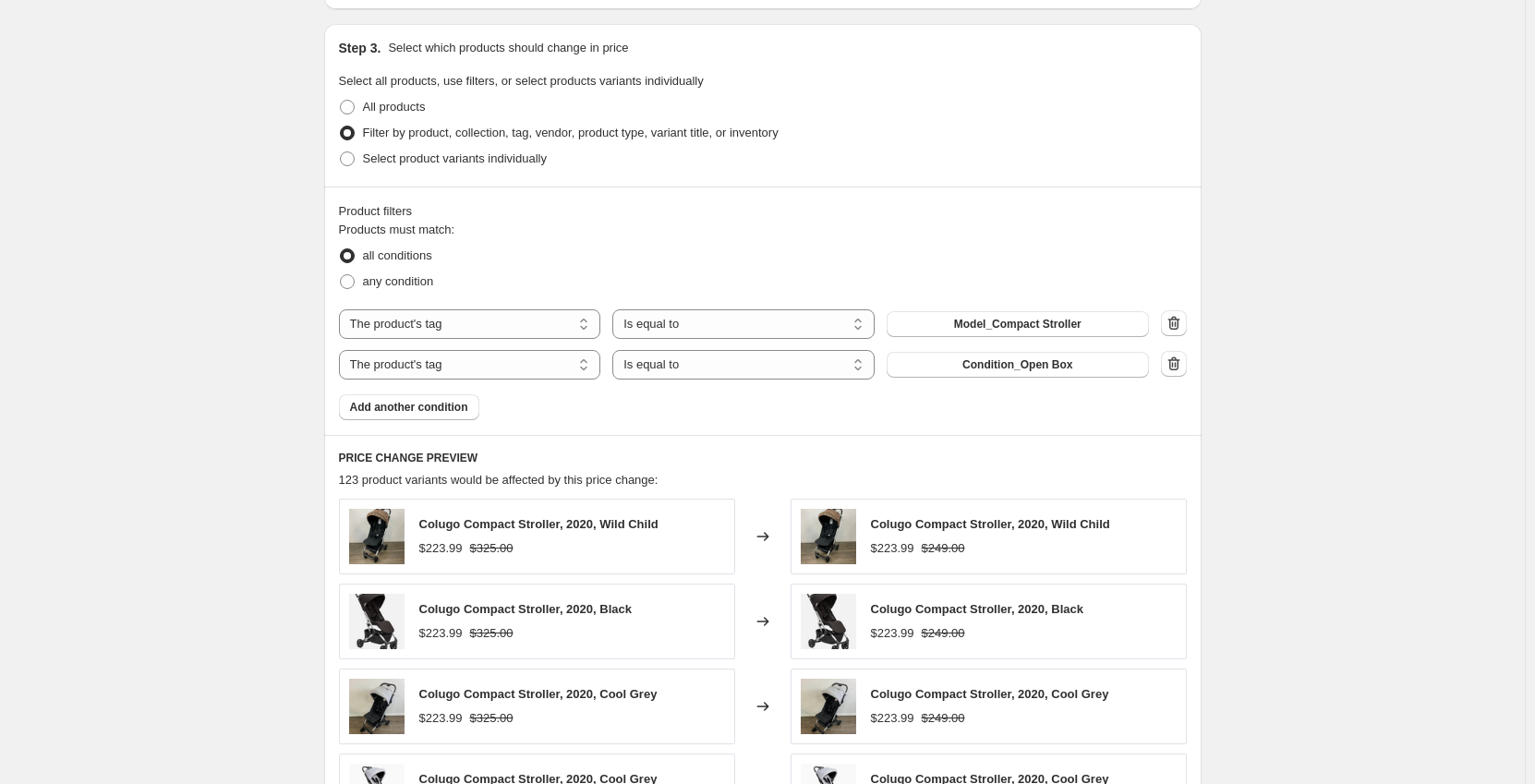
click at [298, 419] on div "Create new price [MEDICAL_DATA]. This page is ready Create new price [MEDICAL_D…" at bounding box center [763, 283] width 1525 height 1947
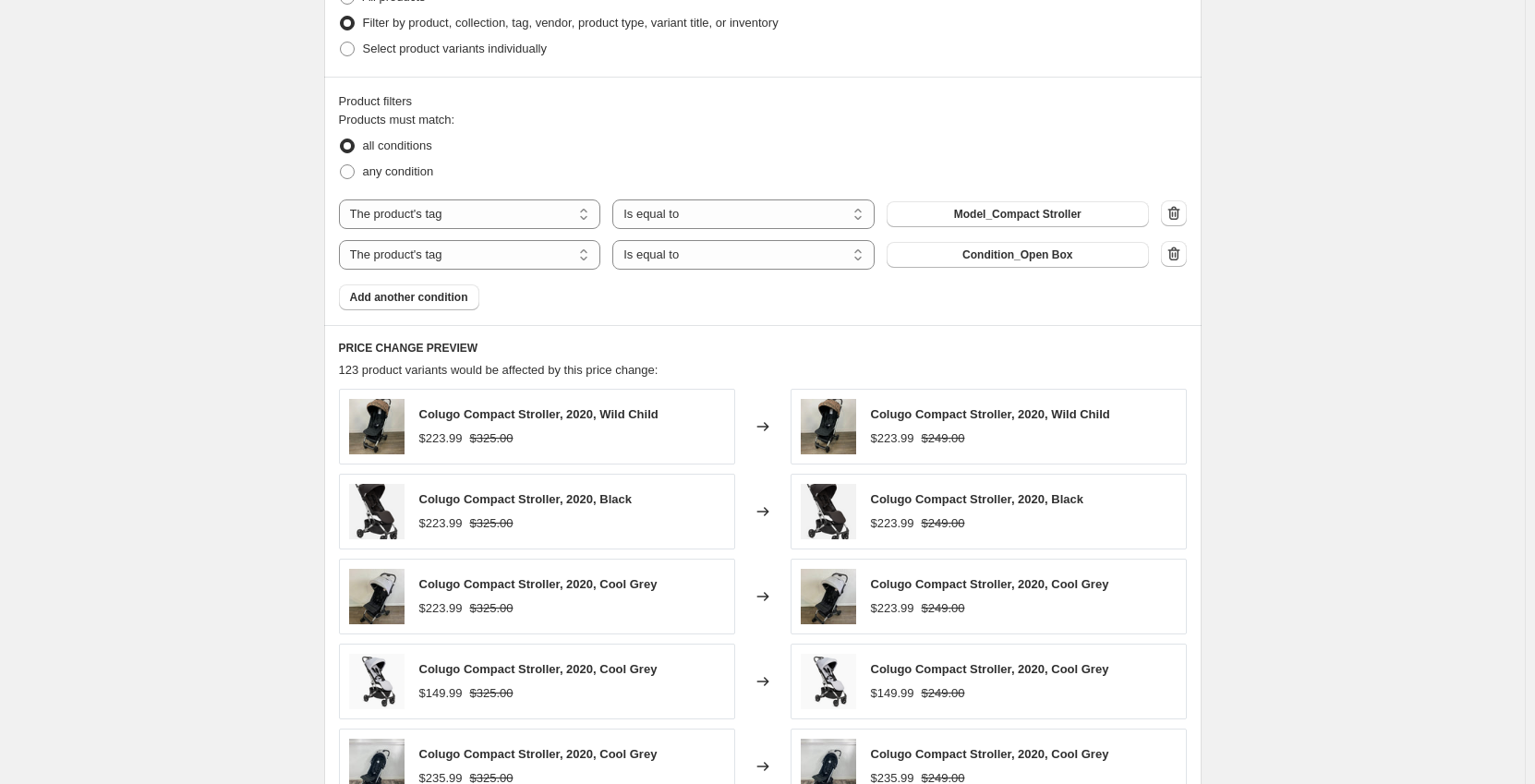
scroll to position [1152, 0]
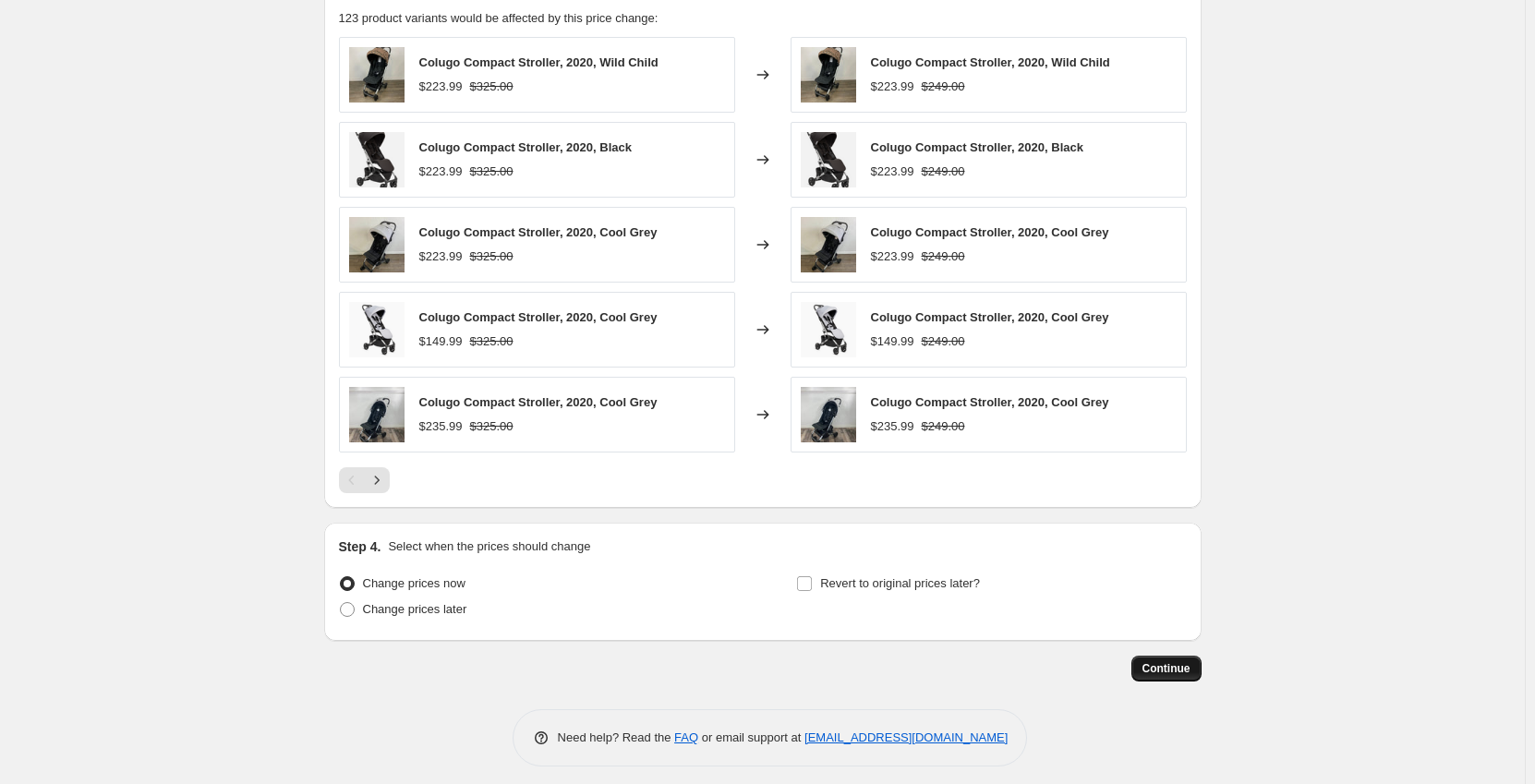
click at [1170, 660] on button "Continue" at bounding box center [1167, 668] width 70 height 26
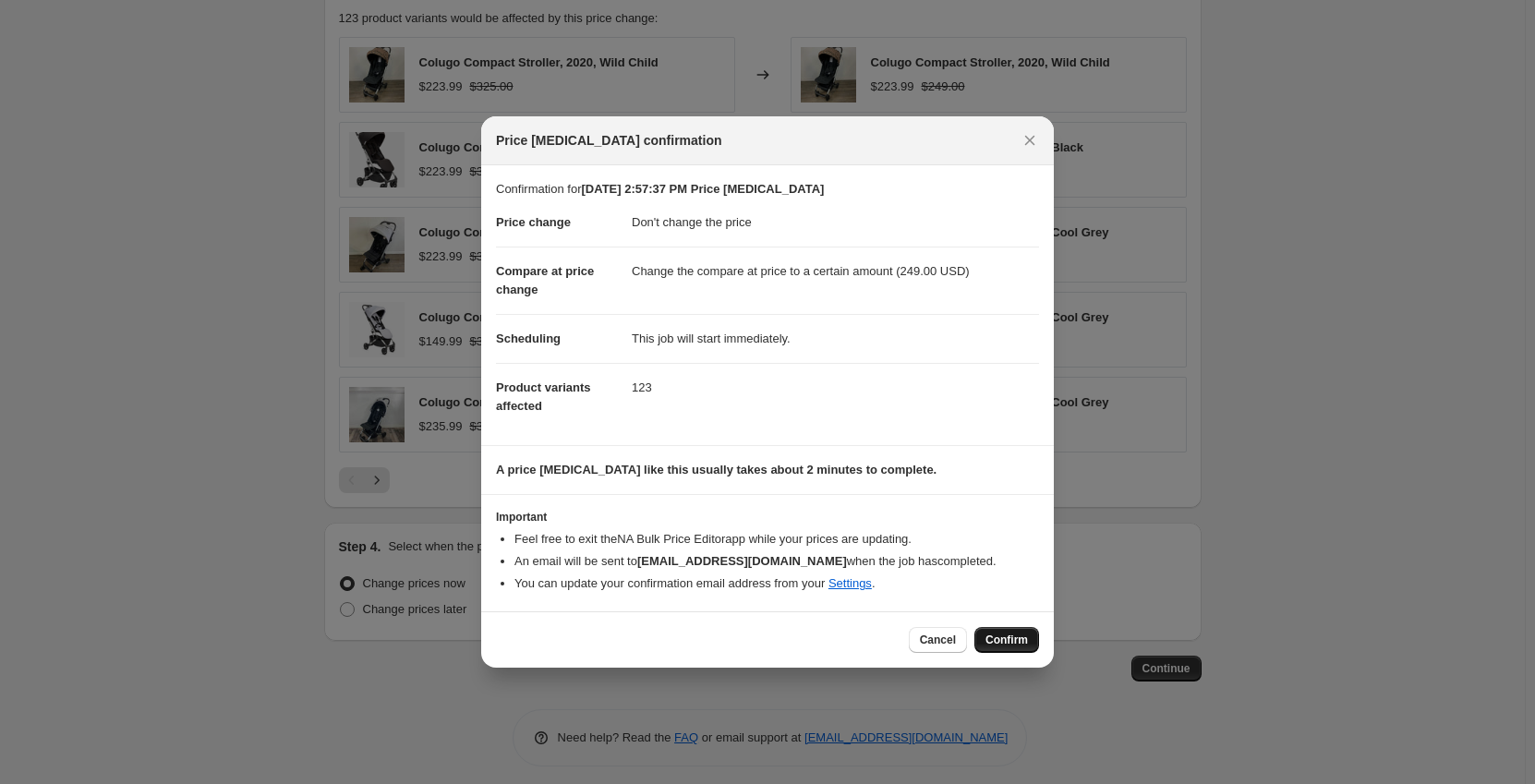
click at [1024, 633] on span "Confirm" at bounding box center [1006, 639] width 43 height 15
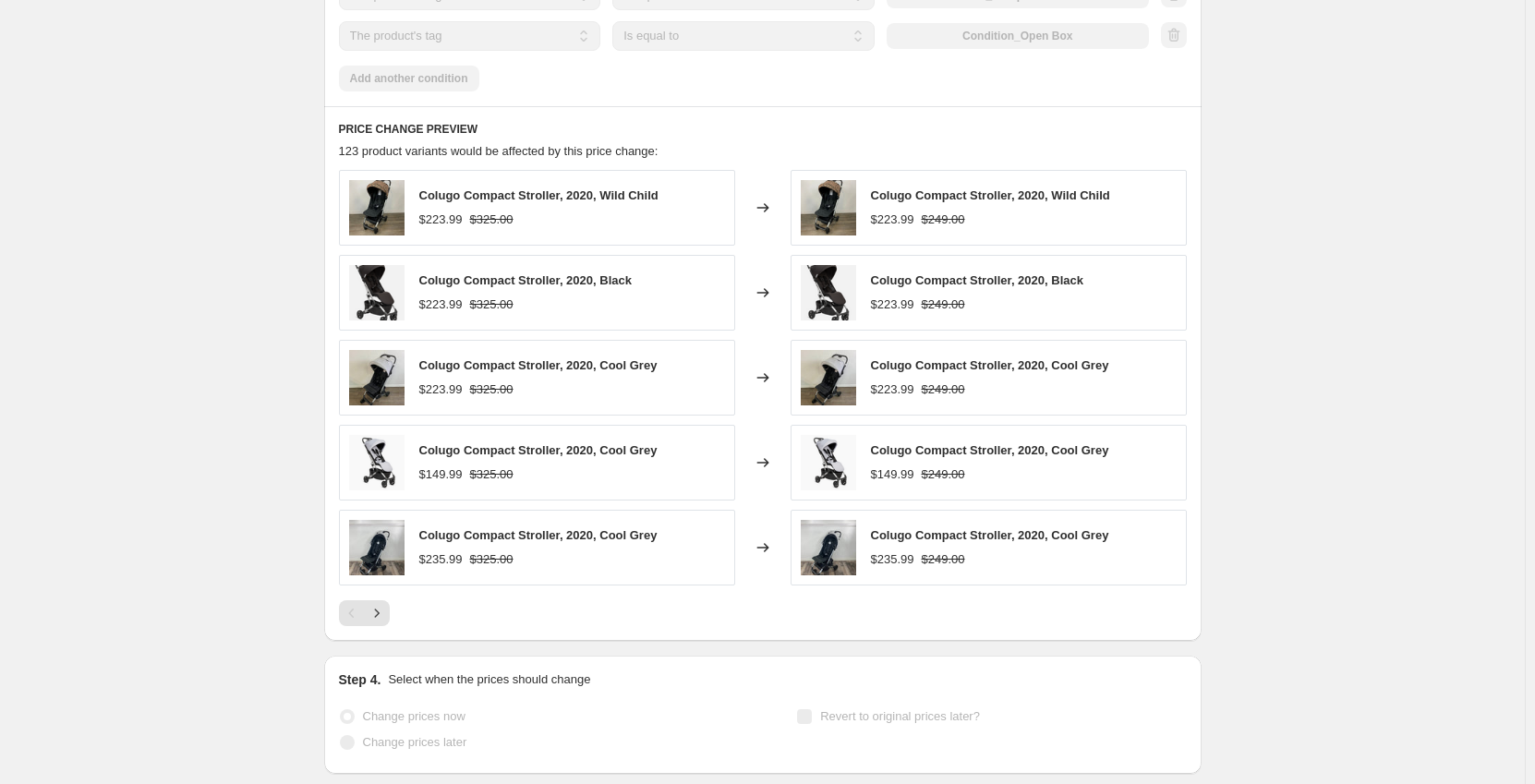
scroll to position [1201, 0]
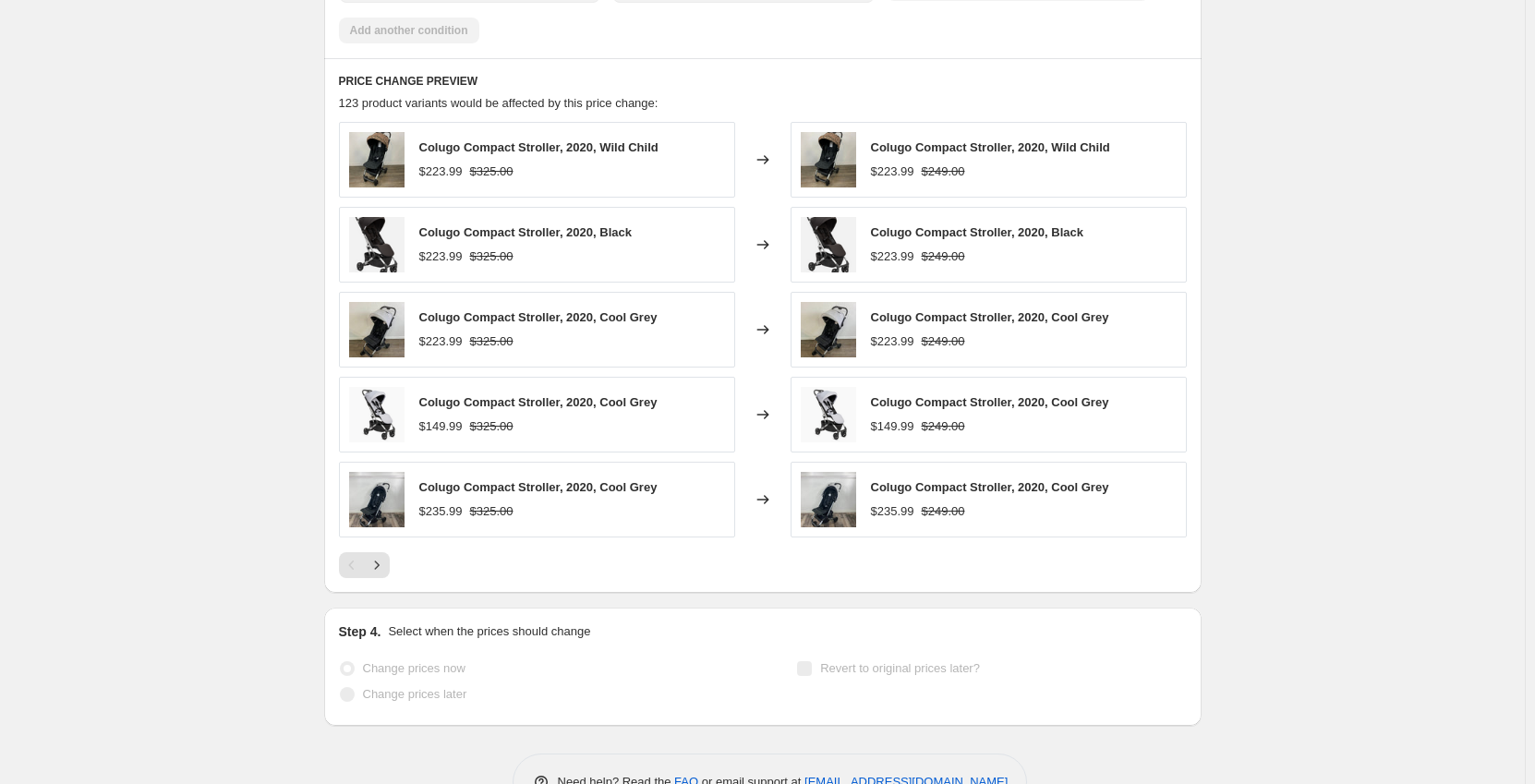
drag, startPoint x: 280, startPoint y: 240, endPoint x: 285, endPoint y: 221, distance: 19.6
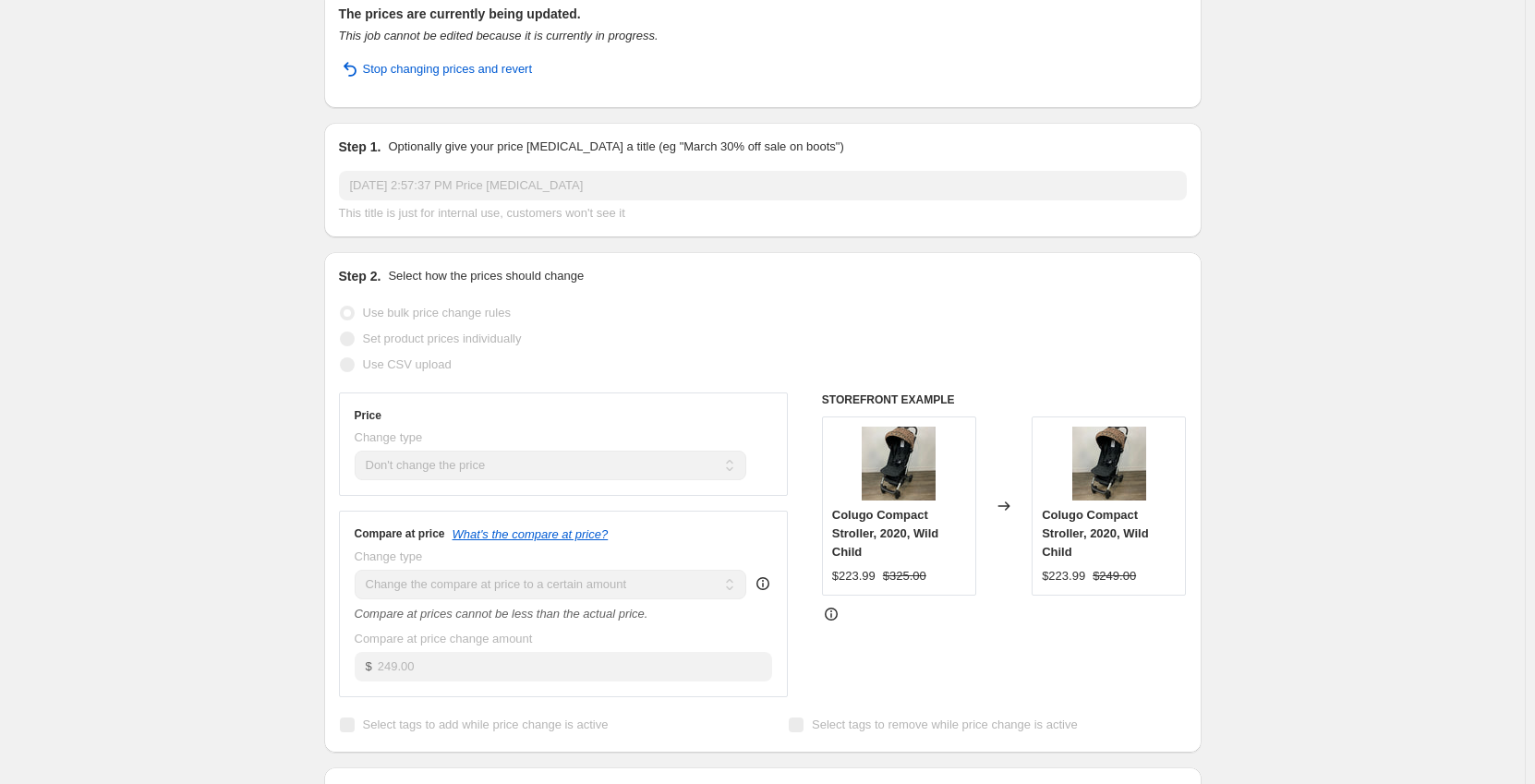
scroll to position [0, 0]
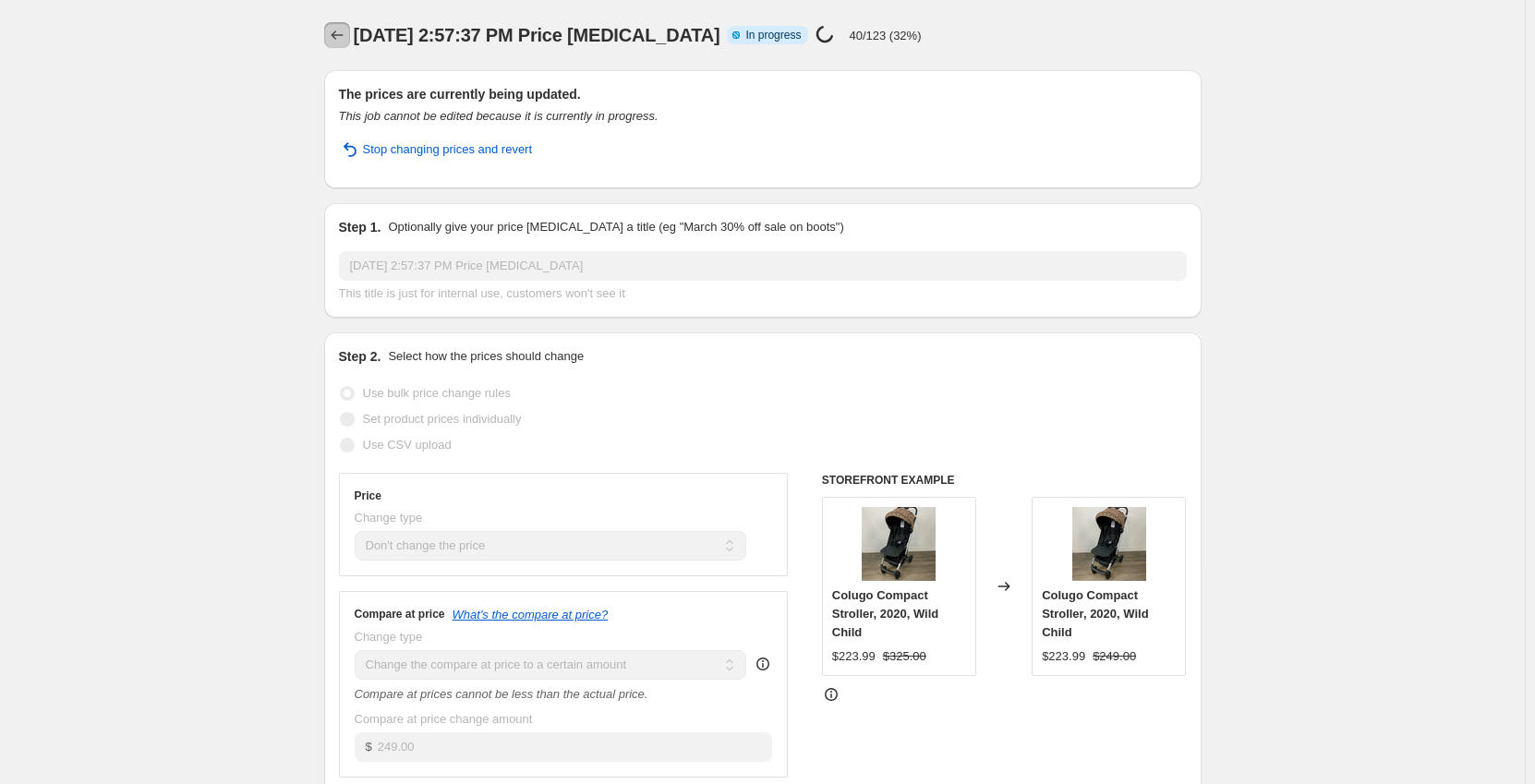
click at [339, 35] on icon "Price change jobs" at bounding box center [336, 35] width 18 height 18
